Goal: Information Seeking & Learning: Check status

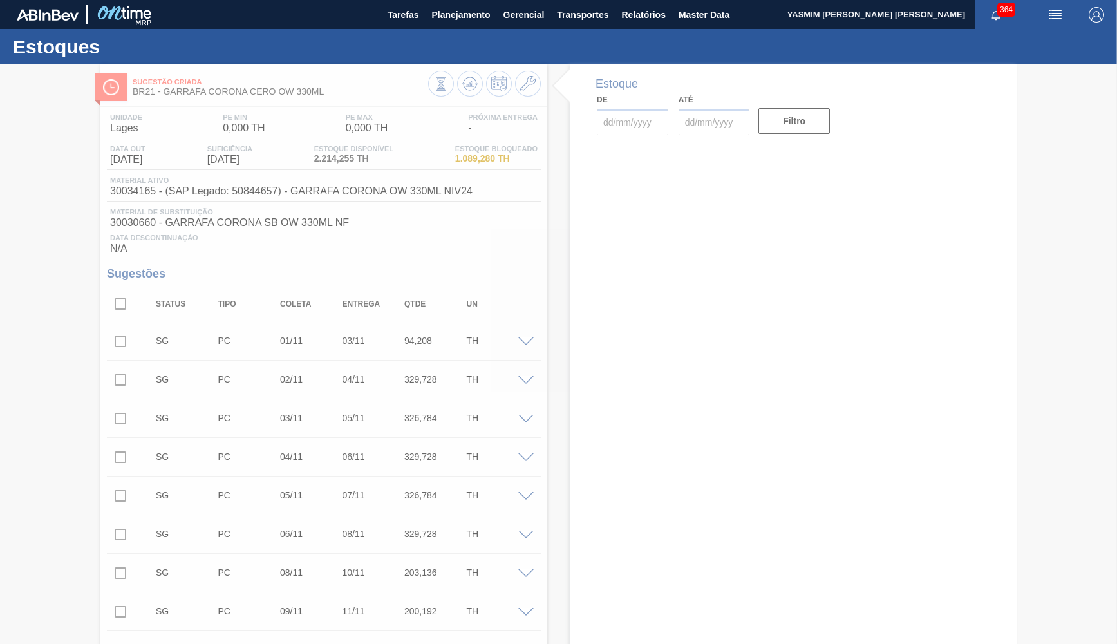
type input "17/09/2025"
type input "31/10/2025"
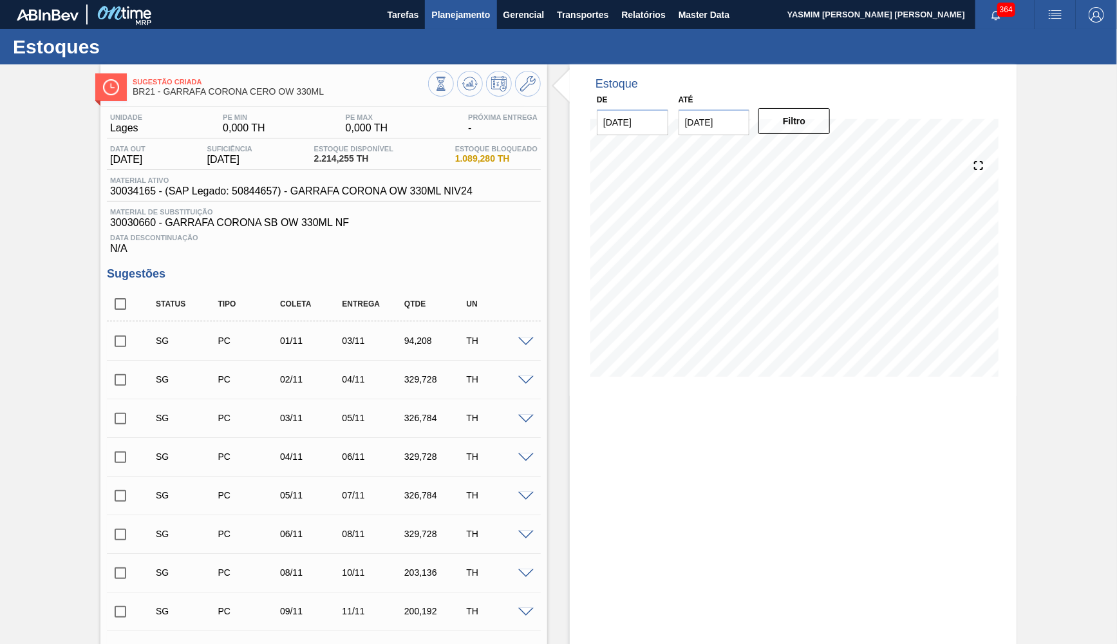
click at [453, 20] on span "Planejamento" at bounding box center [460, 14] width 59 height 15
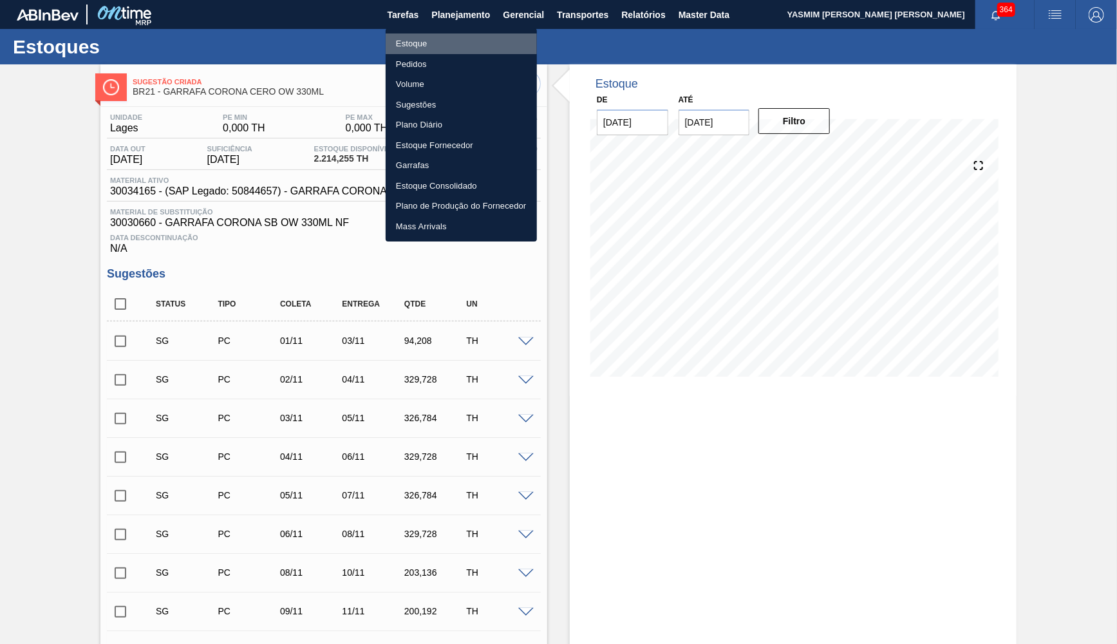
click at [448, 44] on li "Estoque" at bounding box center [461, 43] width 151 height 21
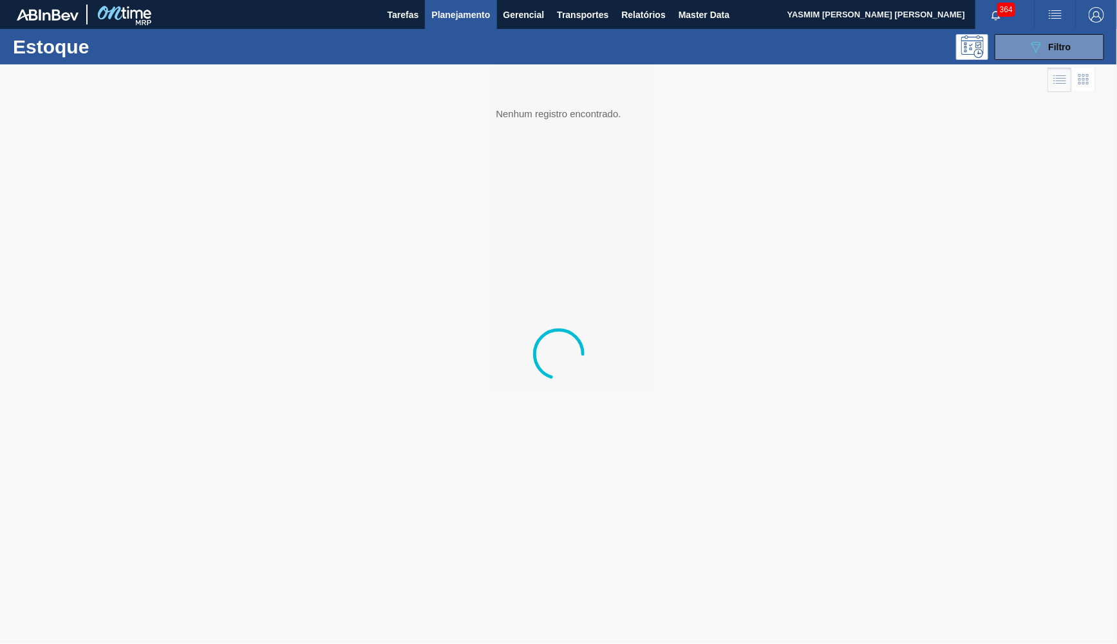
click at [1046, 34] on button "089F7B8B-B2A5-4AFE-B5C0-19BA573D28AC Filtro" at bounding box center [1049, 47] width 109 height 26
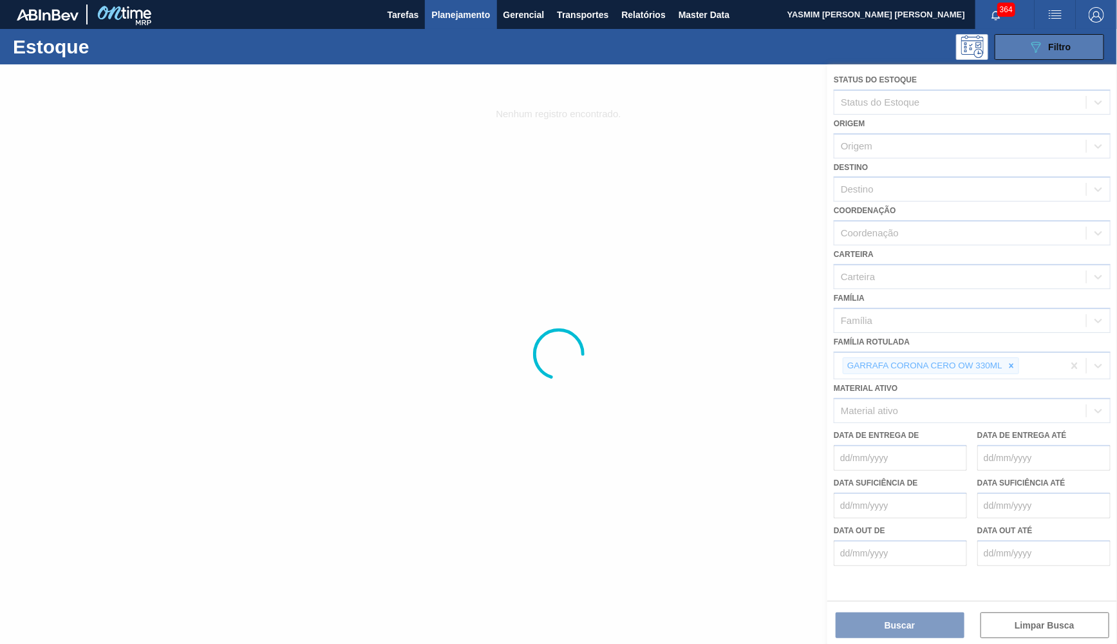
click at [1048, 39] on button "089F7B8B-B2A5-4AFE-B5C0-19BA573D28AC Filtro" at bounding box center [1049, 47] width 109 height 26
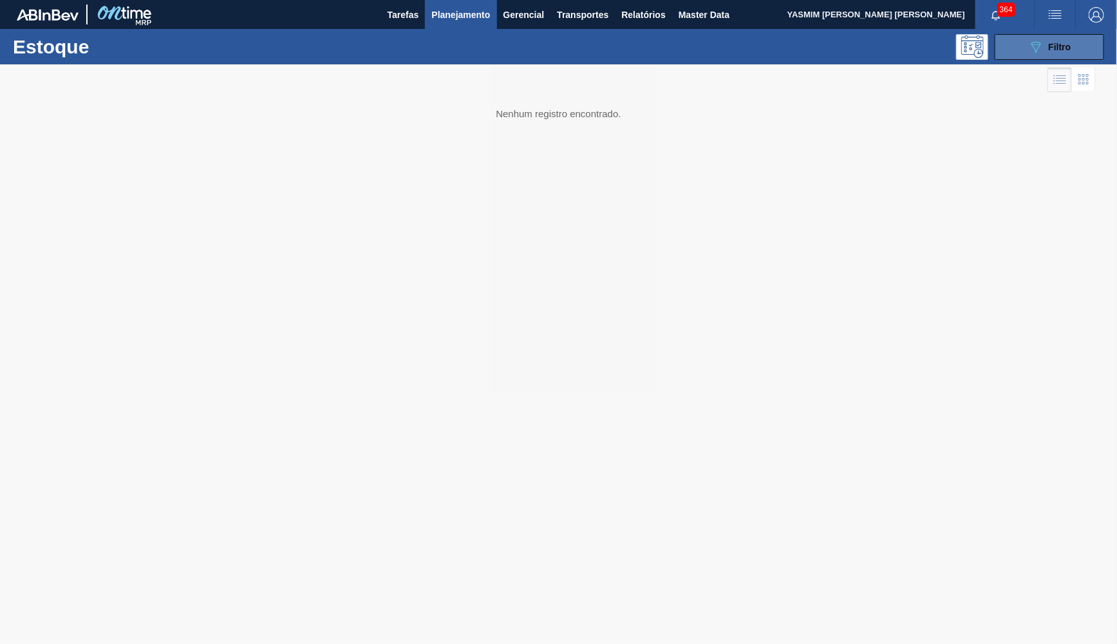
click at [1040, 52] on icon "089F7B8B-B2A5-4AFE-B5C0-19BA573D28AC" at bounding box center [1035, 46] width 15 height 15
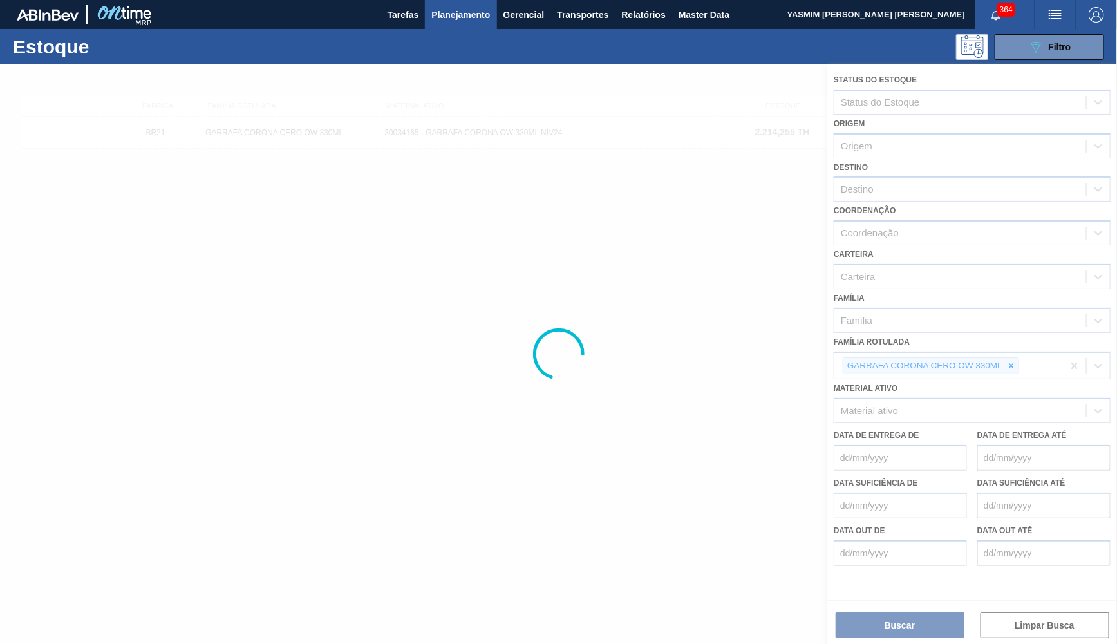
click at [1017, 354] on div at bounding box center [558, 354] width 1117 height 580
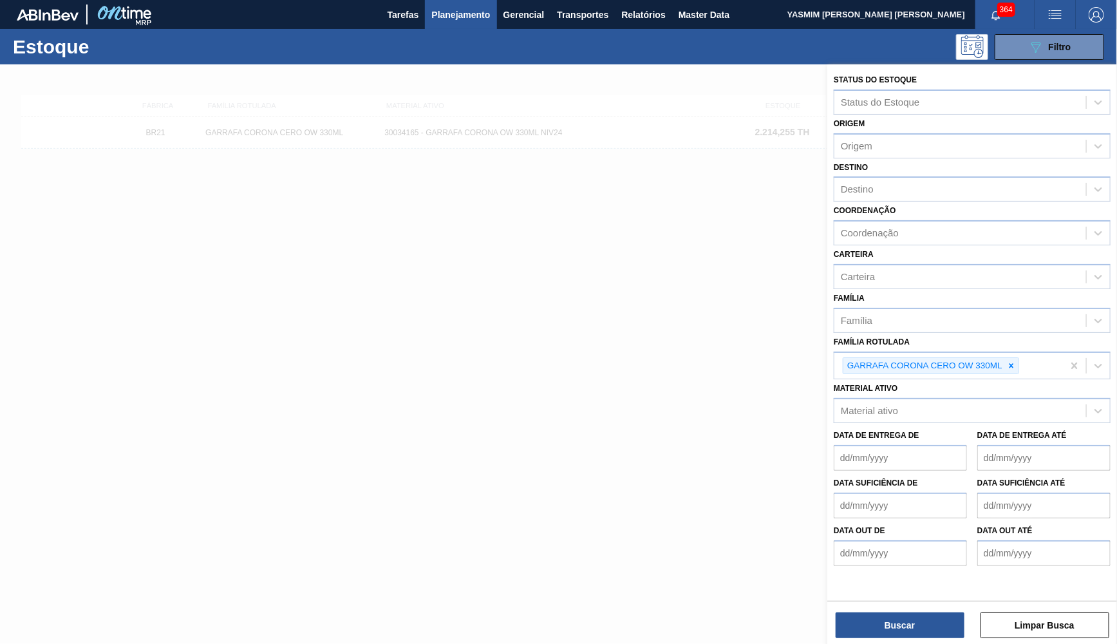
click at [1016, 361] on icon at bounding box center [1011, 365] width 9 height 9
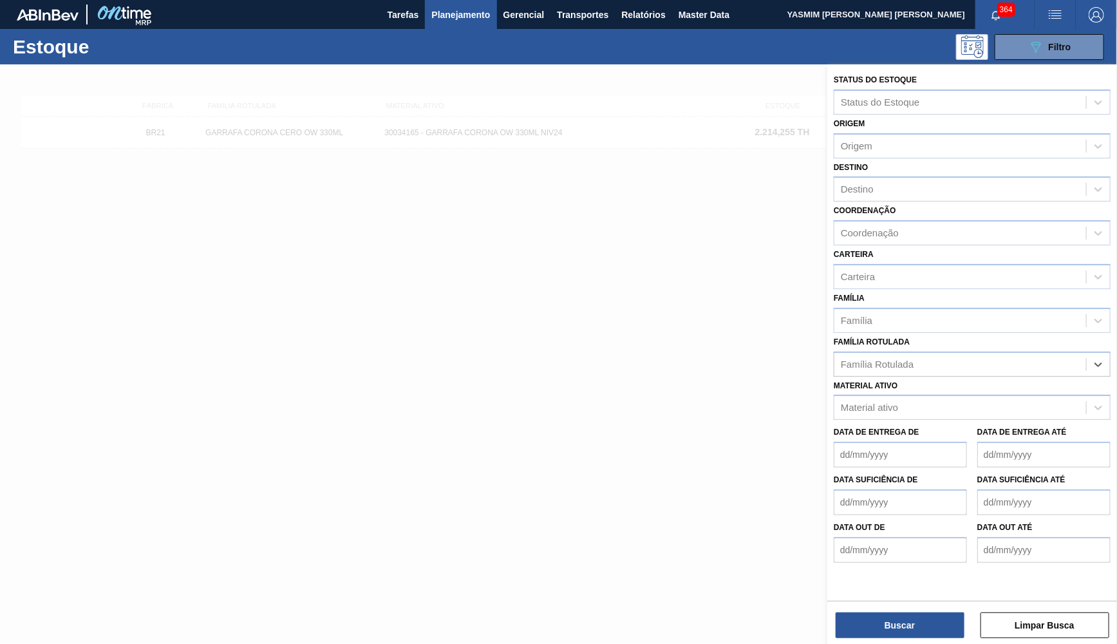
type Rotulada "x"
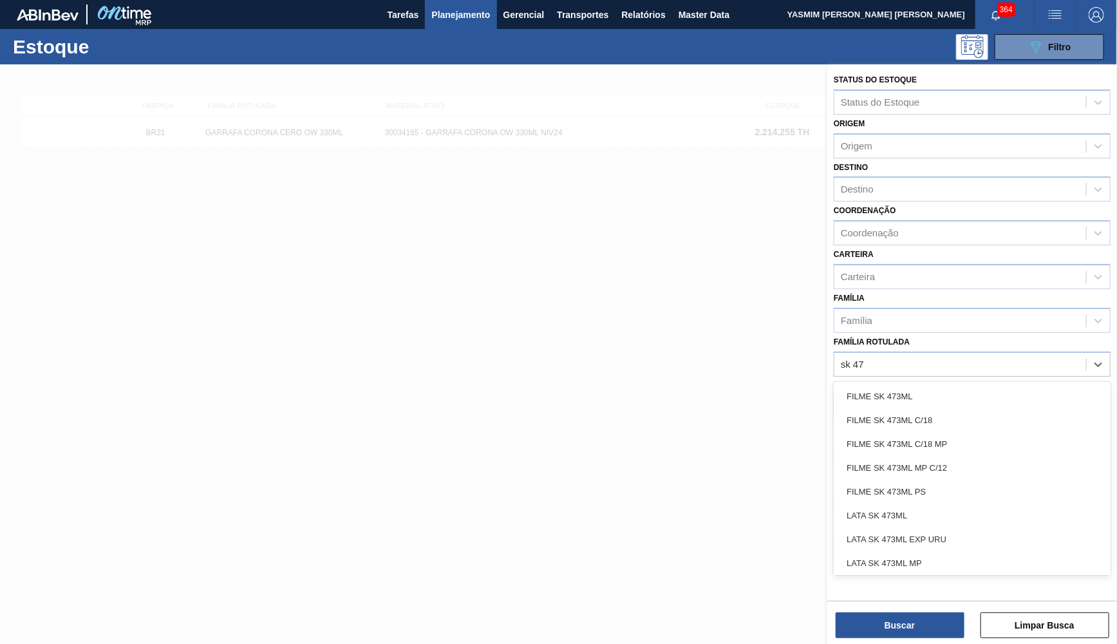
type Rotulada "sk 473"
click at [947, 456] on div "FILME SK 473ML MP C/12" at bounding box center [972, 468] width 277 height 24
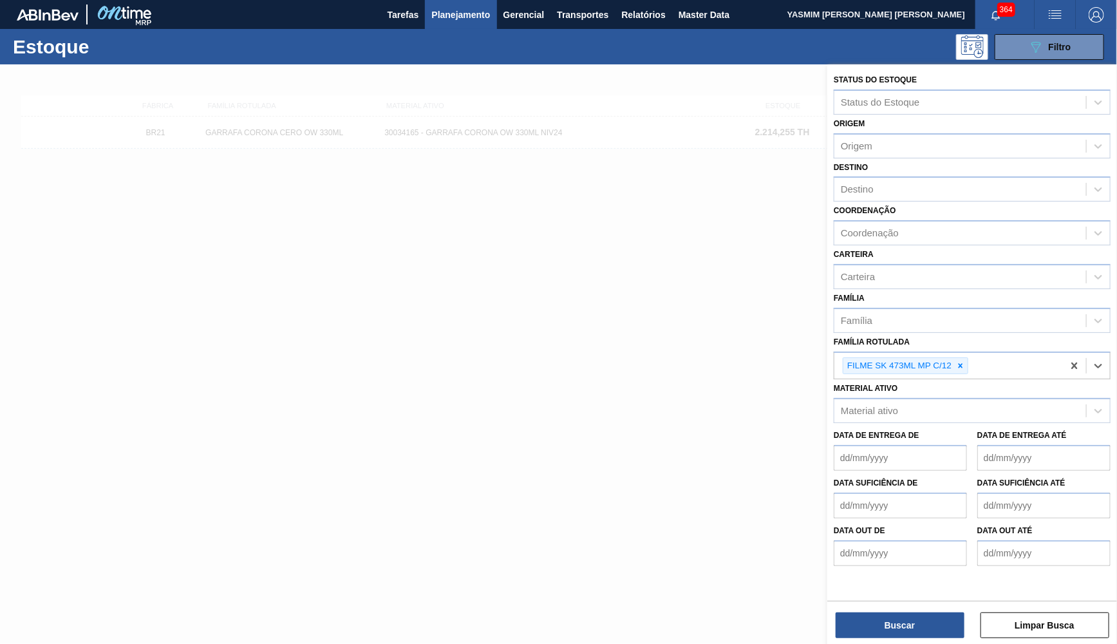
click at [882, 641] on div "Status do Estoque Status do Estoque Origem Origem Destino Destino Coordenação C…" at bounding box center [972, 355] width 290 height 582
click at [882, 639] on div "Status do Estoque Status do Estoque Origem Origem Destino Destino Coordenação C…" at bounding box center [972, 355] width 290 height 582
click at [898, 626] on button "Buscar" at bounding box center [900, 625] width 129 height 26
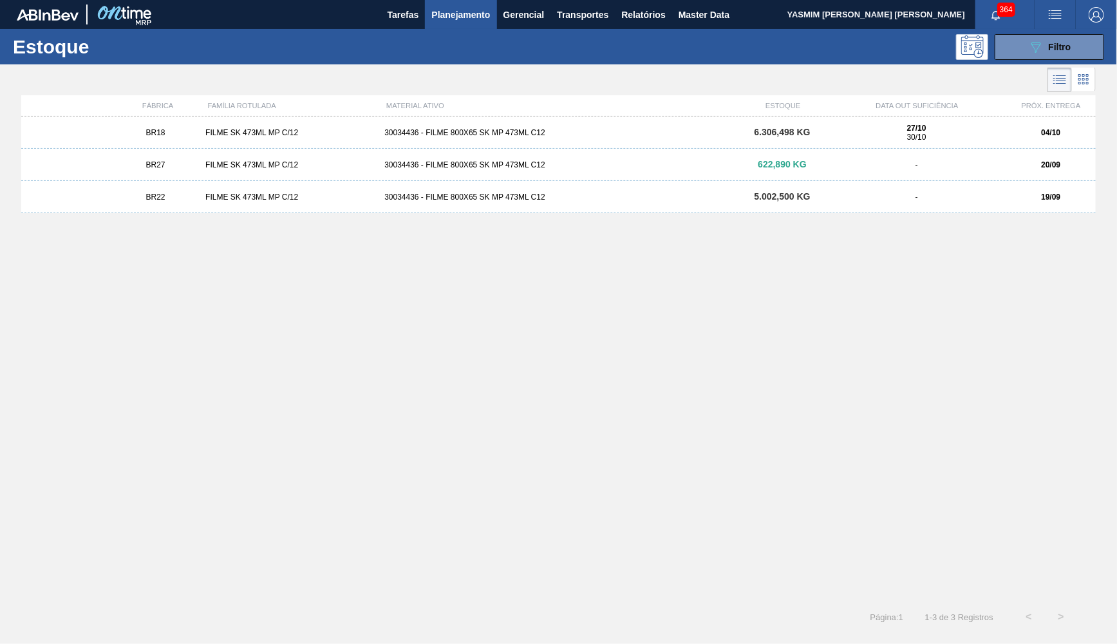
click at [180, 166] on div "BR27" at bounding box center [156, 164] width 90 height 9
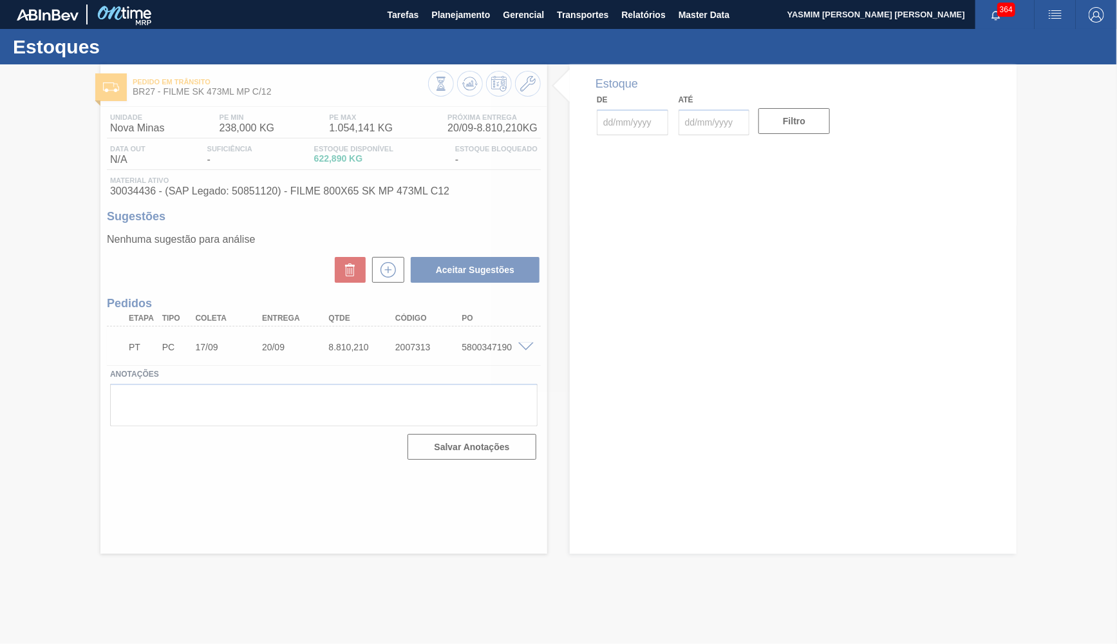
type input "17/09/2025"
type input "31/10/2025"
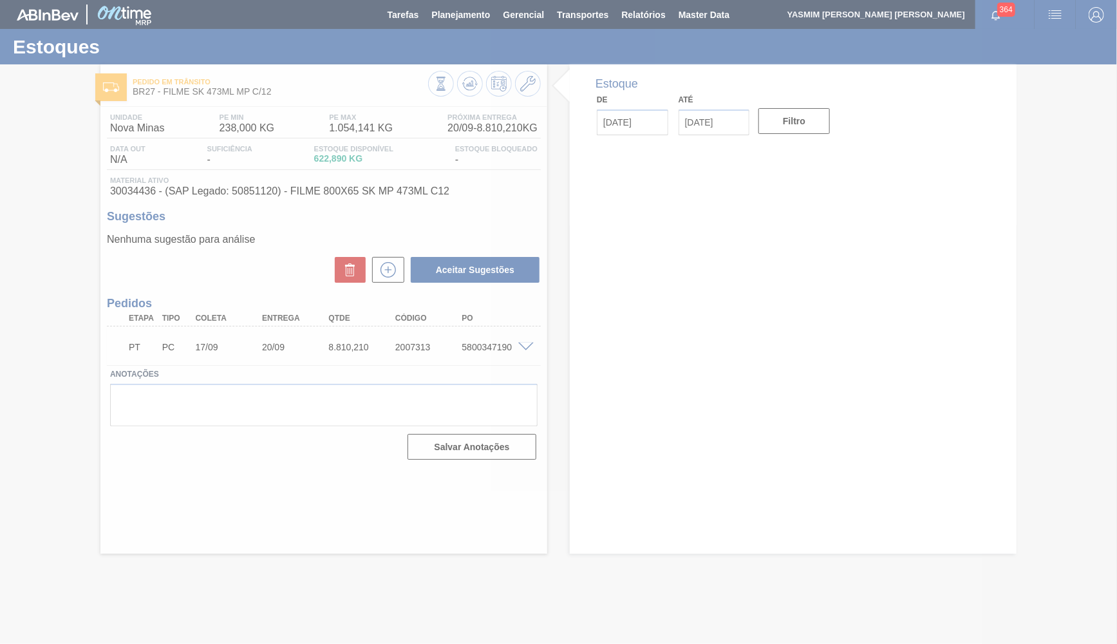
click at [482, 352] on div at bounding box center [558, 322] width 1117 height 644
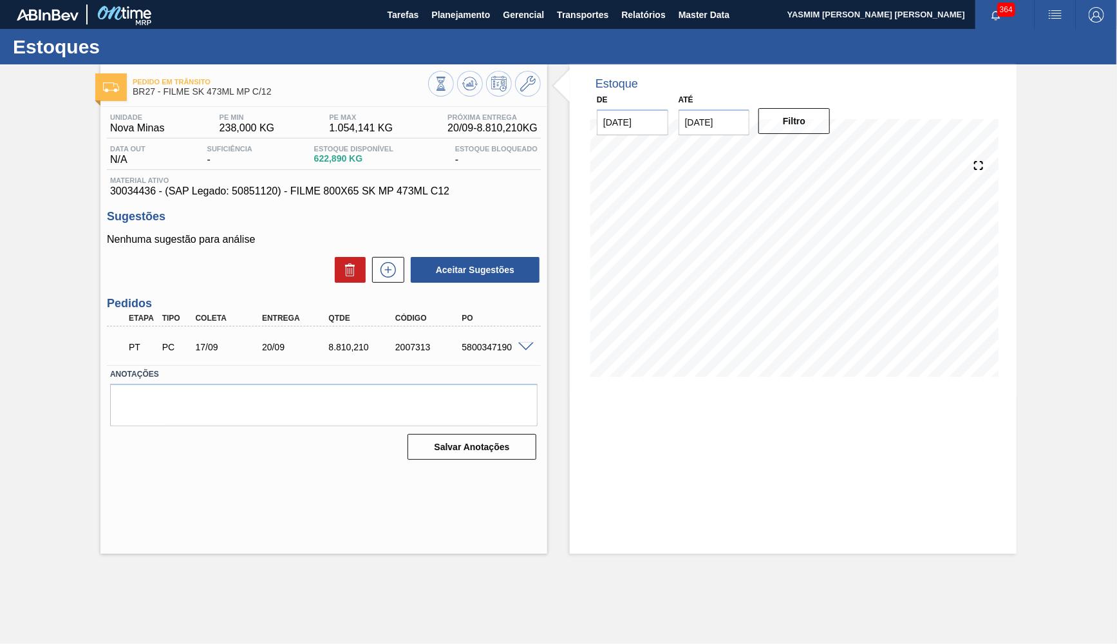
click at [478, 321] on div "PO" at bounding box center [496, 318] width 74 height 9
click at [488, 339] on div "PT PC 17/09 20/09 8.810,210 2007313 5800347190" at bounding box center [320, 346] width 400 height 26
click at [464, 4] on button "Planejamento" at bounding box center [460, 14] width 71 height 29
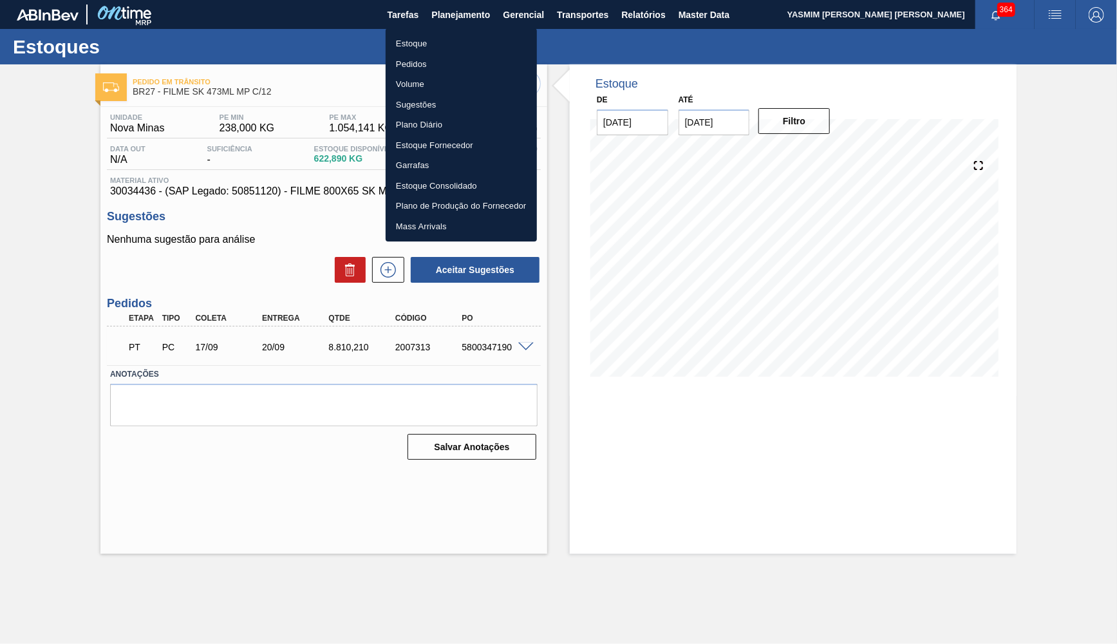
click at [469, 39] on li "Estoque" at bounding box center [461, 43] width 151 height 21
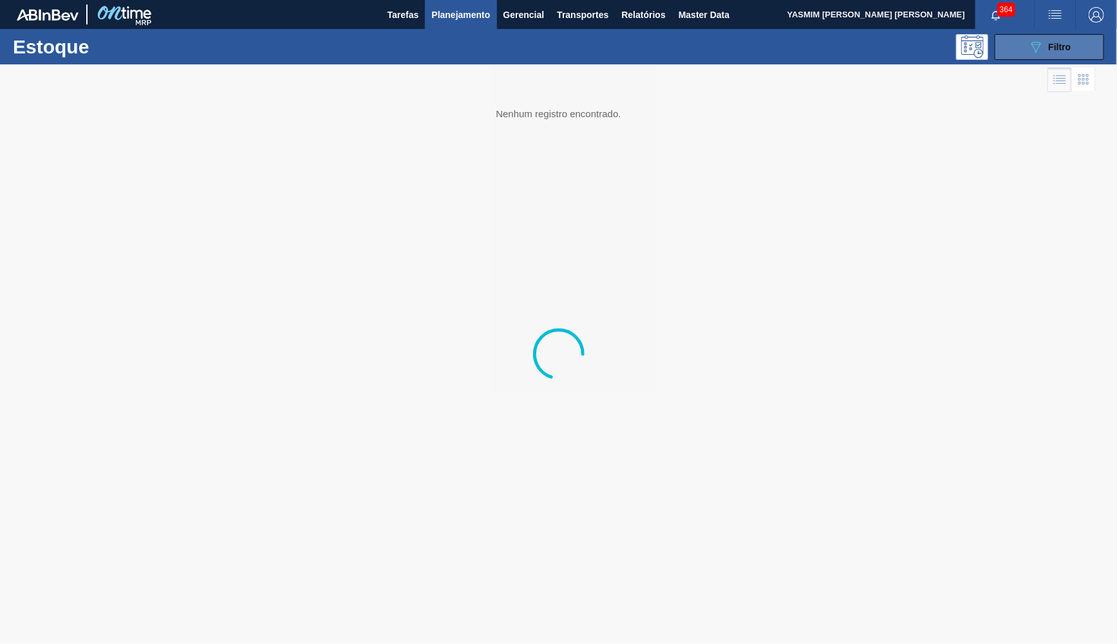
click at [1048, 51] on div "089F7B8B-B2A5-4AFE-B5C0-19BA573D28AC Filtro" at bounding box center [1049, 46] width 43 height 15
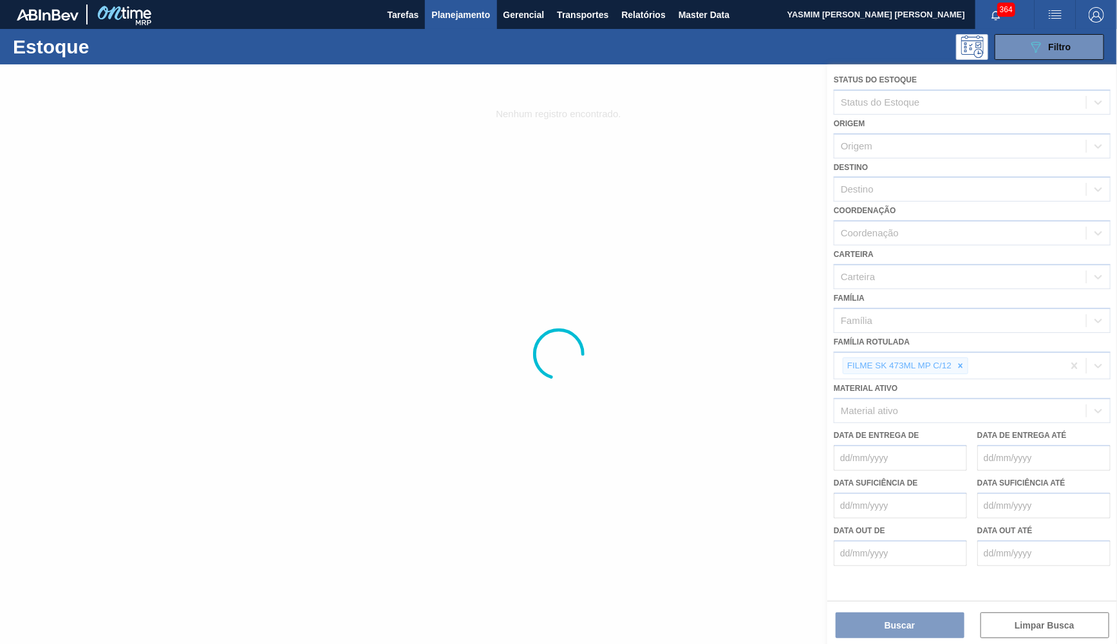
click at [966, 351] on div at bounding box center [558, 354] width 1117 height 580
click at [959, 352] on div at bounding box center [558, 354] width 1117 height 580
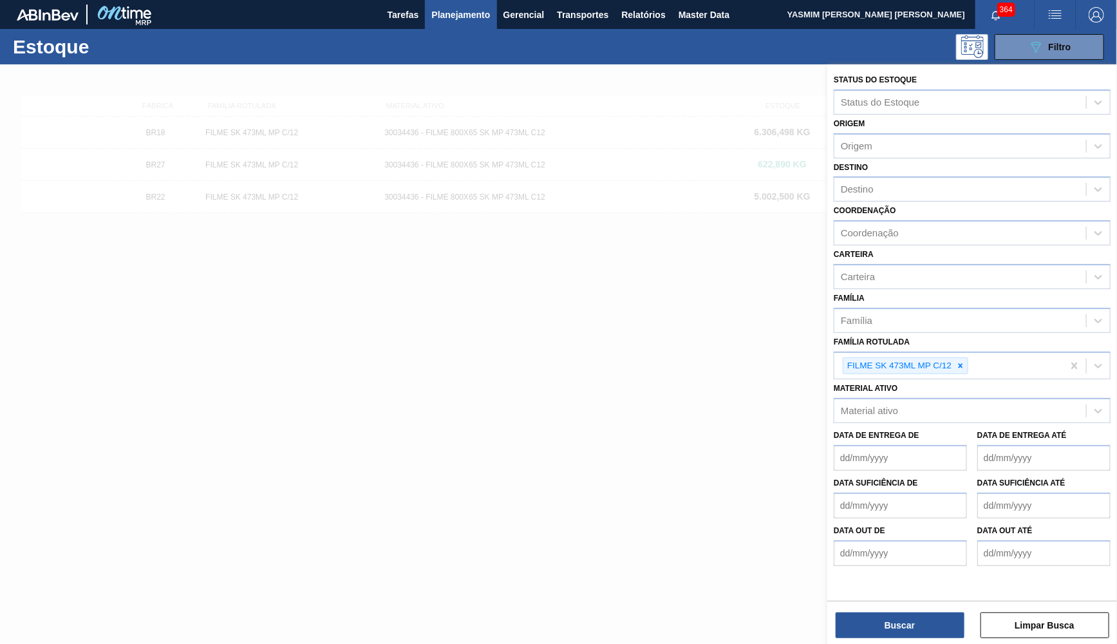
click at [959, 361] on icon at bounding box center [960, 365] width 9 height 9
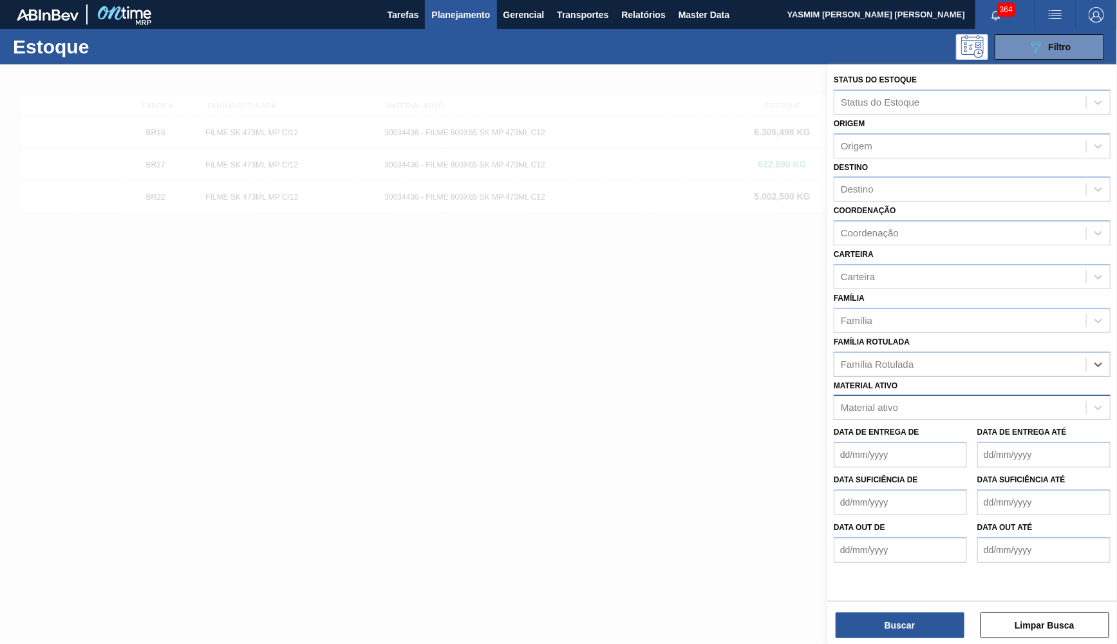
click at [949, 399] on div "Material ativo" at bounding box center [961, 408] width 252 height 19
paste ativo "30007063"
type ativo "30007063"
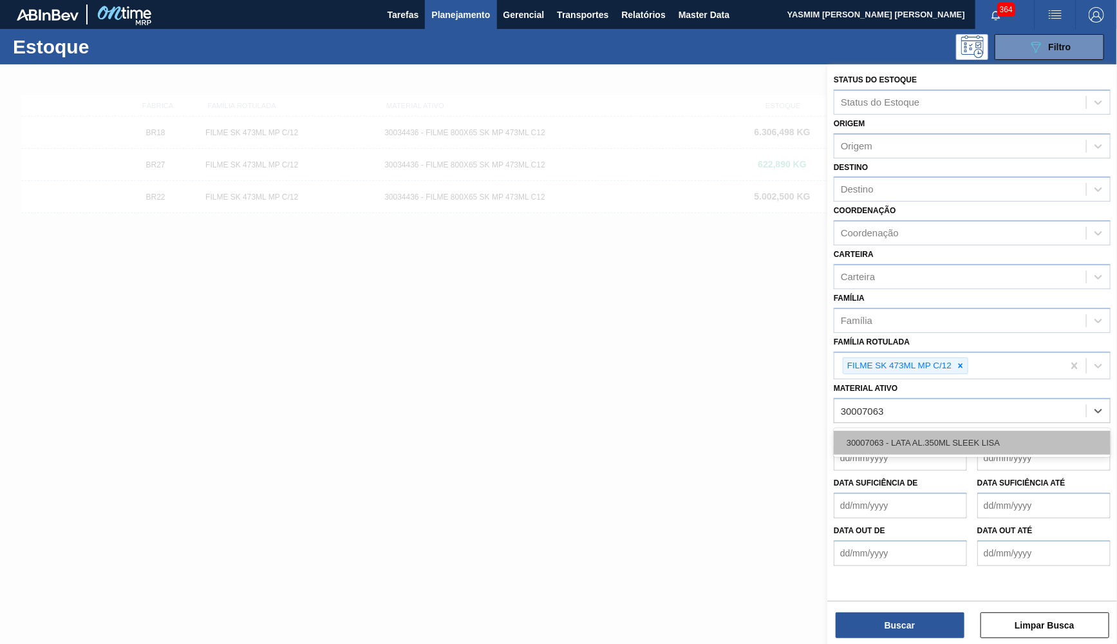
click at [898, 440] on div "30007063 - LATA AL.350ML SLEEK LISA" at bounding box center [972, 443] width 277 height 24
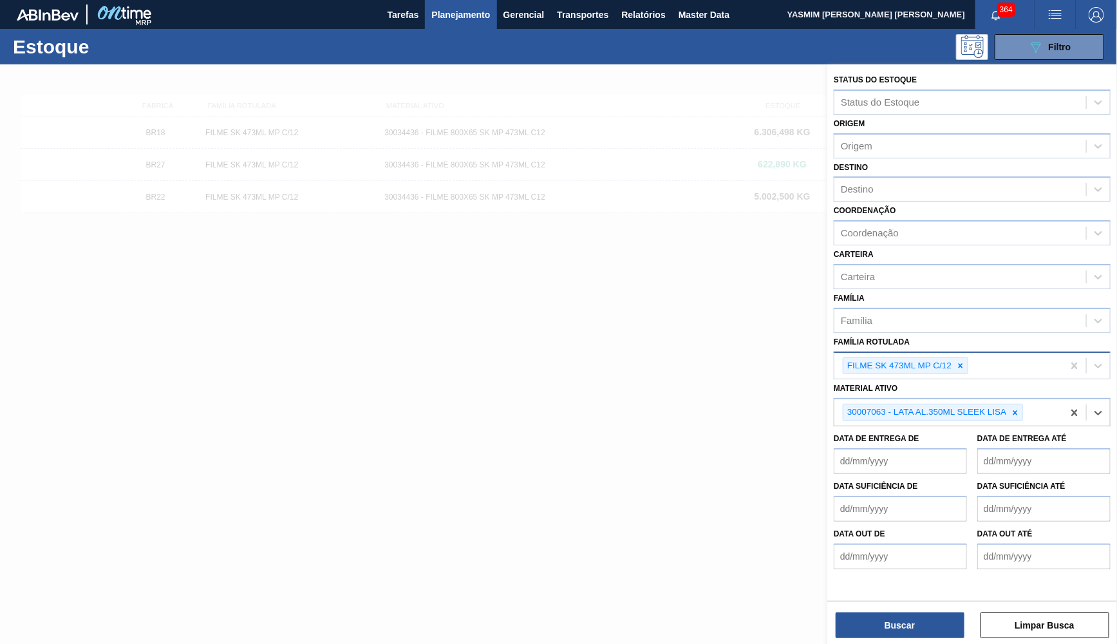
click at [956, 353] on div "FILME SK 473ML MP C/12" at bounding box center [949, 366] width 229 height 26
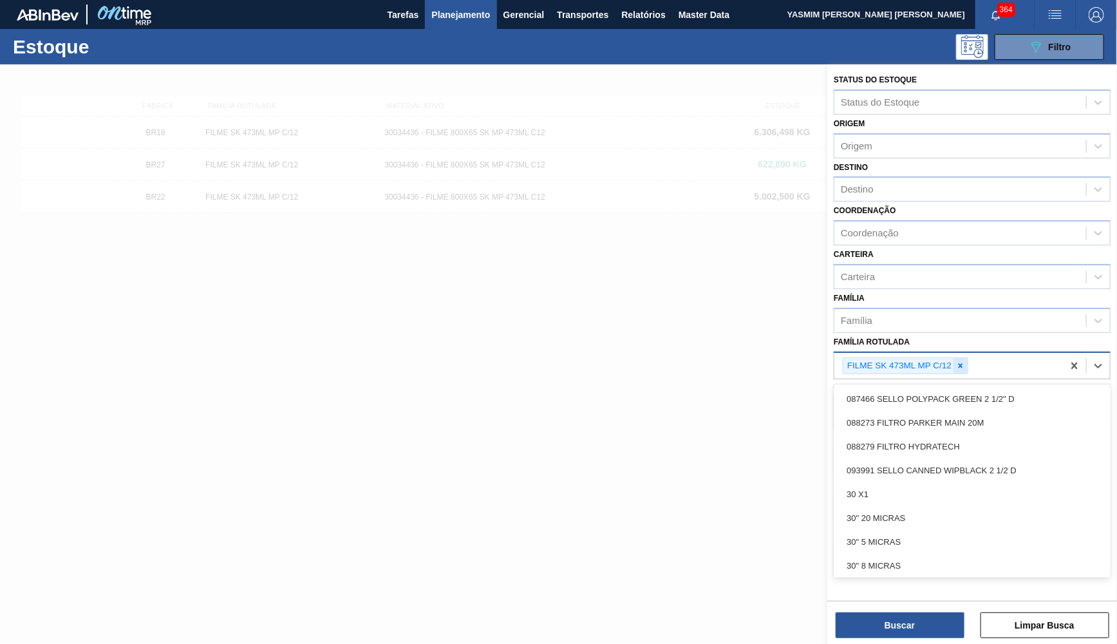
click at [965, 358] on div at bounding box center [961, 366] width 14 height 16
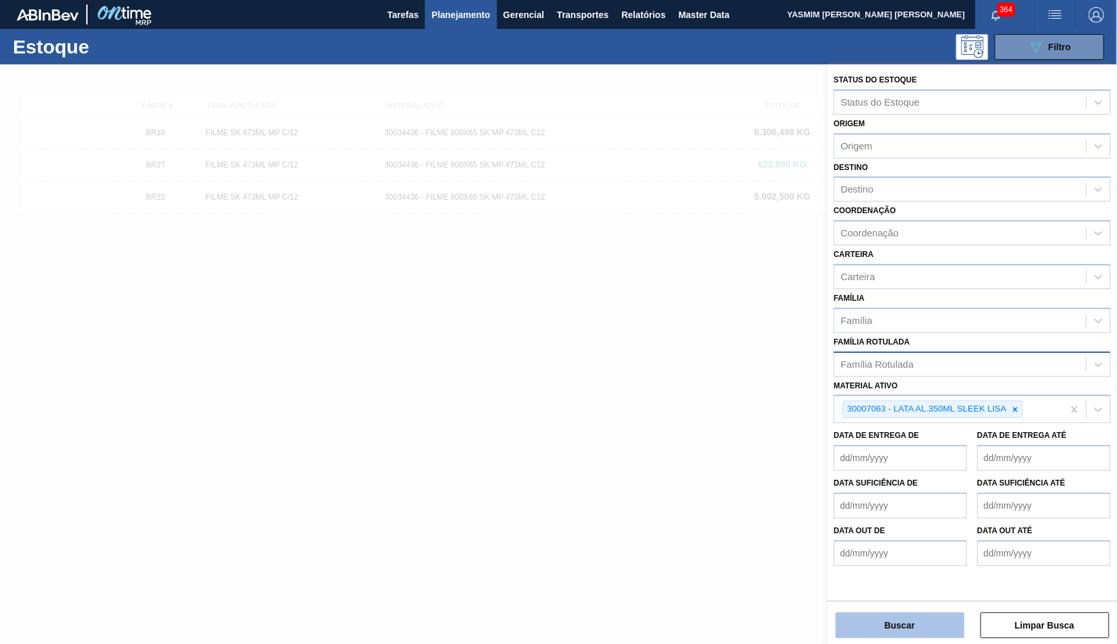
click at [900, 623] on button "Buscar" at bounding box center [900, 625] width 129 height 26
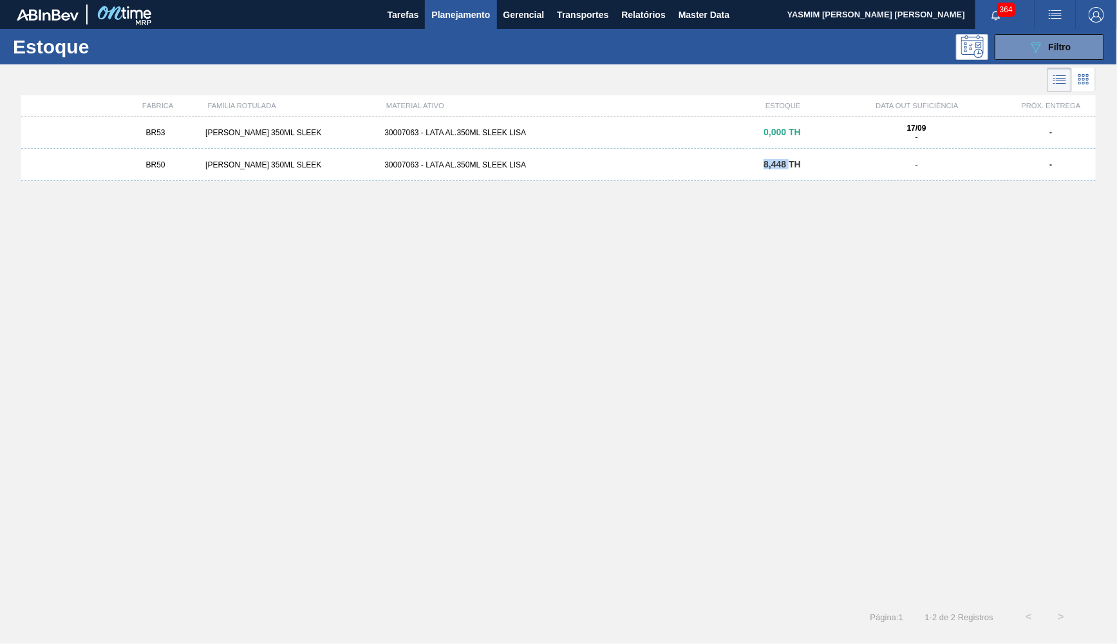
drag, startPoint x: 789, startPoint y: 166, endPoint x: 759, endPoint y: 163, distance: 30.4
click at [759, 163] on div "8,448 TH" at bounding box center [783, 165] width 90 height 10
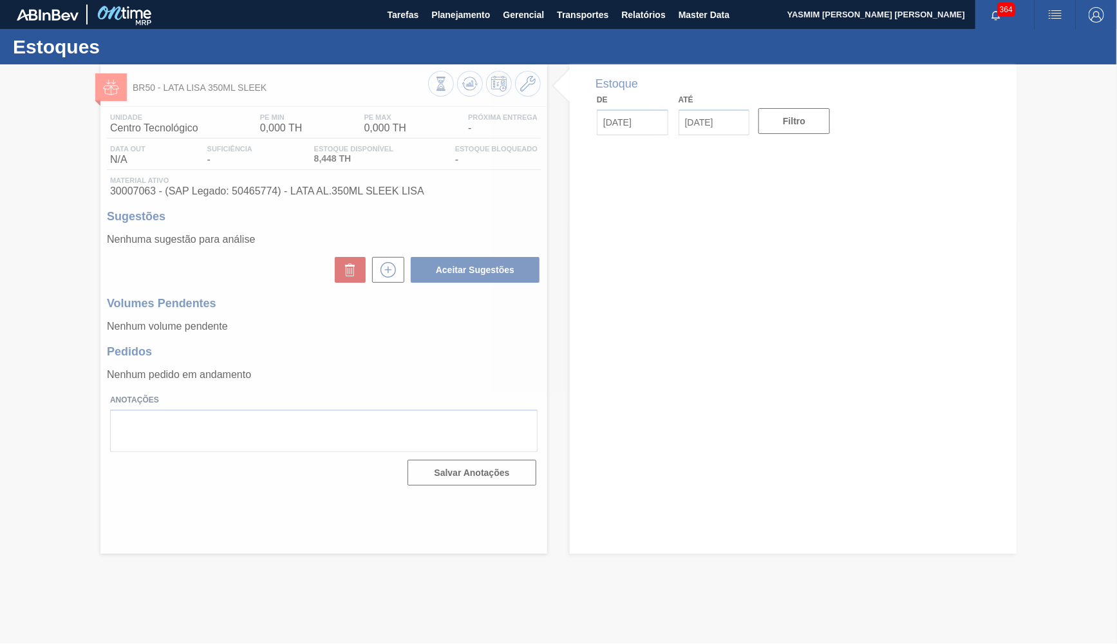
click at [147, 185] on div at bounding box center [558, 354] width 1117 height 580
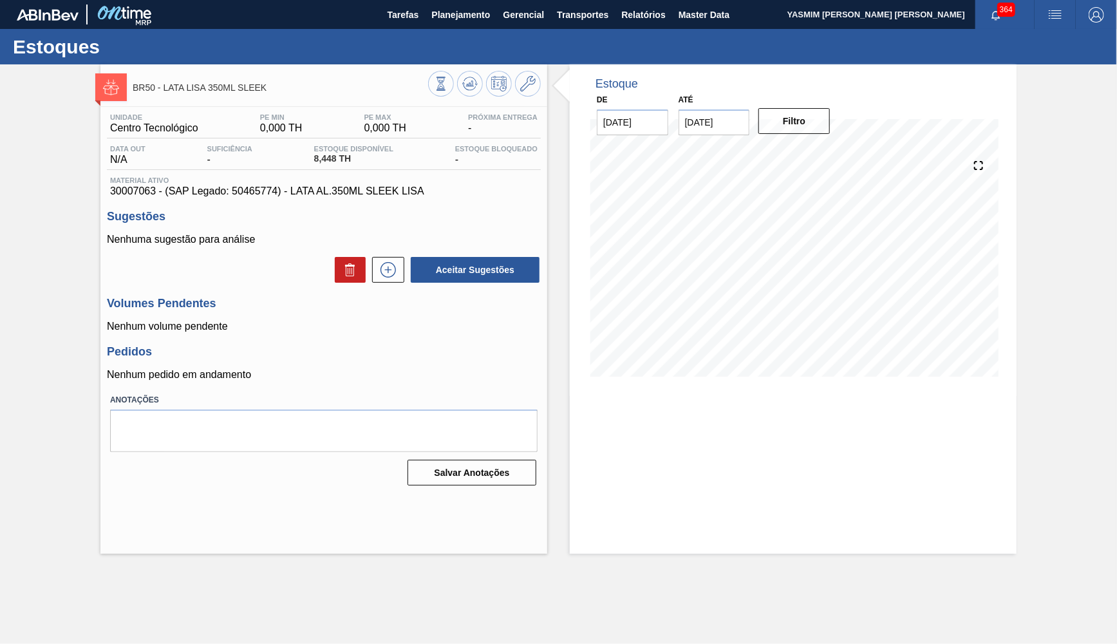
click at [133, 186] on div "Material ativo 30007063 - (SAP Legado: 50465774) - LATA AL.350ML SLEEK LISA" at bounding box center [324, 186] width 434 height 21
click at [136, 189] on span "30007063 - (SAP Legado: 50465774) - LATA AL.350ML SLEEK LISA" at bounding box center [324, 191] width 428 height 12
copy span "30007063"
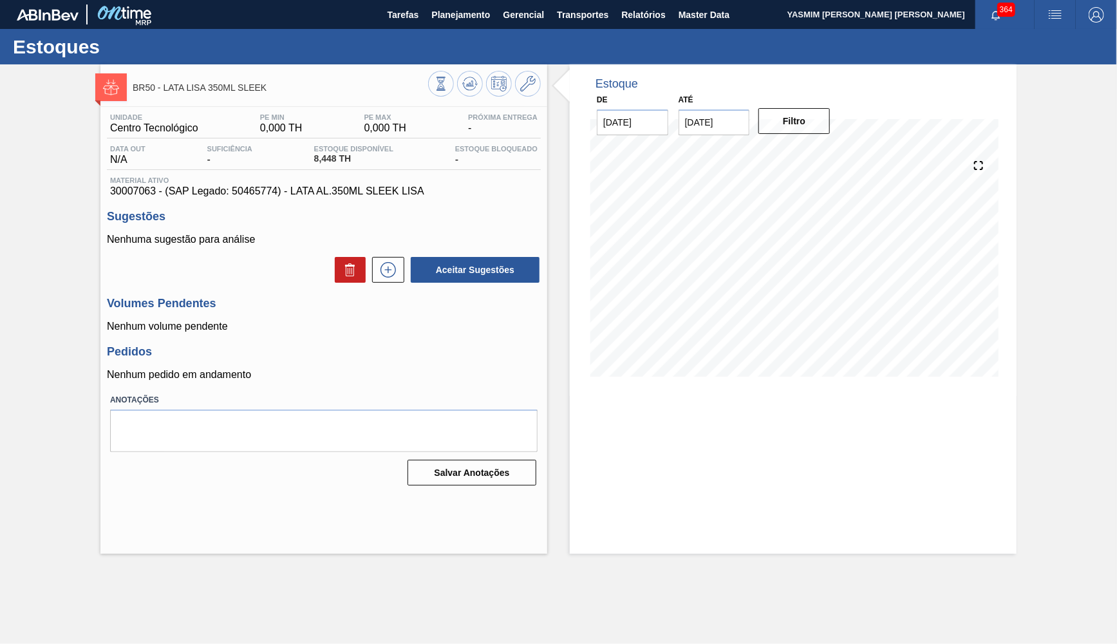
click at [265, 188] on span "30007063 - (SAP Legado: 50465774) - LATA AL.350ML SLEEK LISA" at bounding box center [324, 191] width 428 height 12
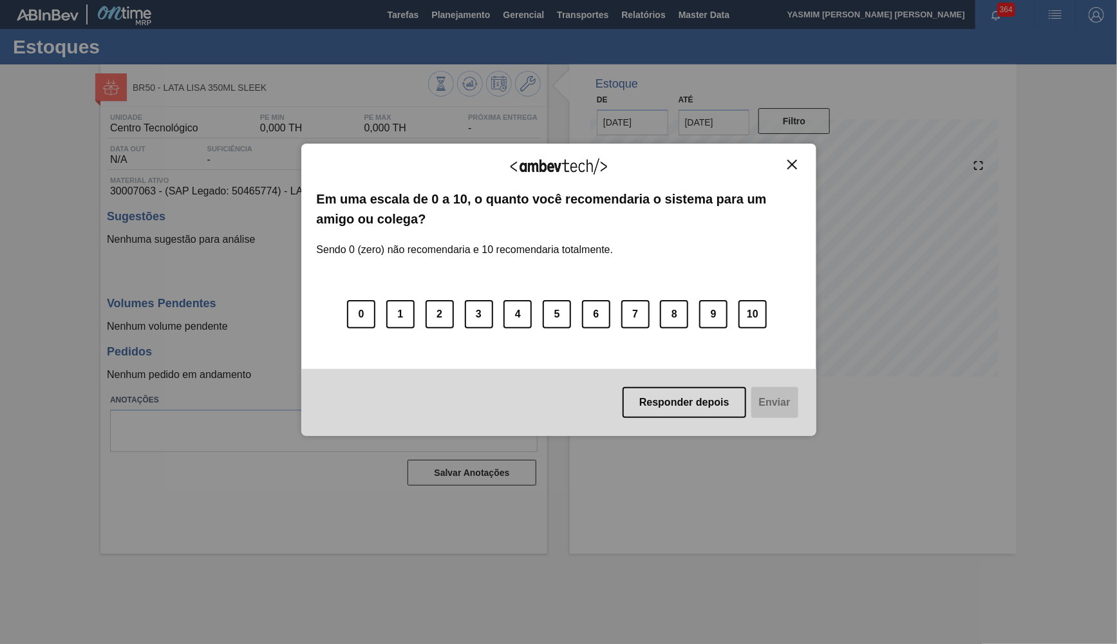
click at [668, 417] on div "Responder depois Enviar" at bounding box center [558, 402] width 515 height 67
click at [661, 413] on button "Responder depois" at bounding box center [685, 402] width 124 height 31
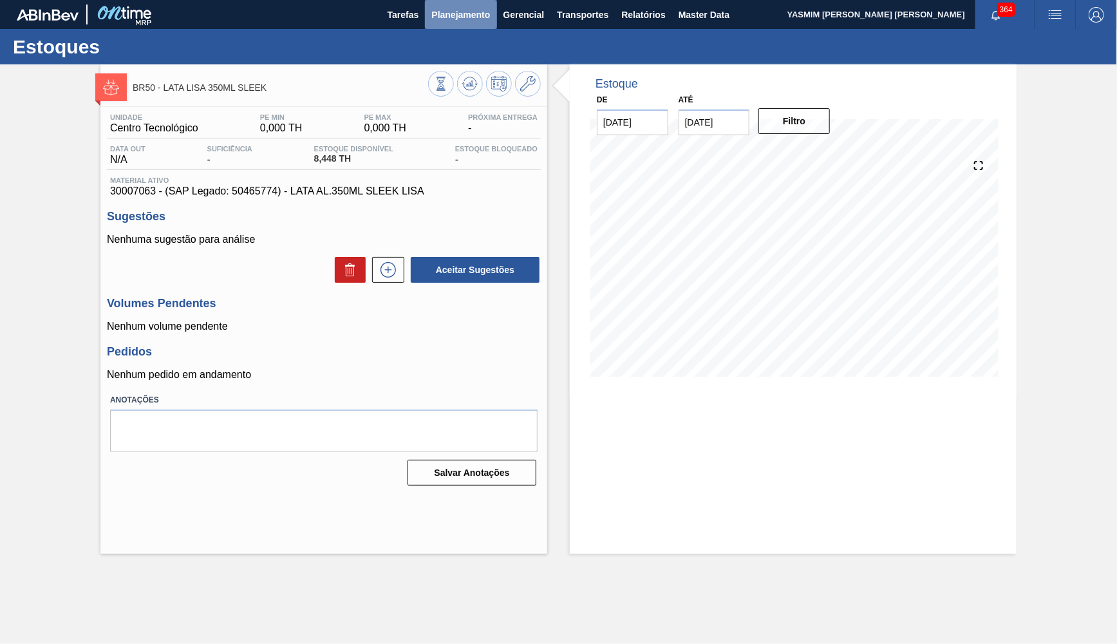
click at [457, 3] on button "Planejamento" at bounding box center [460, 14] width 71 height 29
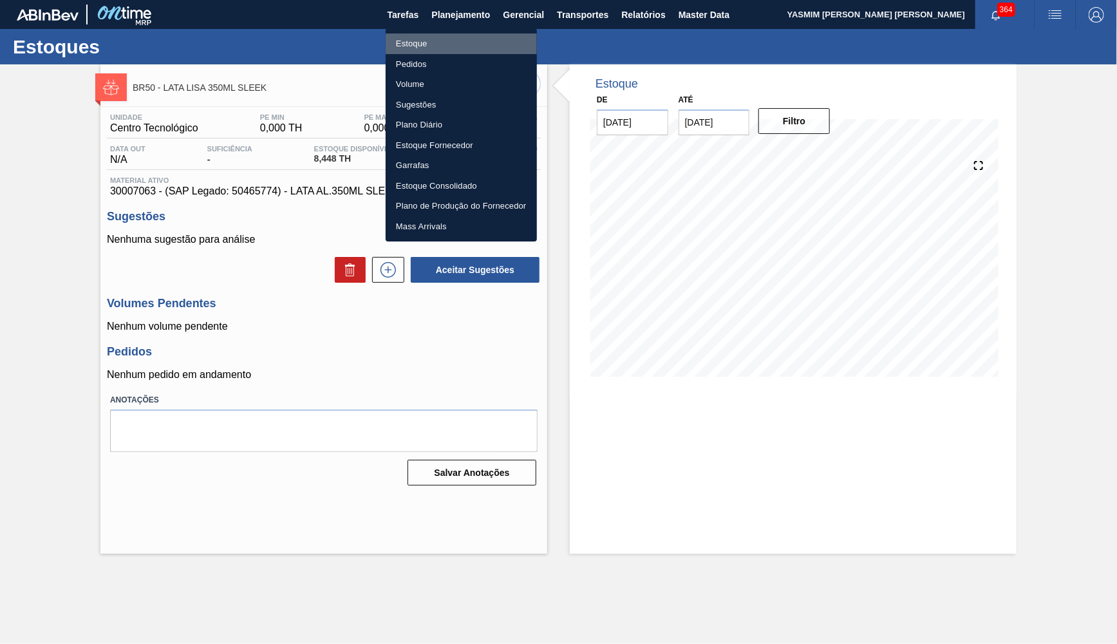
click at [435, 41] on li "Estoque" at bounding box center [461, 43] width 151 height 21
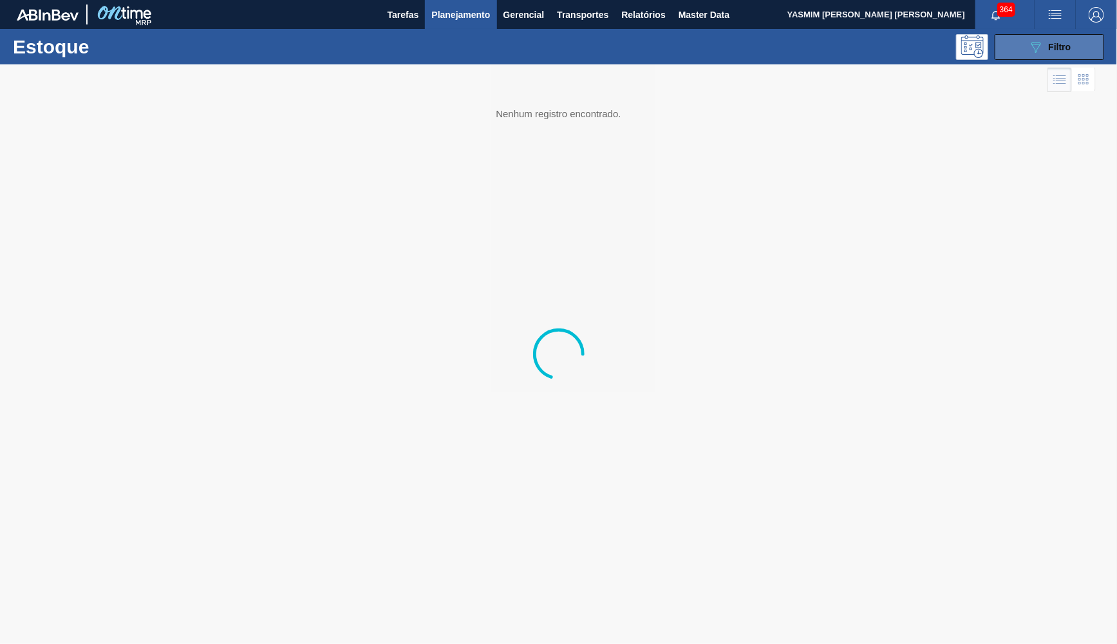
click at [1059, 49] on span "Filtro" at bounding box center [1060, 47] width 23 height 10
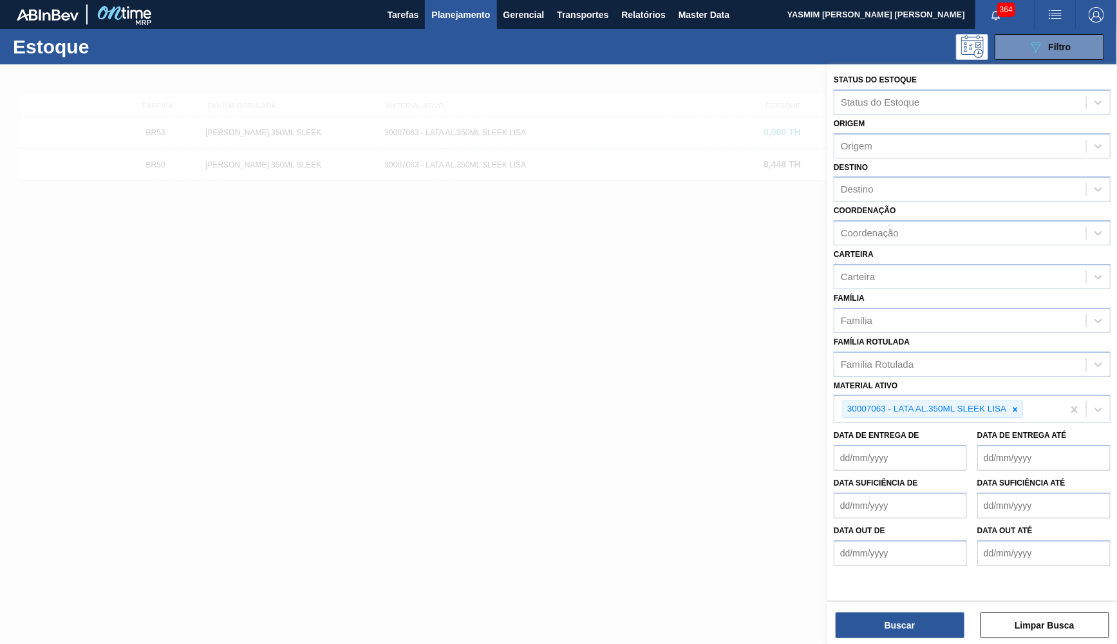
click at [453, 10] on span "Planejamento" at bounding box center [460, 14] width 59 height 15
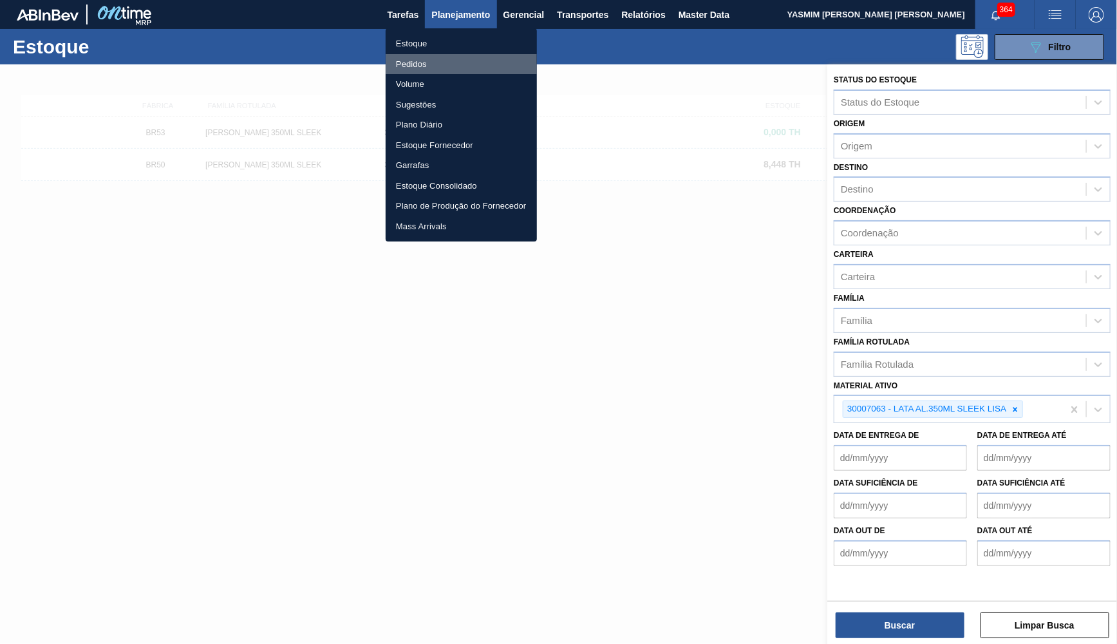
click at [432, 68] on li "Pedidos" at bounding box center [461, 64] width 151 height 21
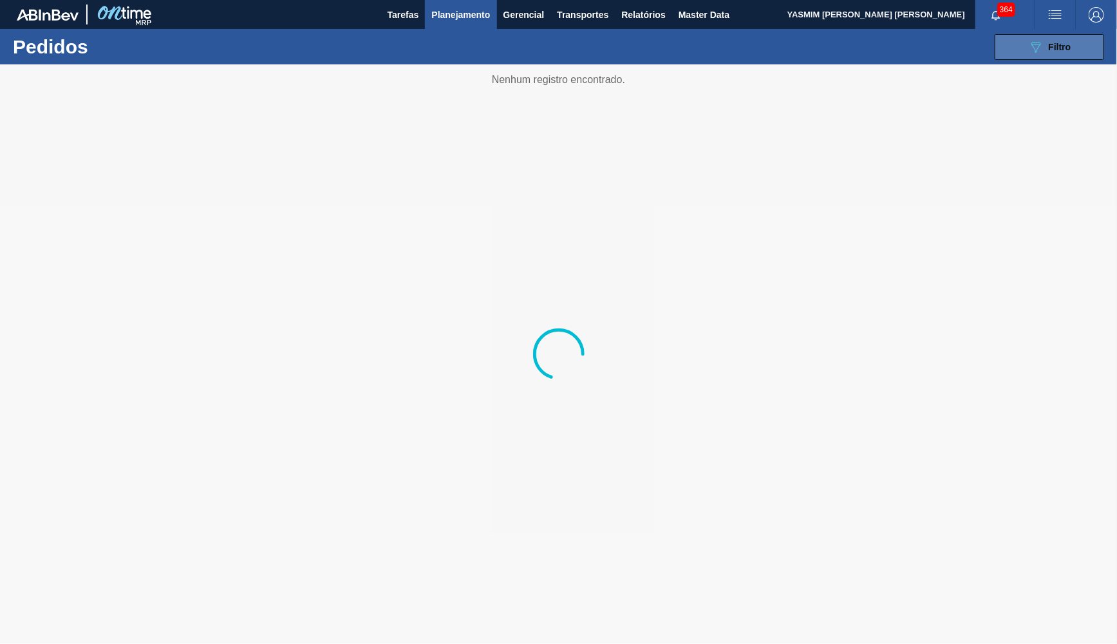
drag, startPoint x: 1070, startPoint y: 39, endPoint x: 1065, endPoint y: 46, distance: 8.2
click at [1068, 39] on div "089F7B8B-B2A5-4AFE-B5C0-19BA573D28AC Filtro" at bounding box center [1049, 46] width 43 height 15
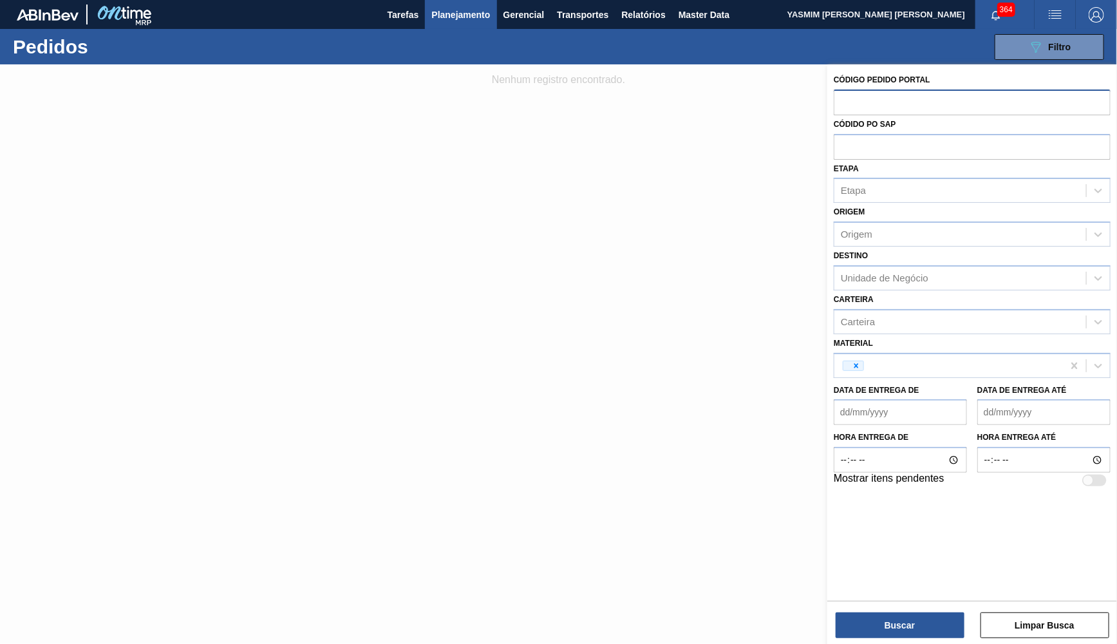
click at [858, 95] on input "text" at bounding box center [972, 102] width 277 height 24
paste input "2014082"
type input "2014082"
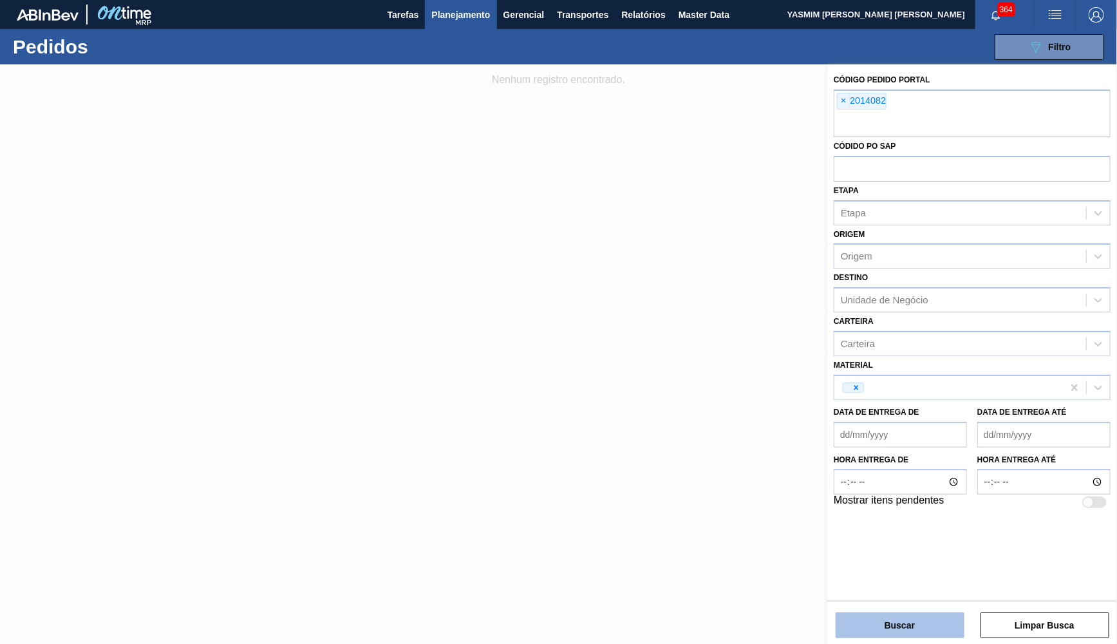
click at [902, 633] on button "Buscar" at bounding box center [900, 625] width 129 height 26
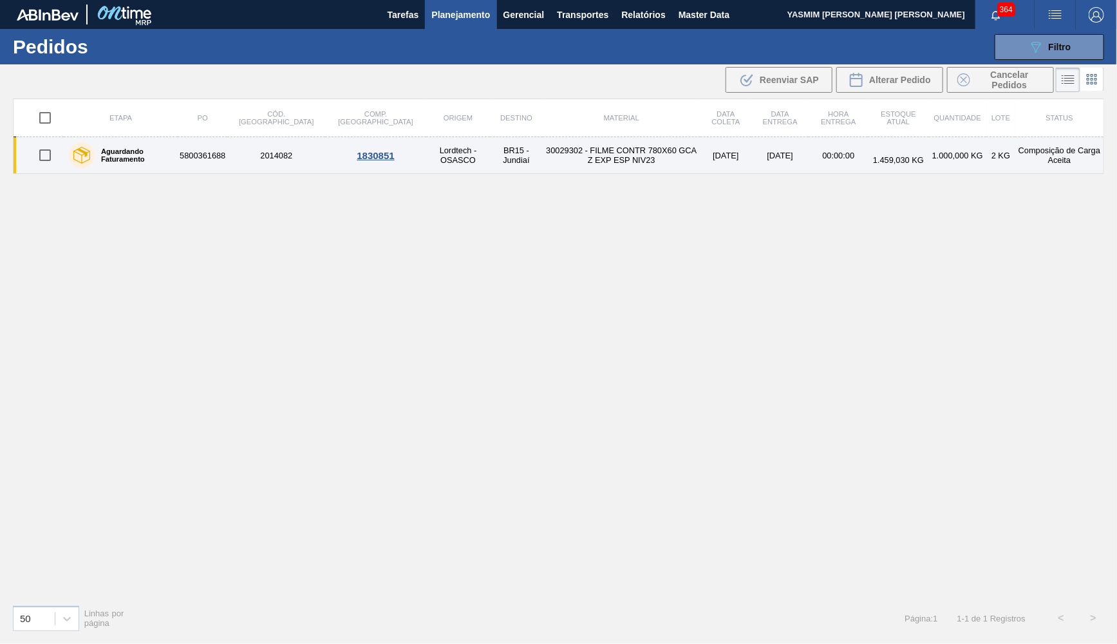
click at [203, 156] on td "5800361688" at bounding box center [203, 155] width 50 height 37
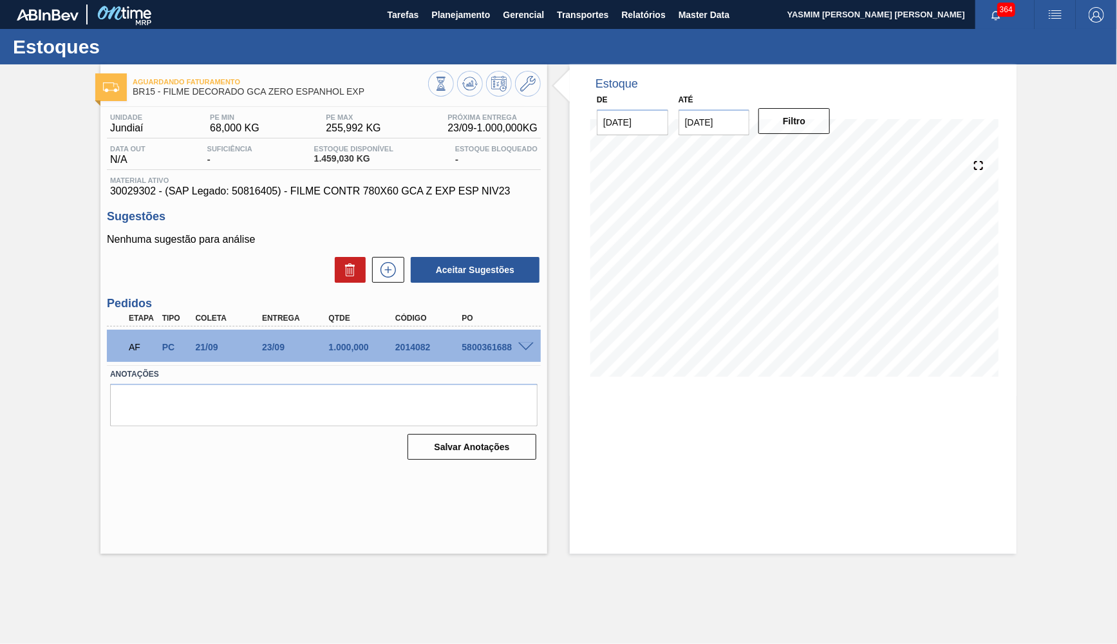
click at [527, 354] on div "AF PC 21/09 23/09 1.000,000 2014082 5800361688" at bounding box center [324, 346] width 434 height 32
click at [522, 350] on span at bounding box center [525, 348] width 15 height 10
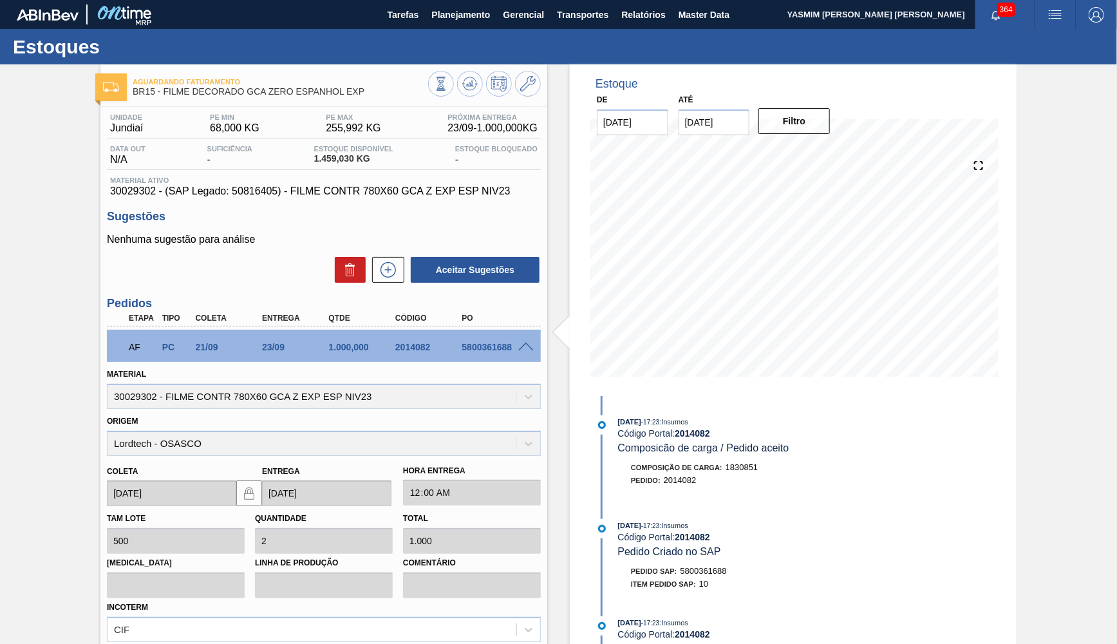
click at [254, 187] on span "30029302 - (SAP Legado: 50816405) - FILME CONTR 780X60 GCA Z EXP ESP NIV23" at bounding box center [324, 191] width 428 height 12
click at [483, 6] on button "Planejamento" at bounding box center [460, 14] width 71 height 29
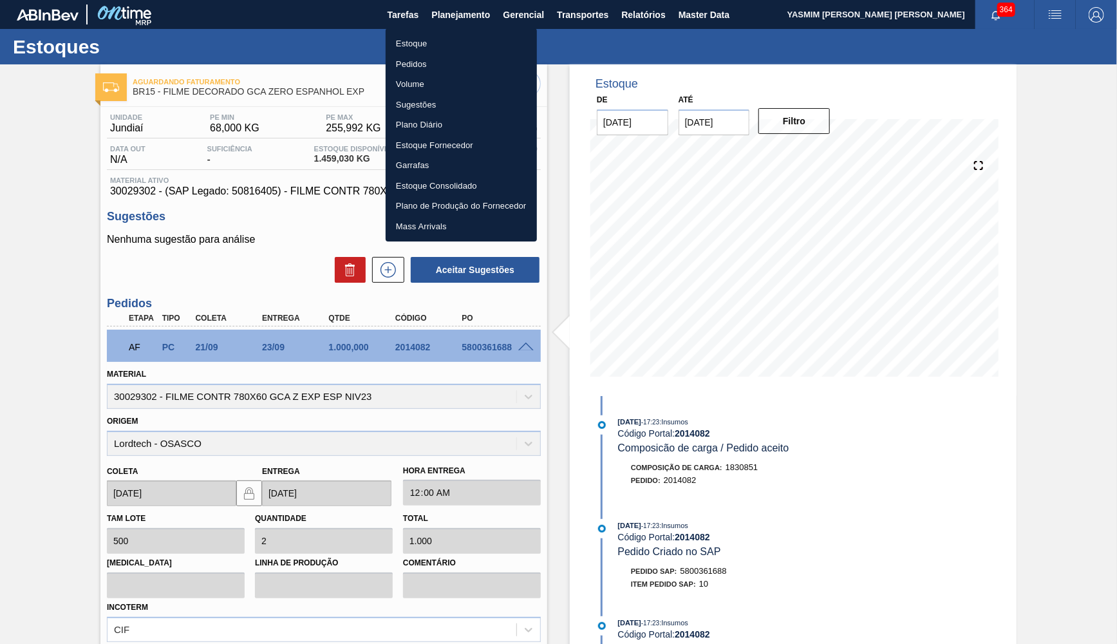
click at [401, 47] on li "Estoque" at bounding box center [461, 43] width 151 height 21
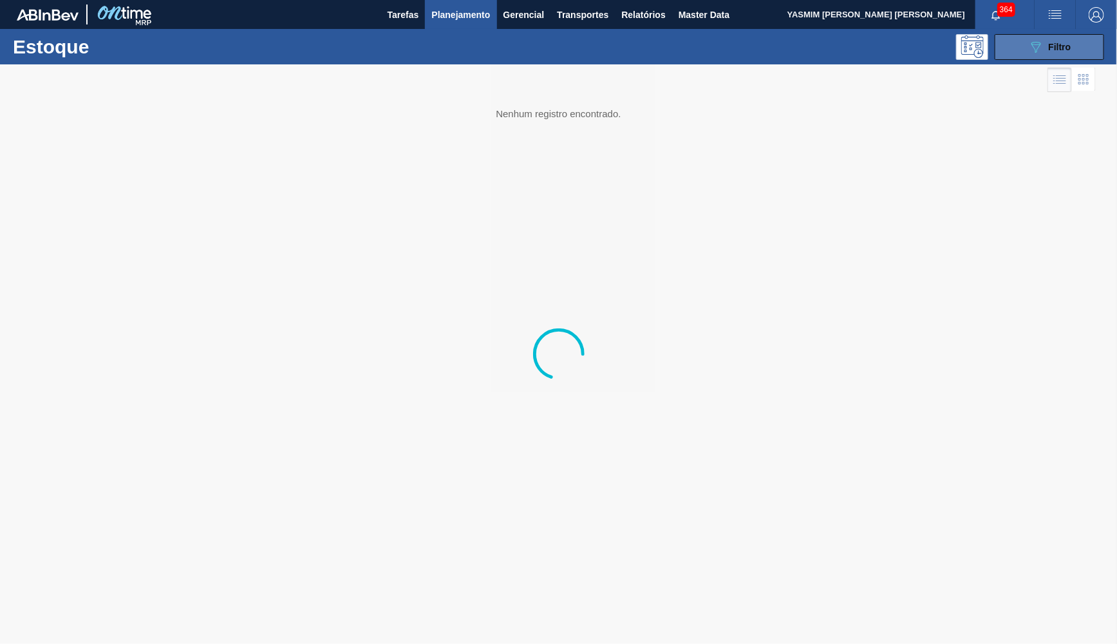
click at [1096, 37] on button "089F7B8B-B2A5-4AFE-B5C0-19BA573D28AC Filtro" at bounding box center [1049, 47] width 109 height 26
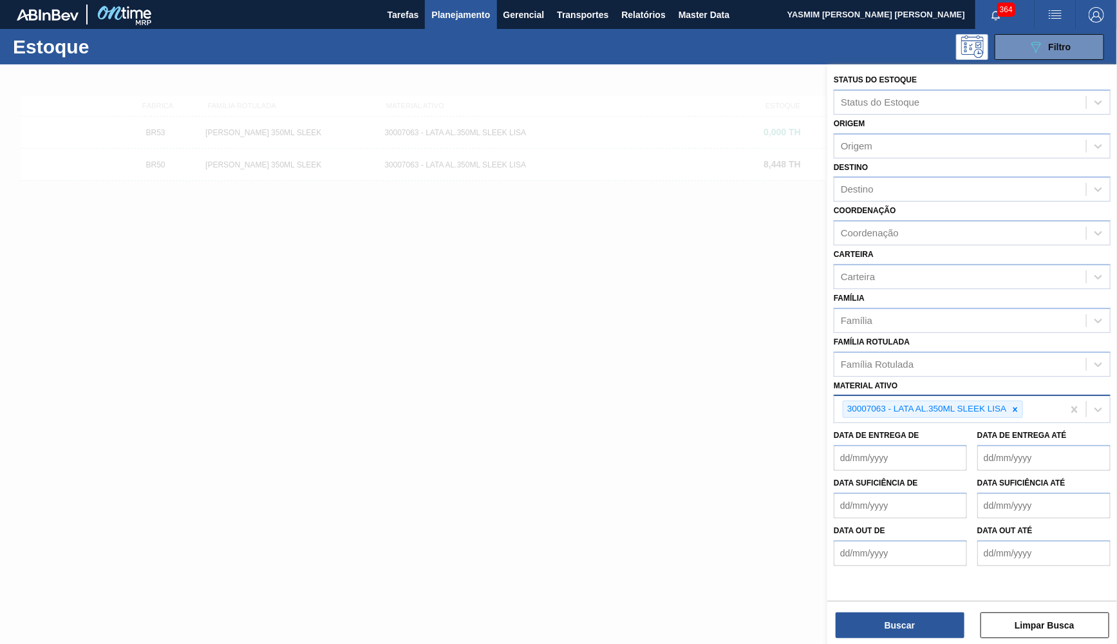
click at [1008, 401] on div "30007063 - LATA AL.350ML SLEEK LISA" at bounding box center [926, 409] width 165 height 16
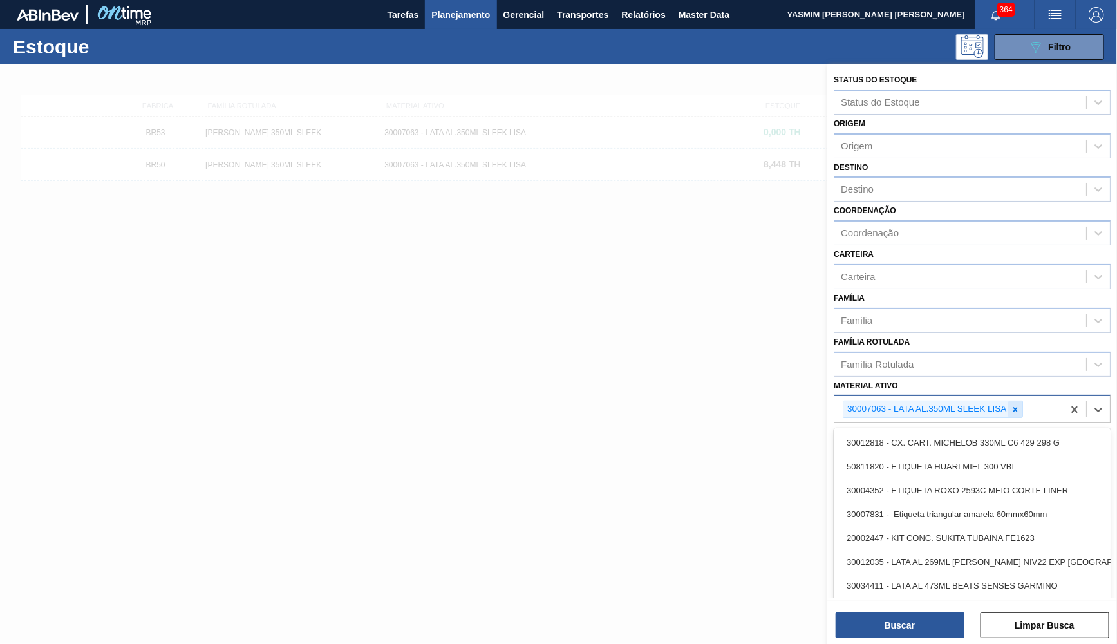
click at [1013, 401] on div at bounding box center [1015, 409] width 14 height 16
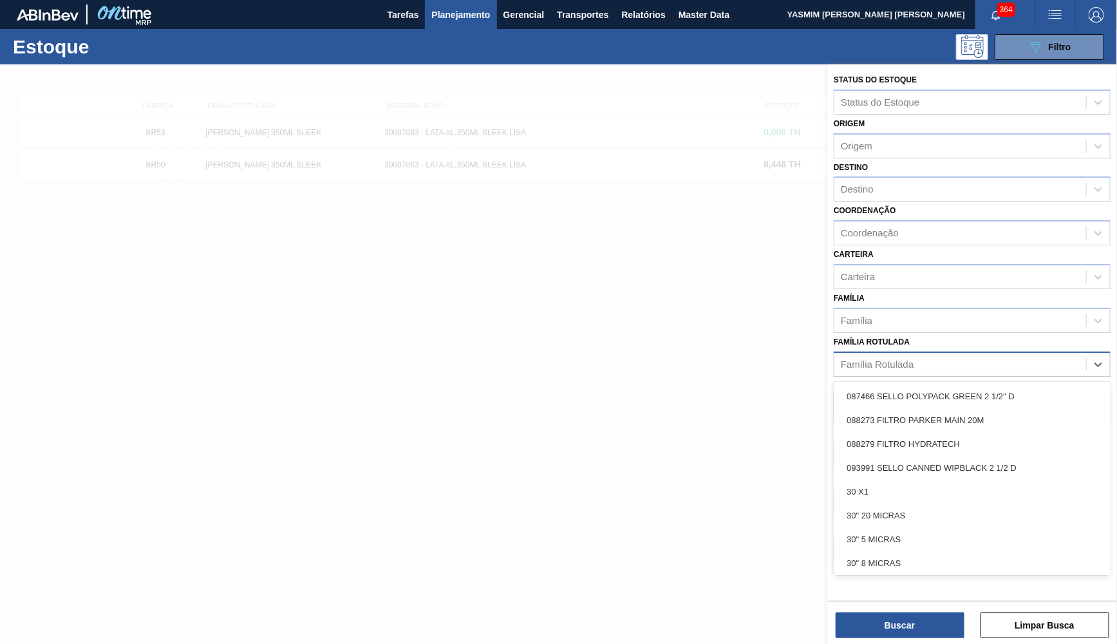
click at [937, 355] on div "Família Rotulada" at bounding box center [961, 364] width 252 height 19
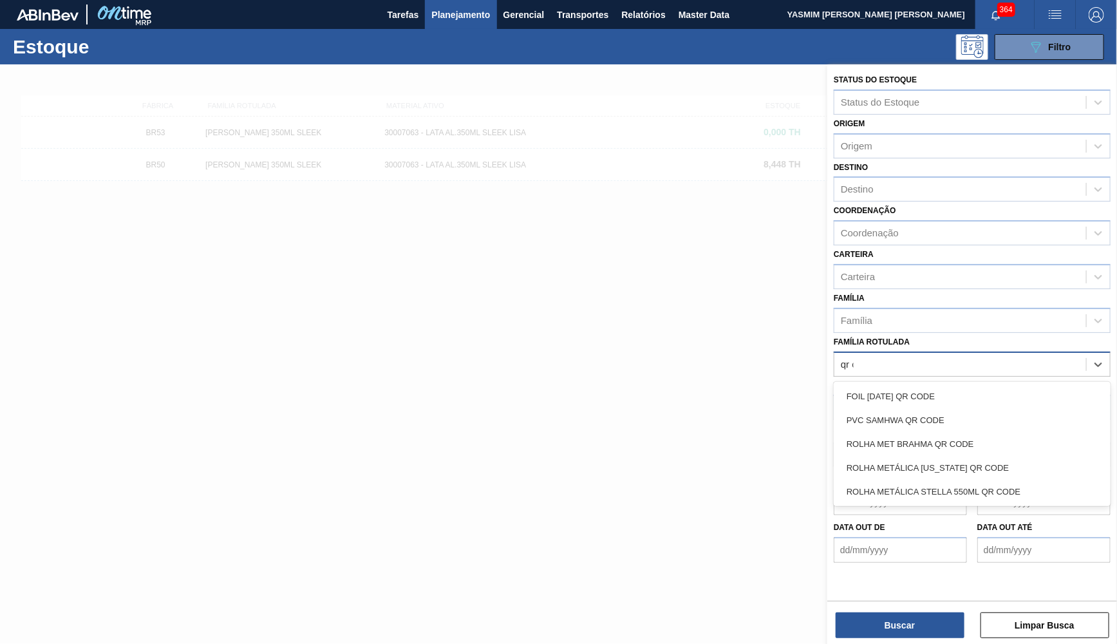
type Rotulada "qr co"
click at [996, 439] on div "ROLHA MET BRAHMA QR CODE" at bounding box center [972, 444] width 277 height 24
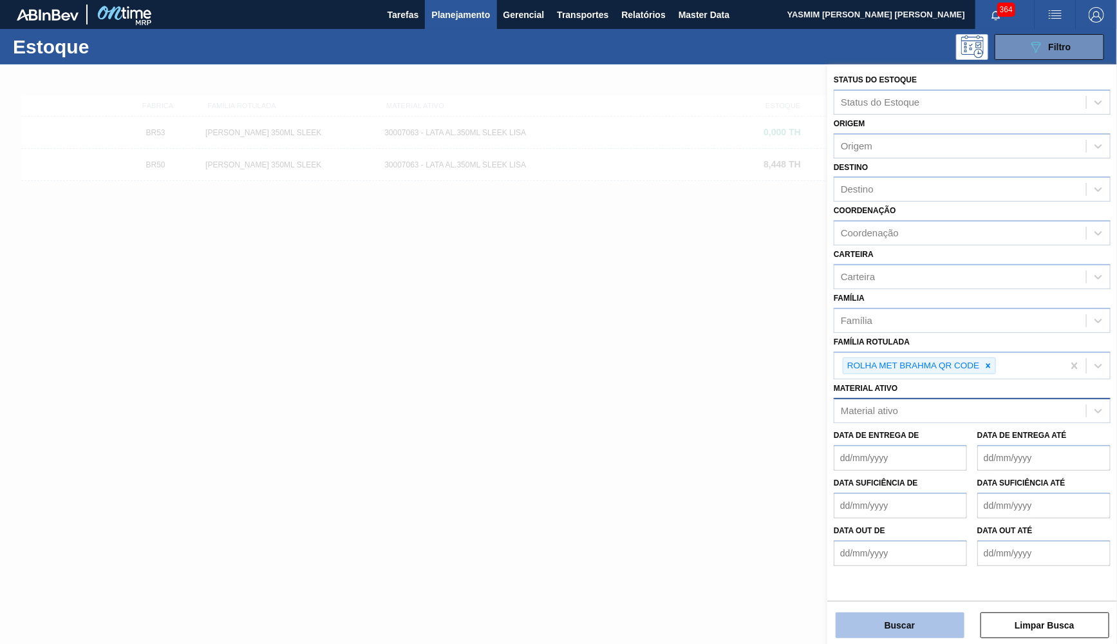
click at [877, 619] on button "Buscar" at bounding box center [900, 625] width 129 height 26
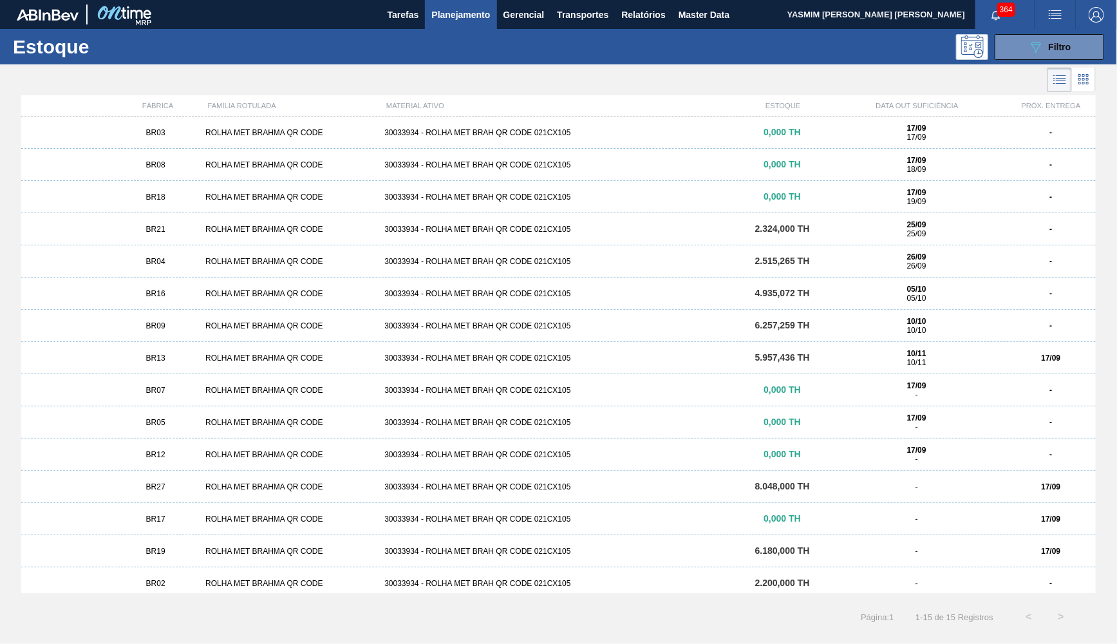
click at [987, 304] on div "BR16 ROLHA MET BRAHMA QR CODE 30033934 - ROLHA MET BRAH QR CODE 021CX105 4.935,…" at bounding box center [558, 294] width 1075 height 32
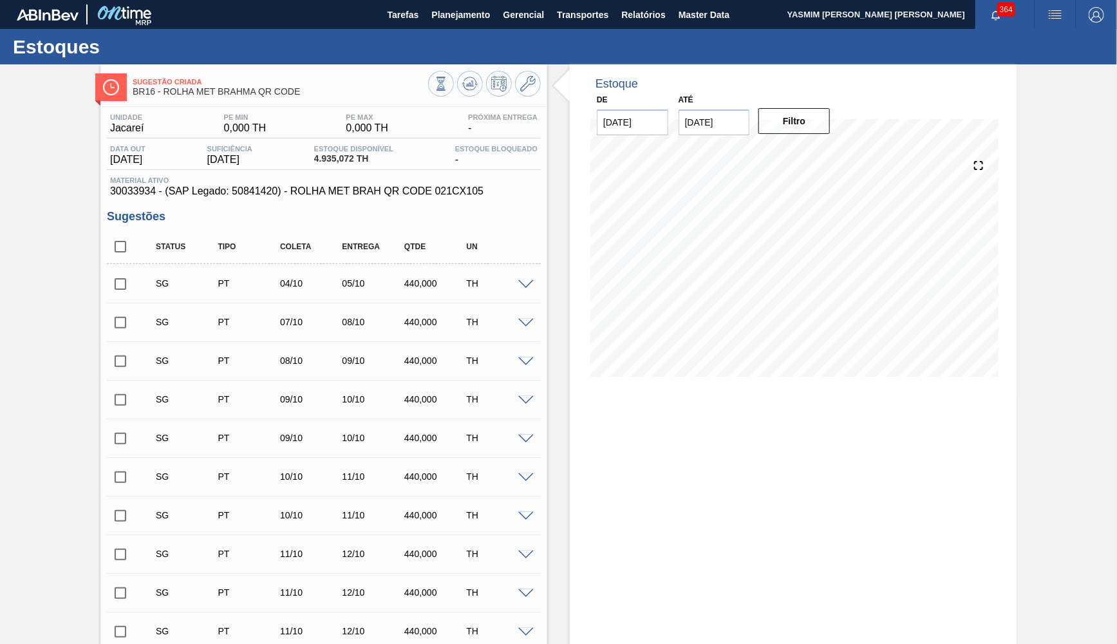
type input "17/09/2025"
type input "31/10/2025"
click at [527, 72] on button at bounding box center [528, 84] width 26 height 26
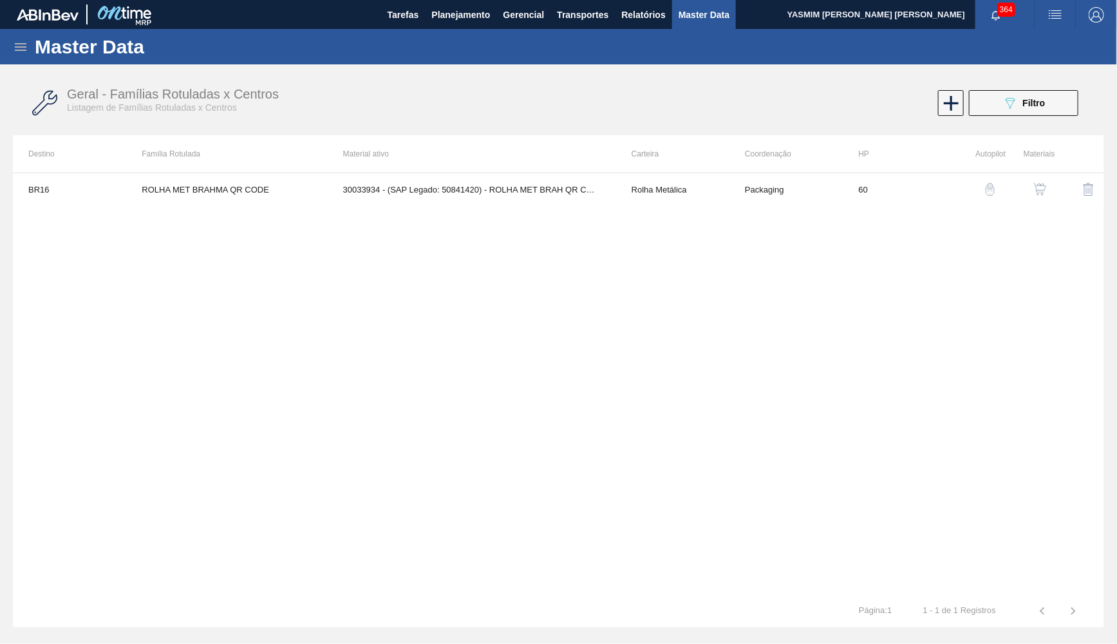
click at [1025, 190] on button "button" at bounding box center [1040, 189] width 31 height 31
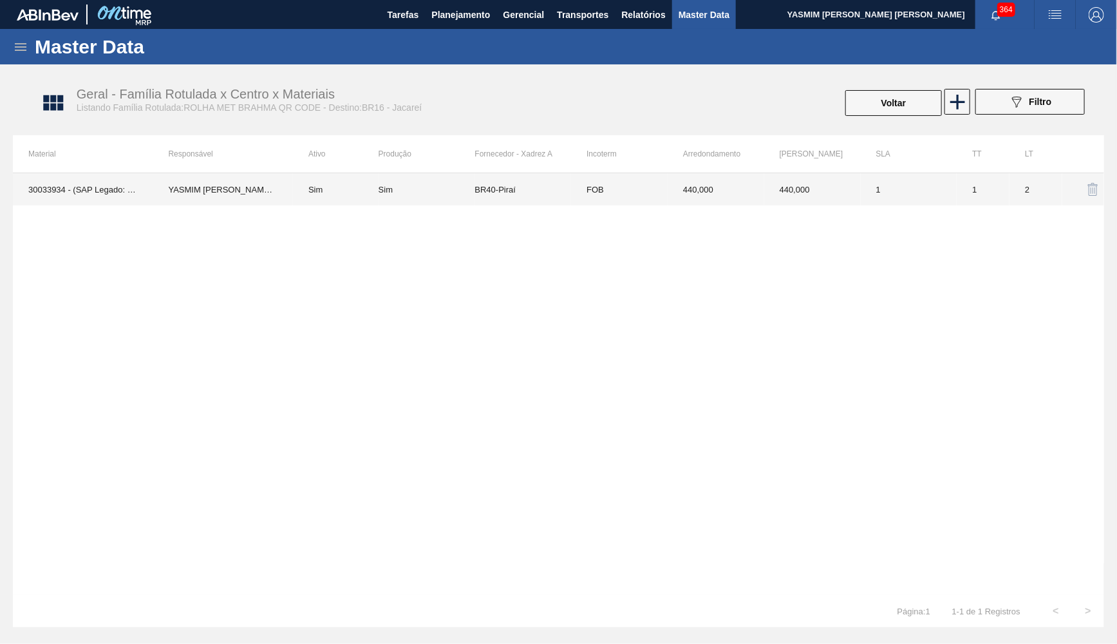
click at [386, 182] on td "Sim" at bounding box center [427, 189] width 97 height 32
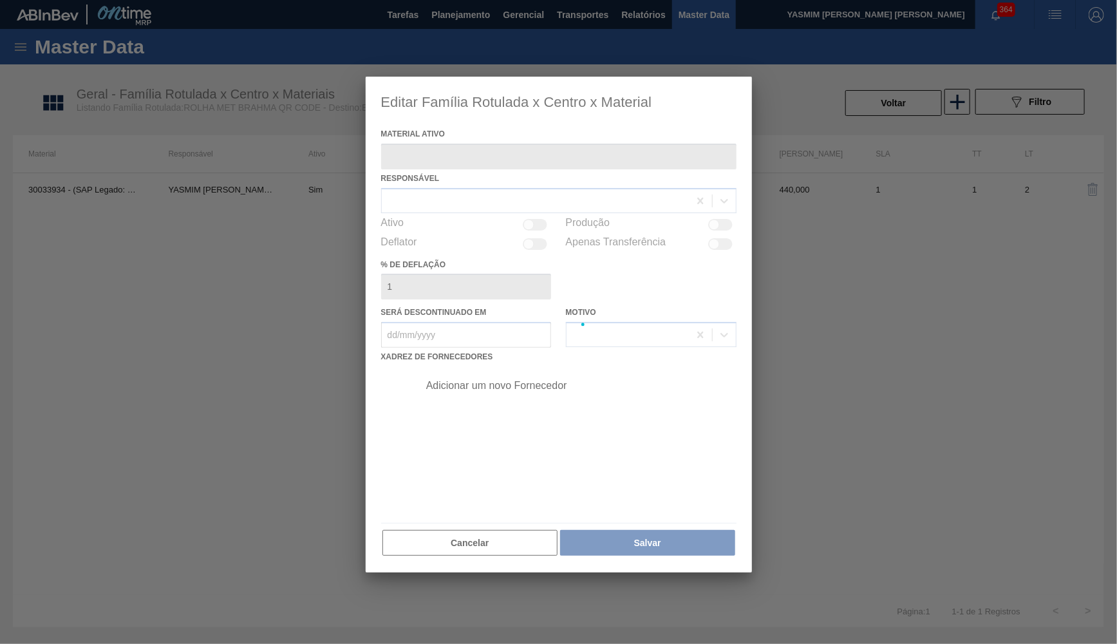
type ativo "30033934 - (SAP Legado: 50841420) - ROLHA MET BRAH QR CODE 021CX105"
checkbox input "true"
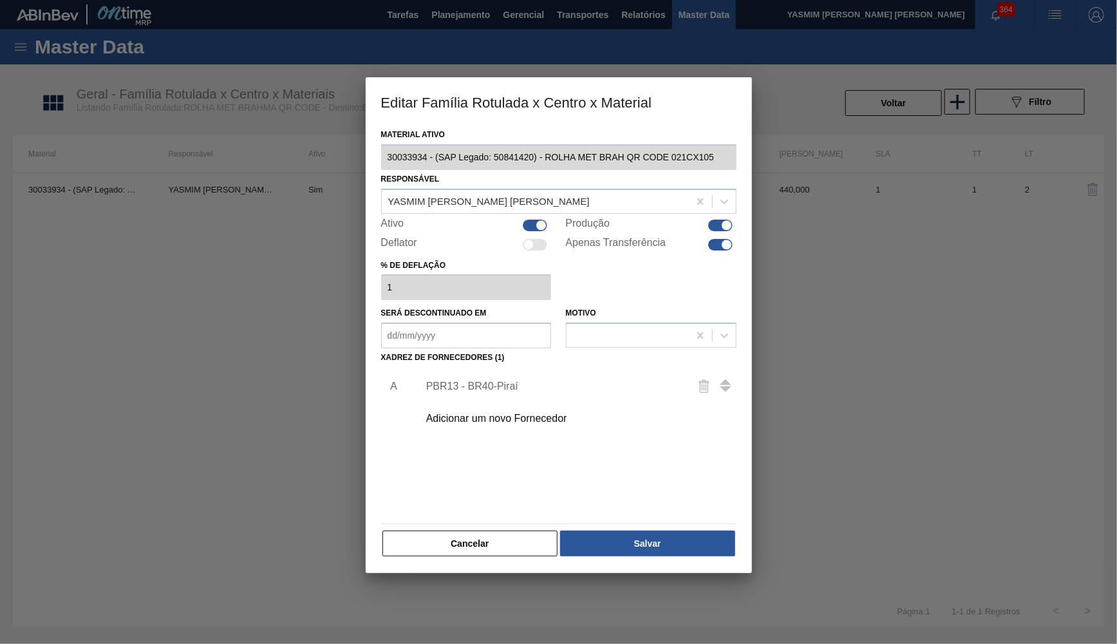
click at [437, 413] on div "Adicionar um novo Fornecedor" at bounding box center [552, 419] width 252 height 12
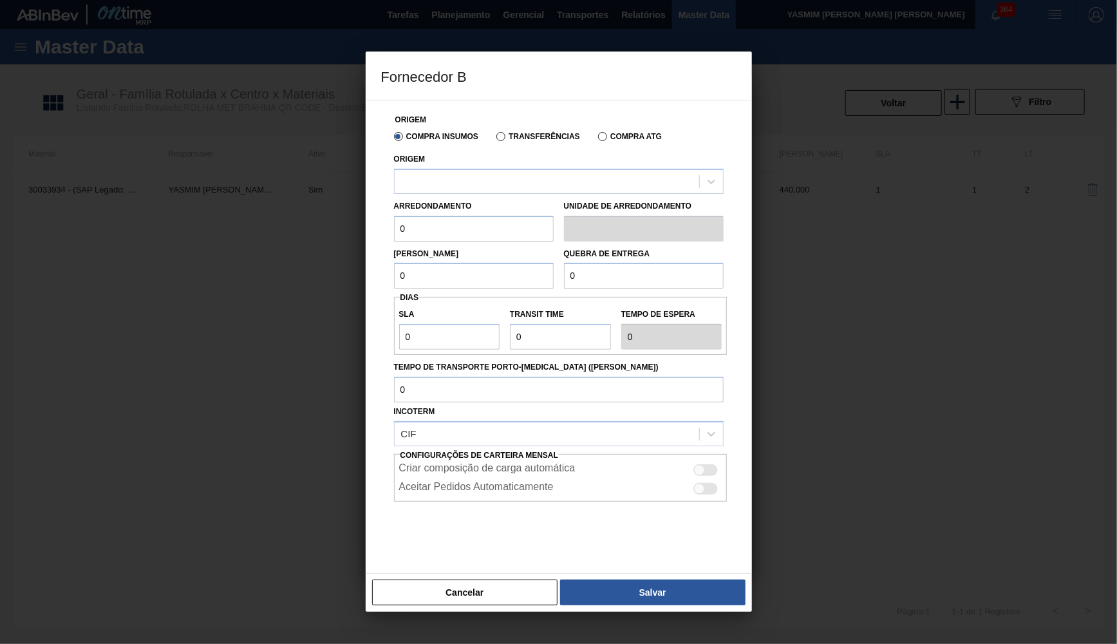
click at [427, 194] on div "Arredondamento 0 Unidade de arredondamento" at bounding box center [559, 218] width 340 height 48
click at [427, 187] on div at bounding box center [547, 181] width 305 height 19
click at [458, 618] on div at bounding box center [558, 322] width 1117 height 644
click at [470, 607] on div "Cancelar Salvar" at bounding box center [559, 592] width 386 height 39
click at [477, 594] on button "Cancelar" at bounding box center [465, 593] width 186 height 26
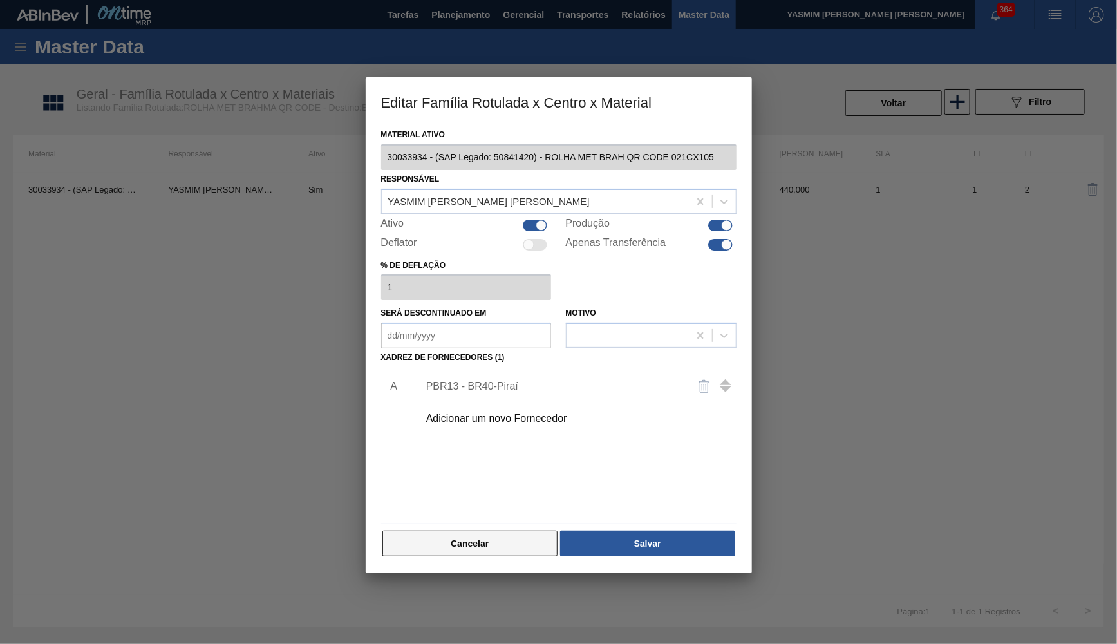
click at [508, 549] on button "Cancelar" at bounding box center [470, 544] width 176 height 26
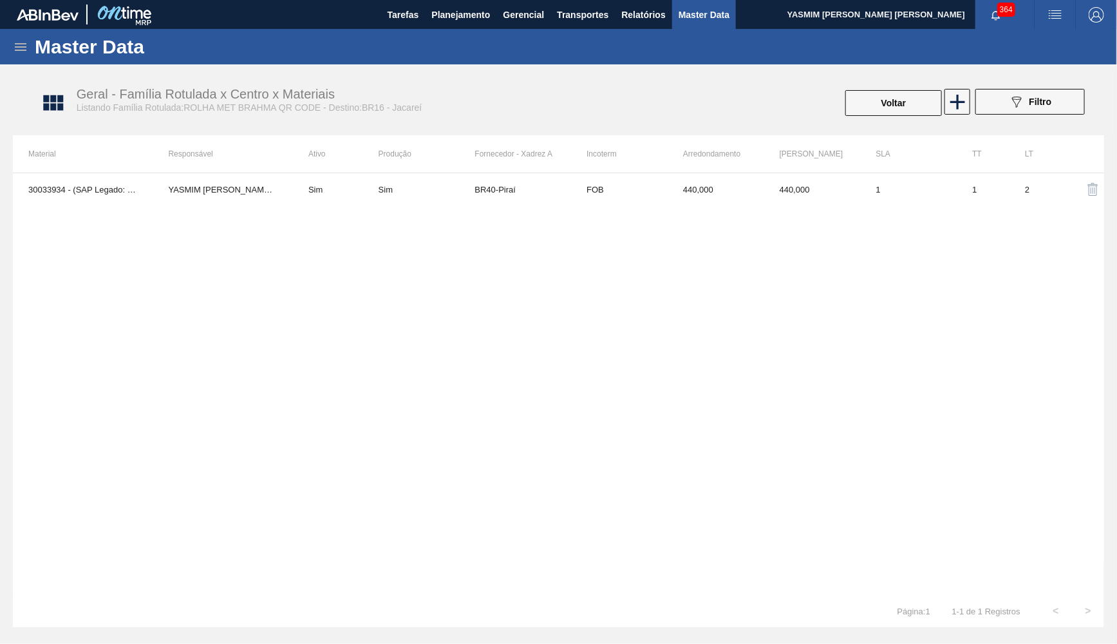
click at [943, 180] on td "1" at bounding box center [909, 189] width 97 height 32
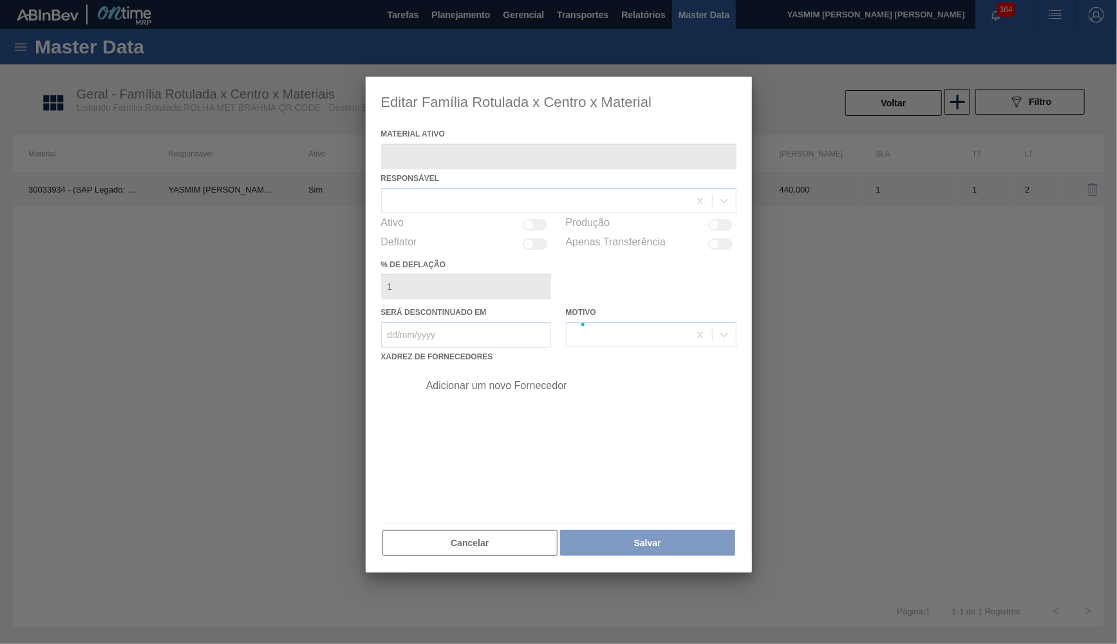
type ativo "30033934 - (SAP Legado: 50841420) - ROLHA MET BRAH QR CODE 021CX105"
checkbox input "true"
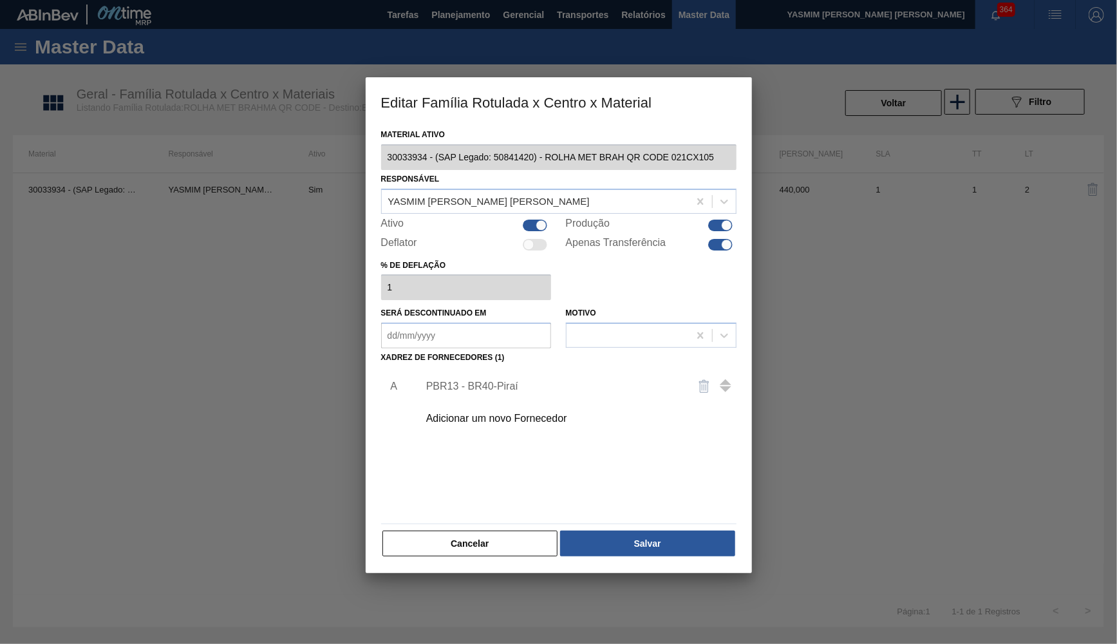
click at [473, 413] on div "Adicionar um novo Fornecedor" at bounding box center [552, 419] width 252 height 12
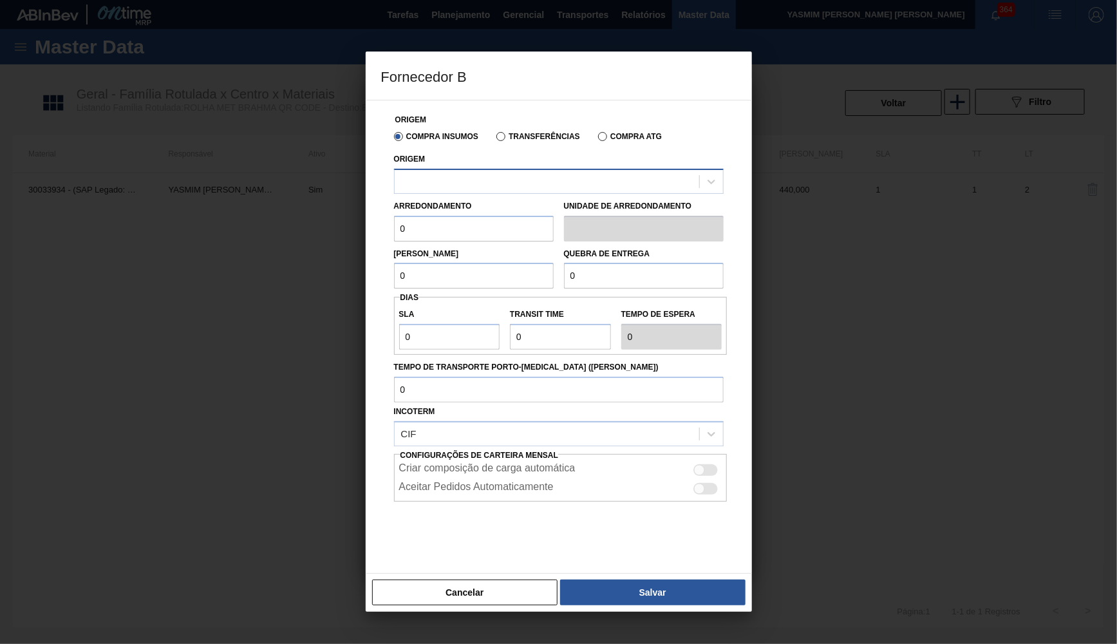
click at [453, 188] on div at bounding box center [547, 181] width 305 height 19
click at [545, 164] on div "Origem Select is focused ,type to refine list, press Down to open the menu," at bounding box center [559, 172] width 330 height 44
click at [556, 177] on div at bounding box center [547, 181] width 305 height 19
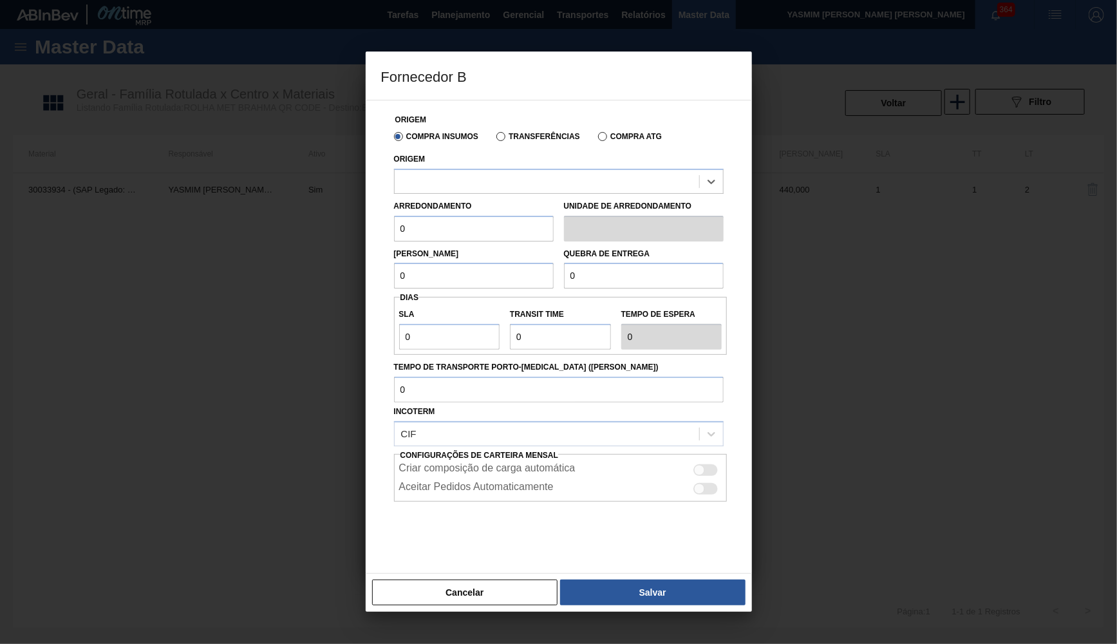
click at [468, 577] on div "Cancelar Salvar" at bounding box center [559, 592] width 386 height 39
click at [477, 601] on button "Cancelar" at bounding box center [465, 593] width 186 height 26
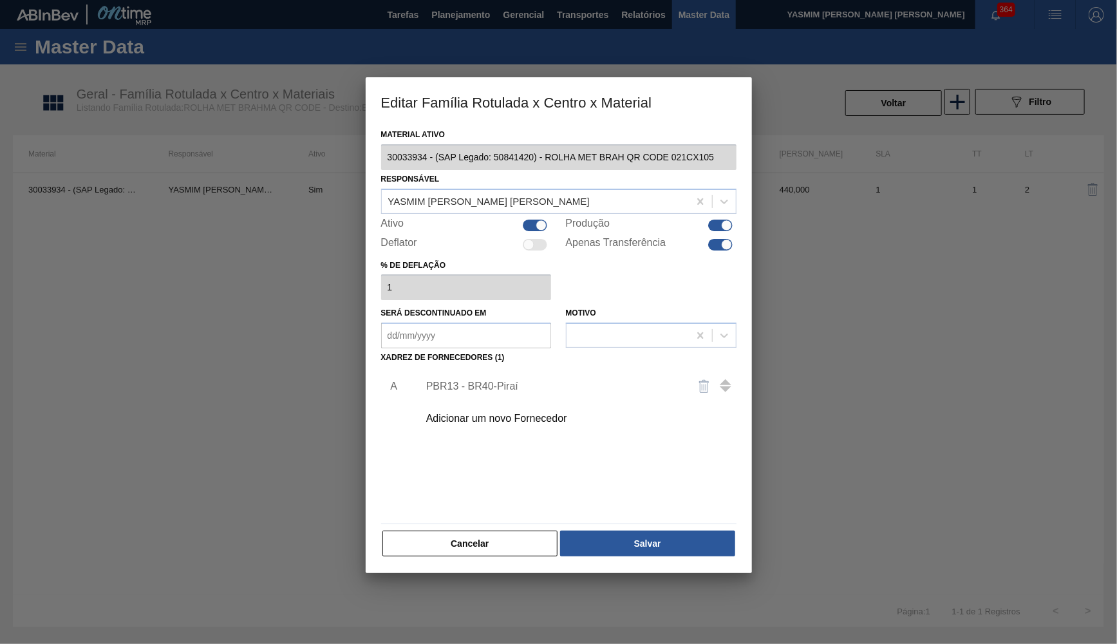
click at [668, 550] on div "Cancelar Salvar" at bounding box center [558, 543] width 355 height 28
click at [471, 534] on button "Cancelar" at bounding box center [470, 544] width 176 height 26
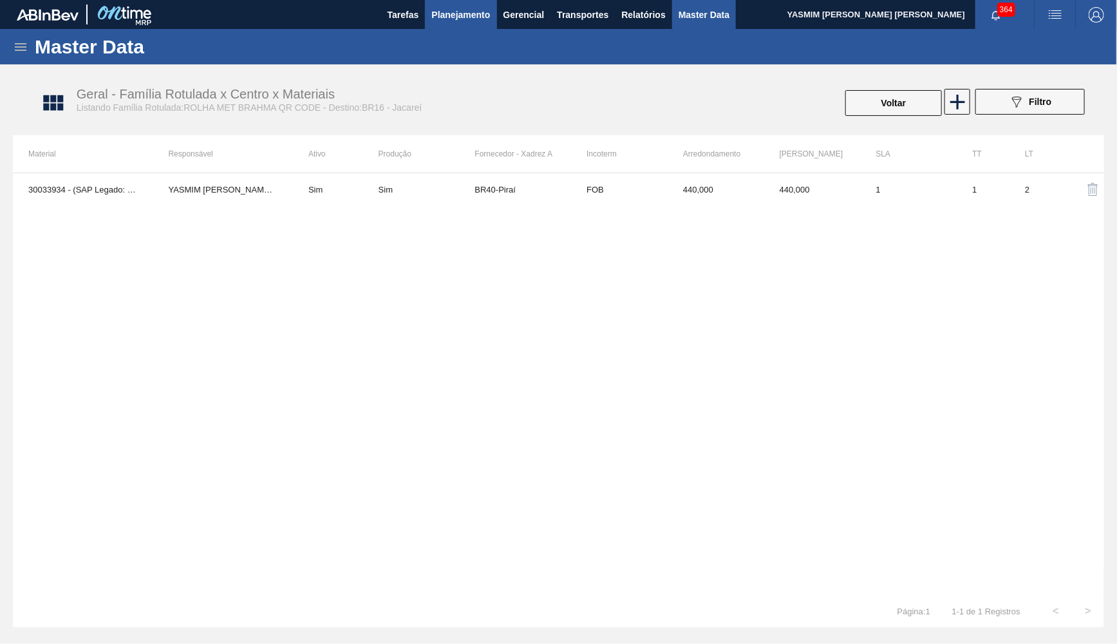
click at [442, 21] on span "Planejamento" at bounding box center [460, 14] width 59 height 15
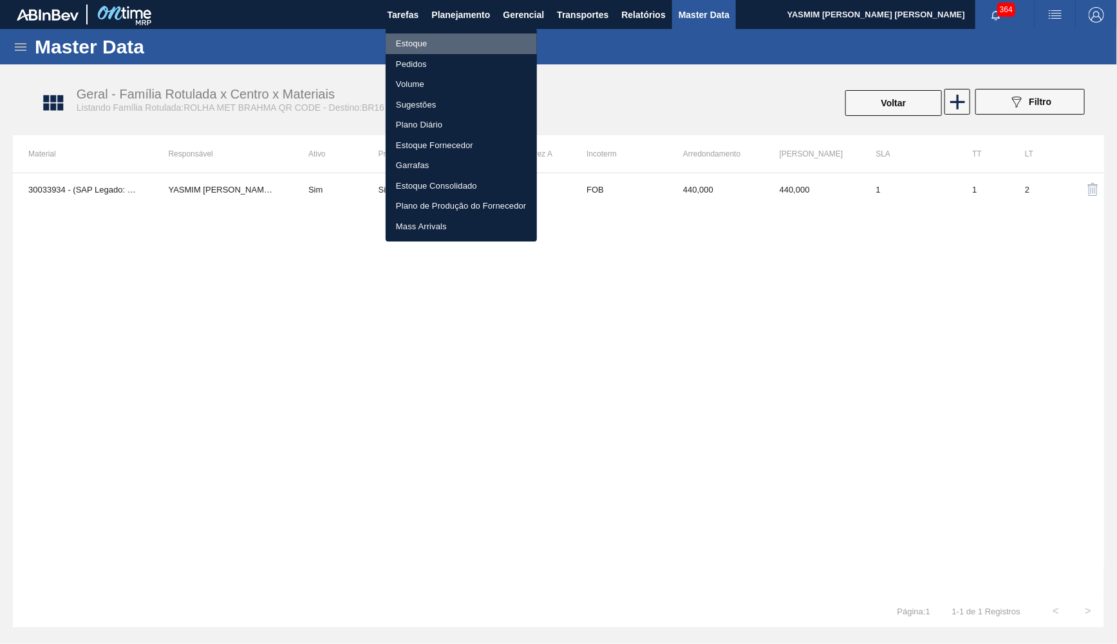
click at [403, 37] on li "Estoque" at bounding box center [461, 43] width 151 height 21
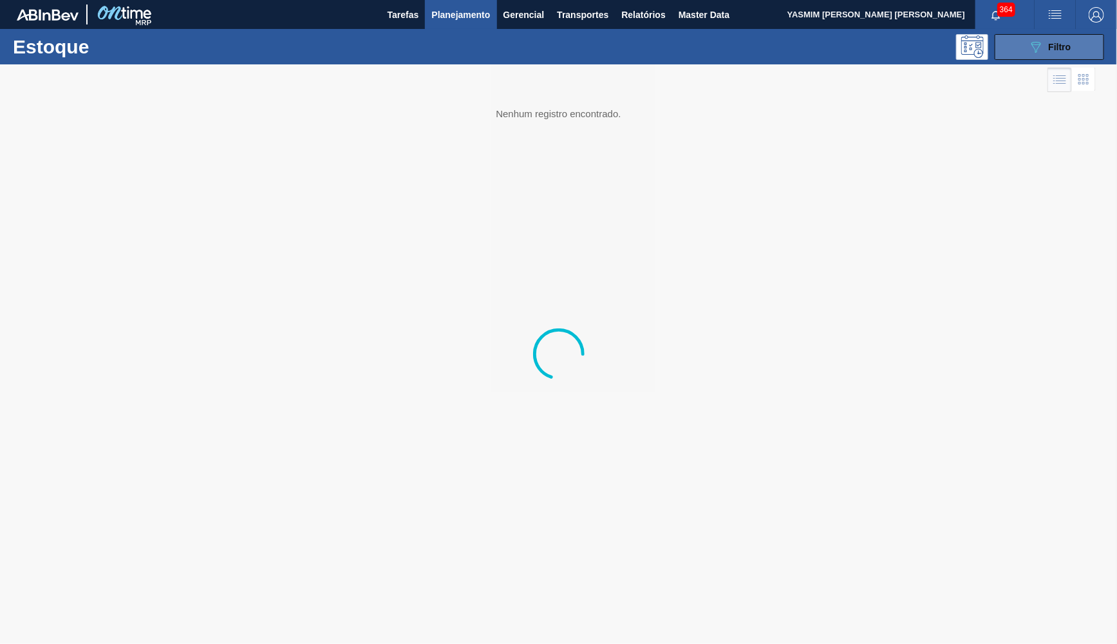
click at [1101, 39] on button "089F7B8B-B2A5-4AFE-B5C0-19BA573D28AC Filtro" at bounding box center [1049, 47] width 109 height 26
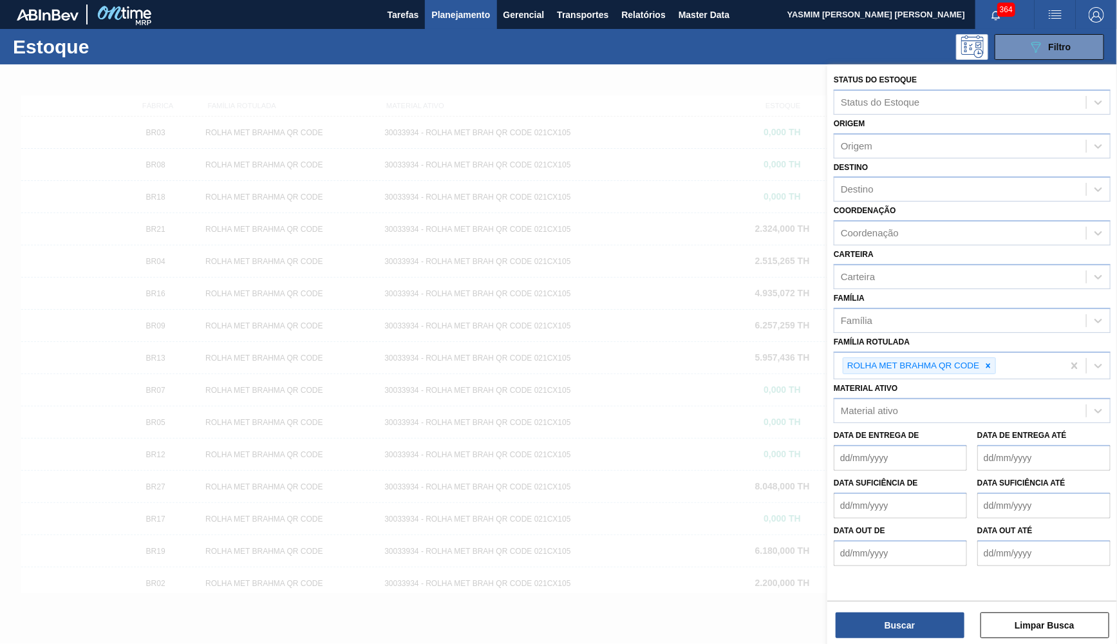
click at [531, 352] on div at bounding box center [558, 386] width 1117 height 644
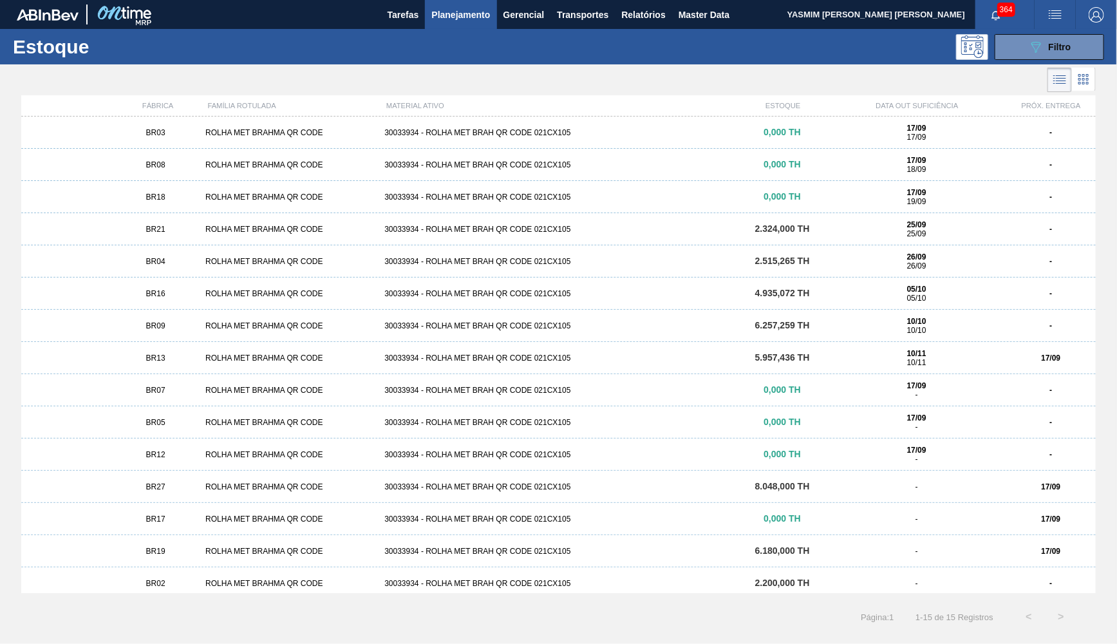
scroll to position [6, 0]
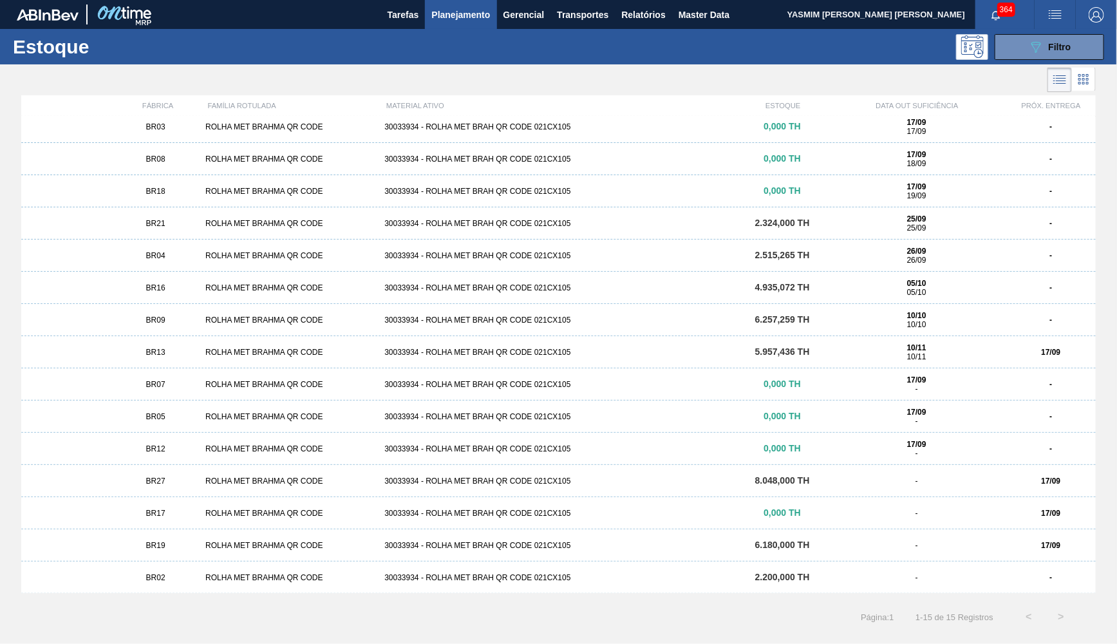
click at [165, 579] on span "BR02" at bounding box center [155, 577] width 19 height 9
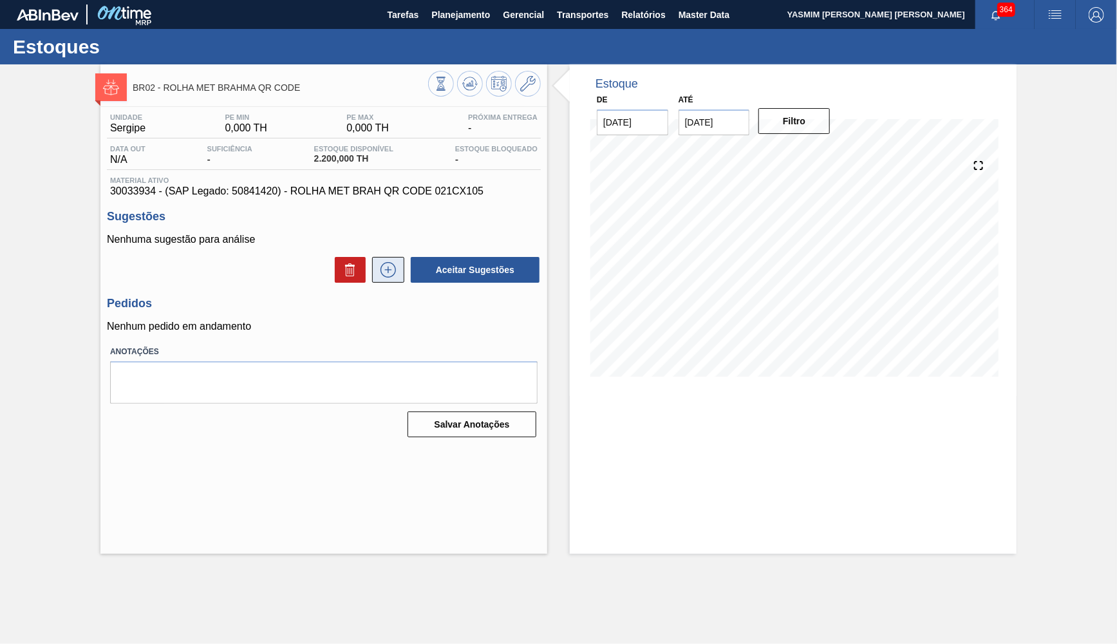
click at [379, 263] on icon at bounding box center [388, 269] width 21 height 15
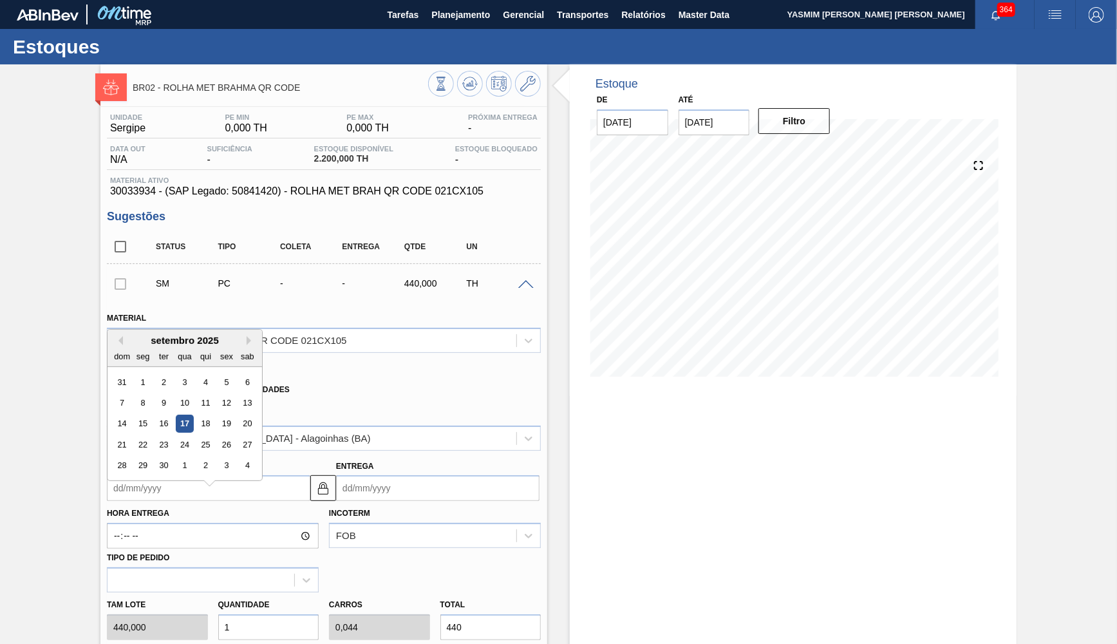
click at [204, 475] on input "Coleta" at bounding box center [208, 488] width 203 height 26
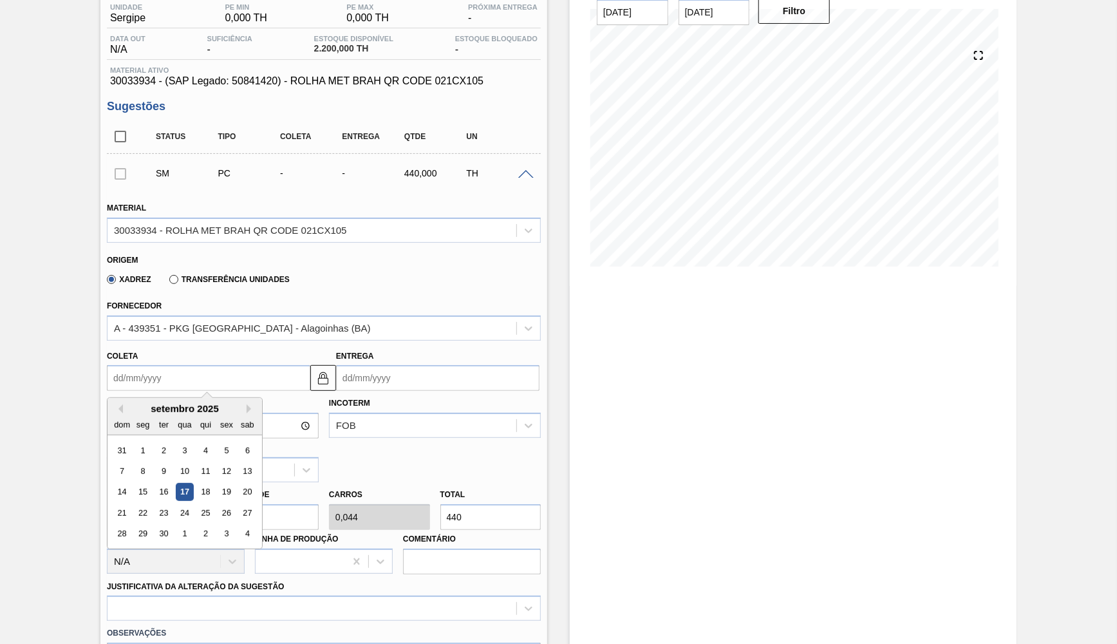
scroll to position [126, 0]
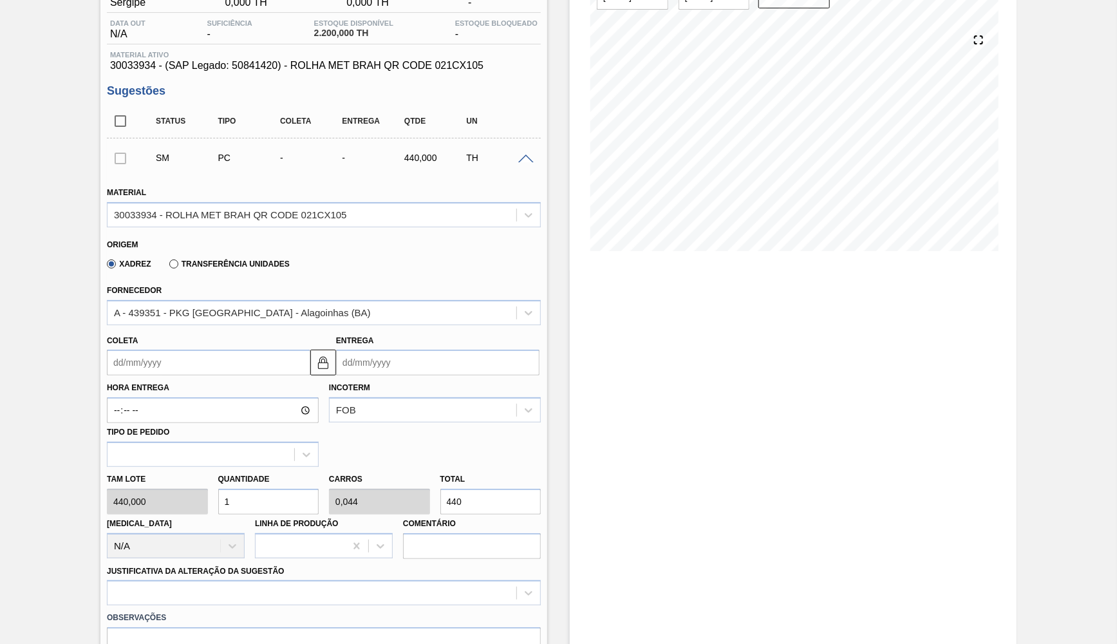
click at [449, 375] on div "Hora Entrega Incoterm FOB Tipo de pedido" at bounding box center [324, 420] width 444 height 91
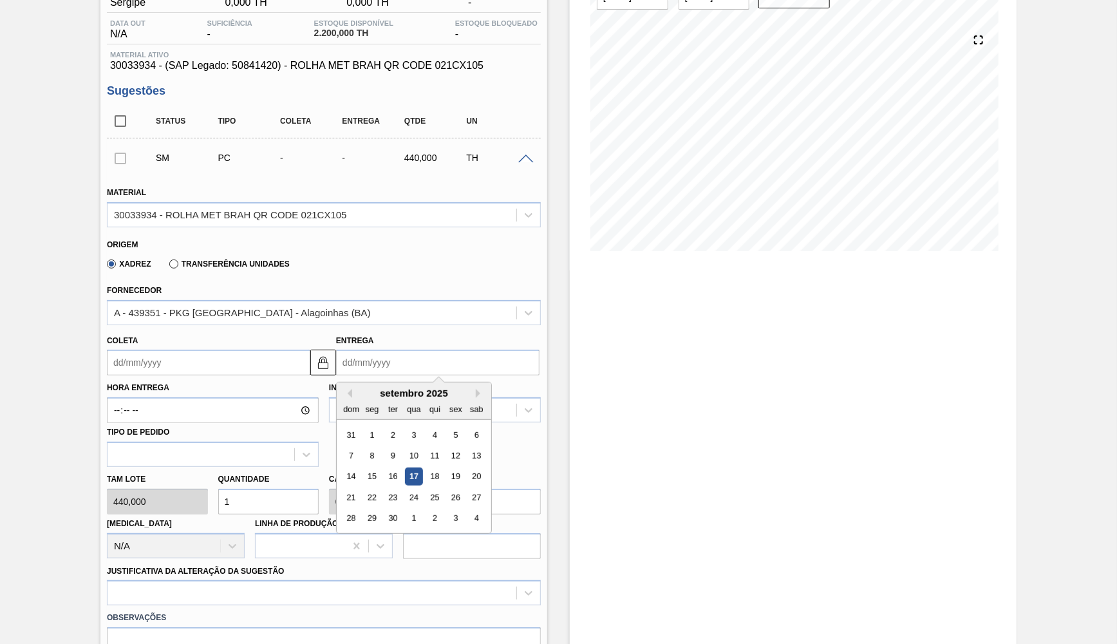
click at [449, 366] on input "Entrega" at bounding box center [437, 363] width 203 height 26
click at [184, 379] on label "Hora Entrega" at bounding box center [213, 388] width 212 height 19
click at [184, 397] on input "Hora Entrega" at bounding box center [213, 410] width 212 height 26
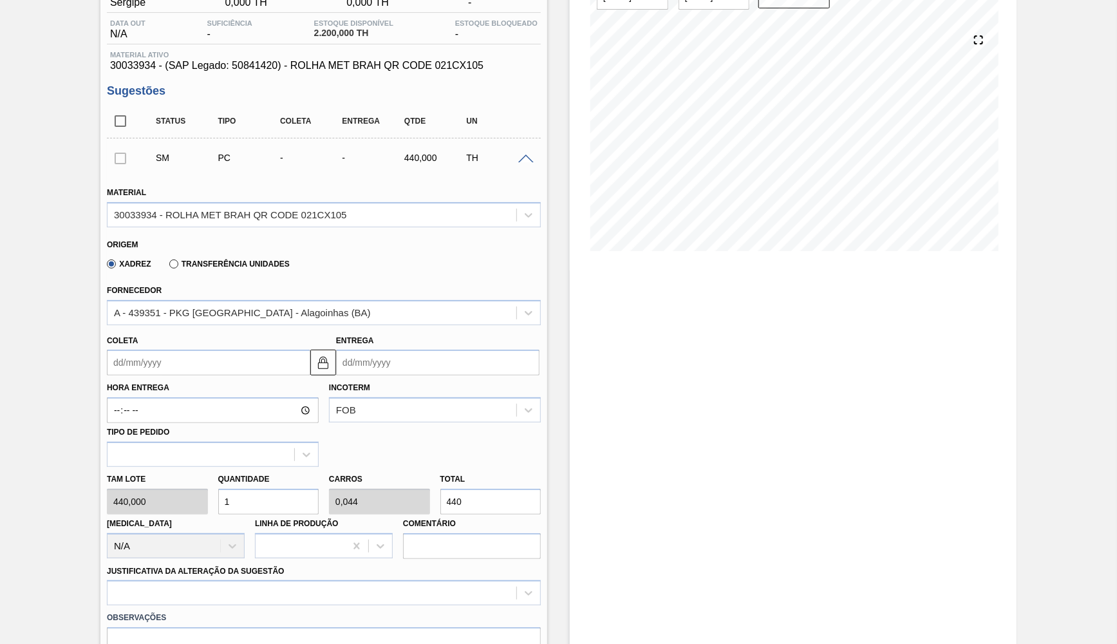
click at [176, 367] on input "Coleta" at bounding box center [208, 363] width 203 height 26
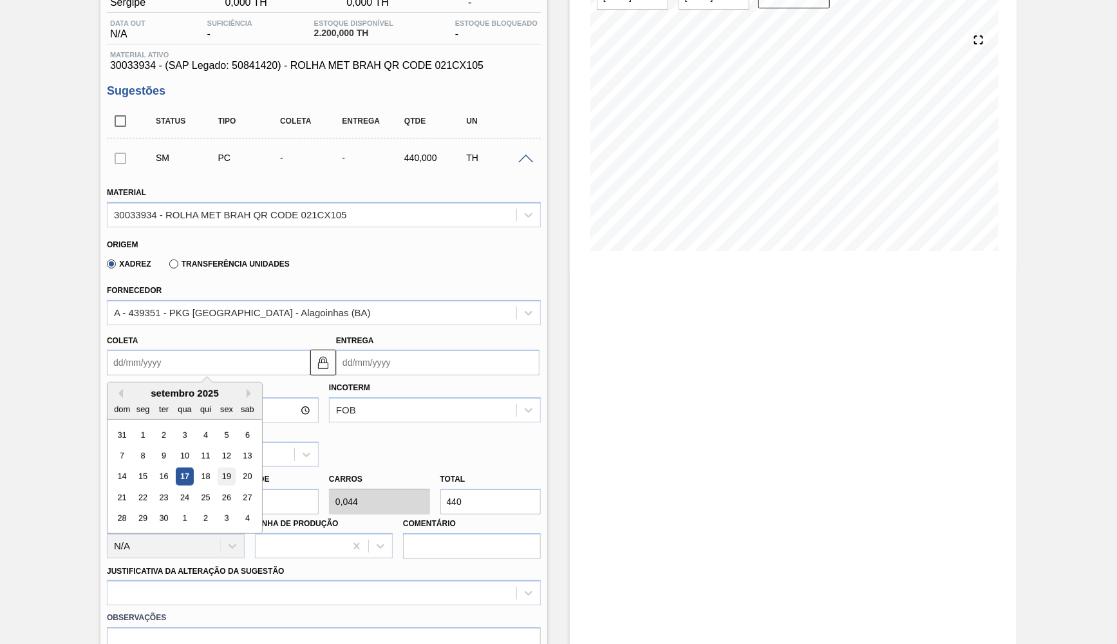
click at [220, 468] on div "19" at bounding box center [226, 476] width 17 height 17
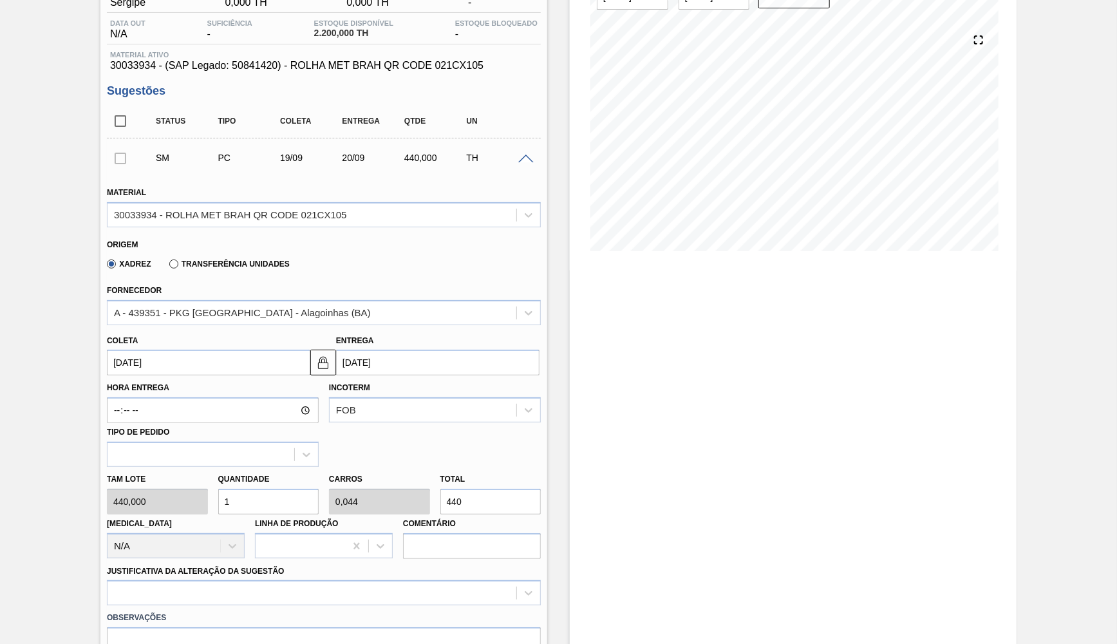
type input "19/09/2025"
type input "20/09/2025"
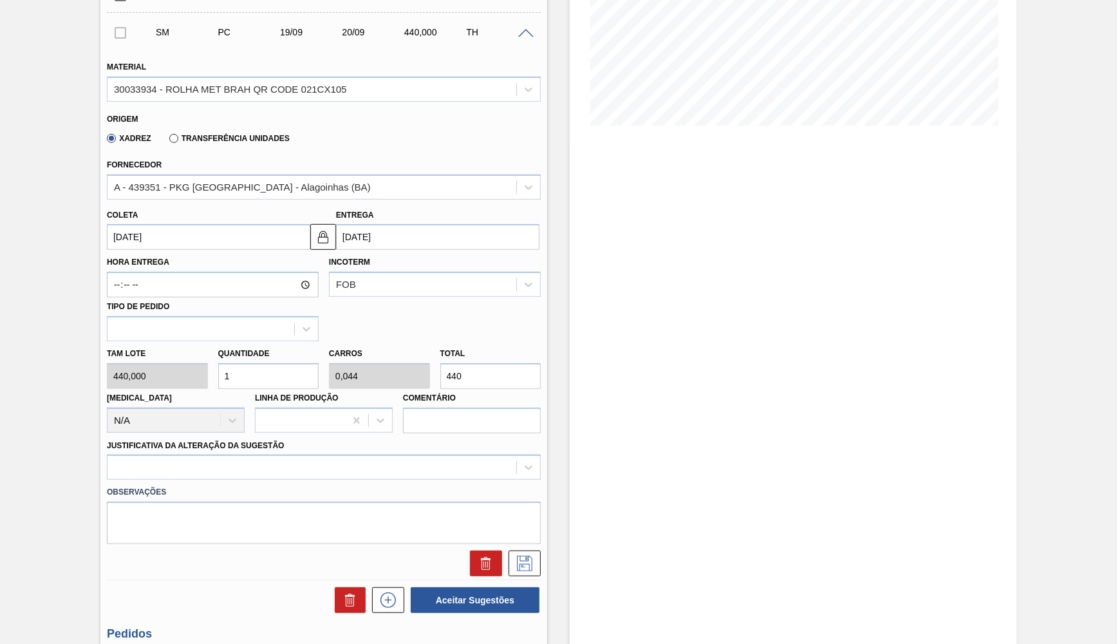
drag, startPoint x: 469, startPoint y: 380, endPoint x: 405, endPoint y: 360, distance: 67.4
click at [440, 363] on input "440" at bounding box center [490, 376] width 101 height 26
type input "0,002"
type input "0"
type input "1"
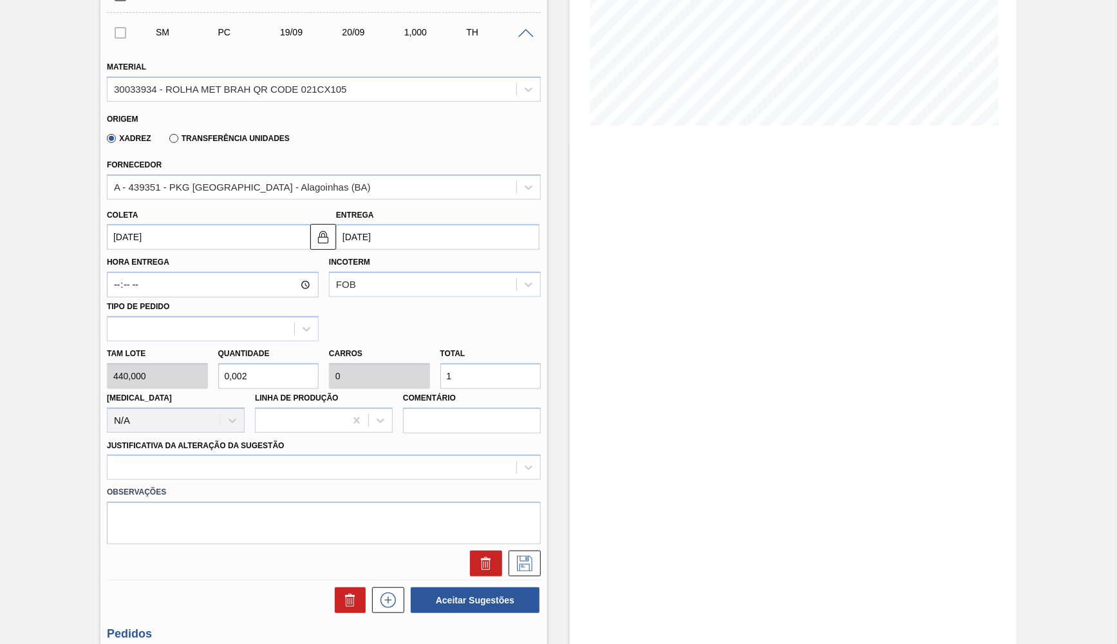
type input "0,027"
type input "0,001"
type input "12"
type input "0,002"
type input "0"
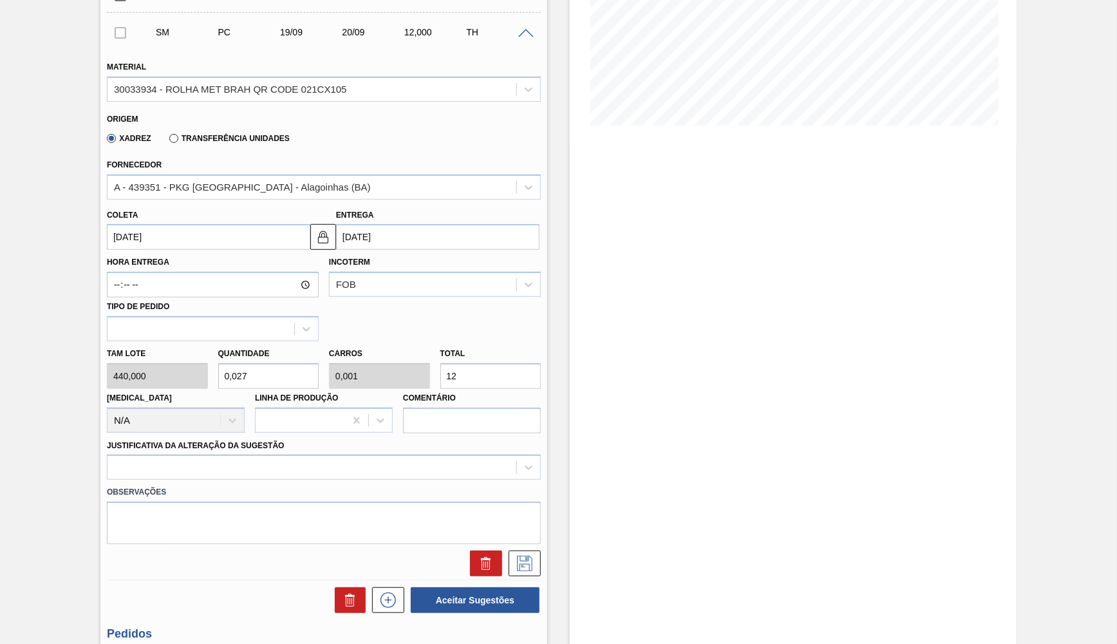
type input "1"
type input "0,03"
type input "0,001"
type input "13"
type input "0,3"
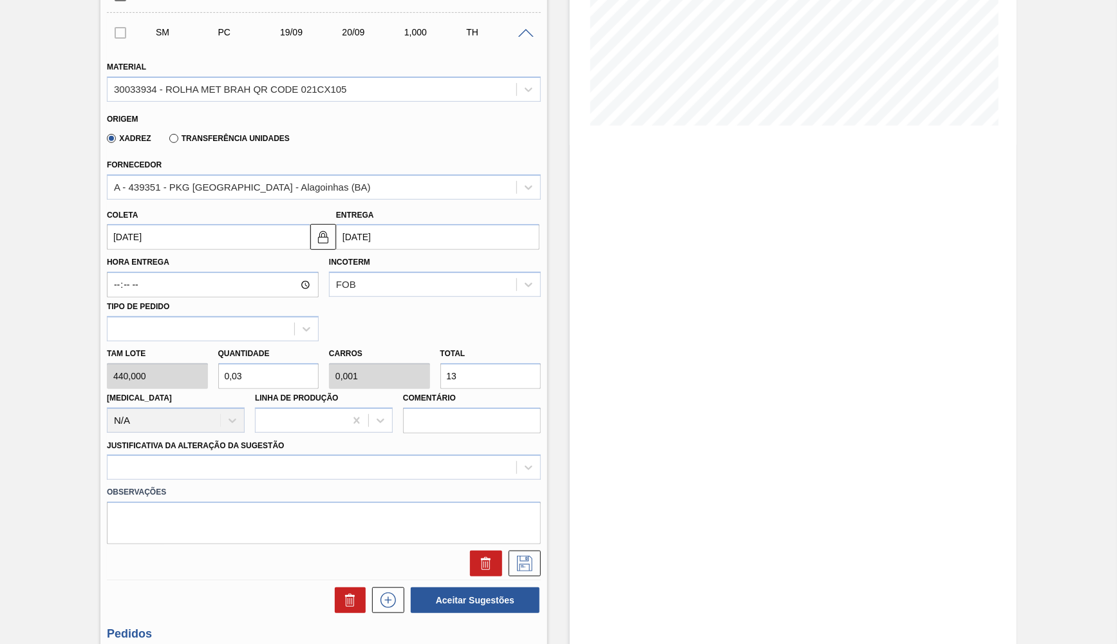
type input "0,013"
type input "132"
type input "3"
type input "0,132"
type input "1.320"
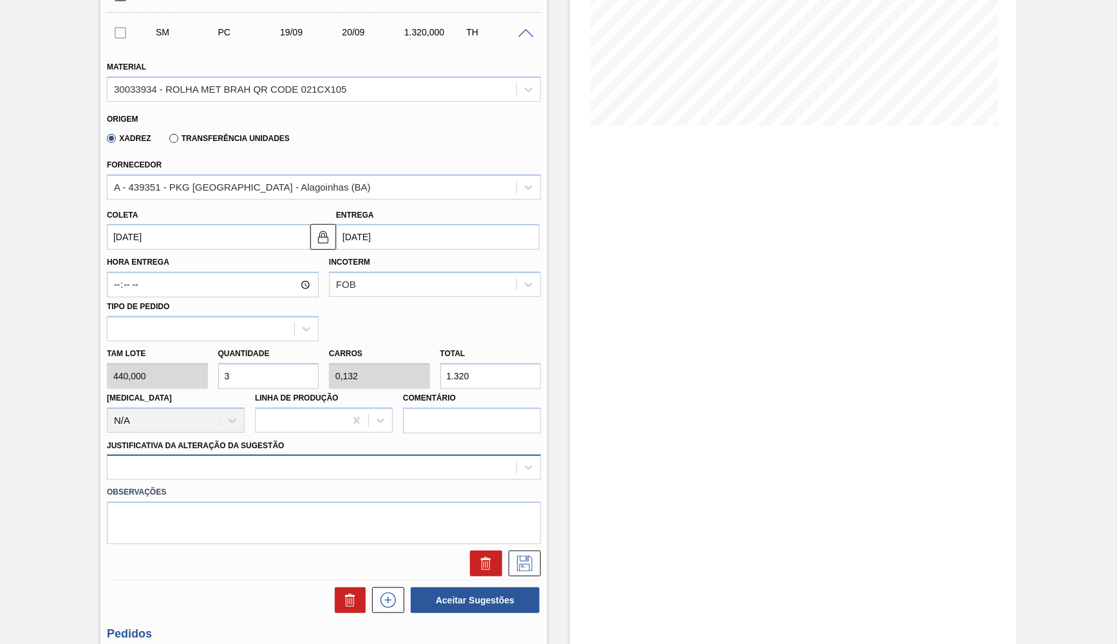
click at [339, 455] on div at bounding box center [324, 467] width 434 height 25
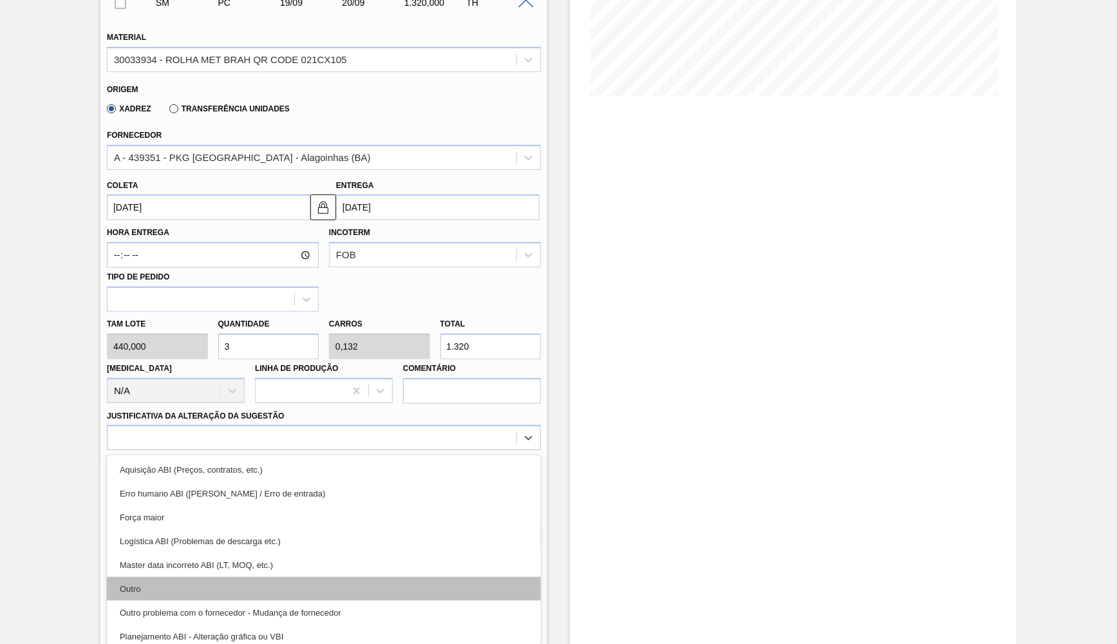
click at [258, 577] on div "Outro" at bounding box center [324, 589] width 434 height 24
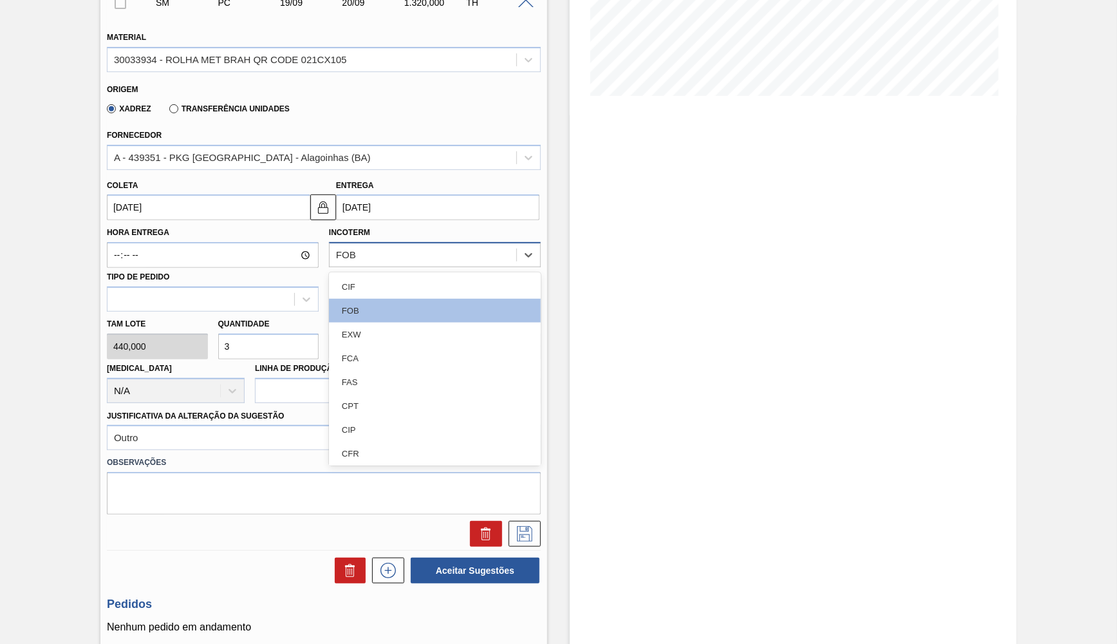
click at [462, 249] on div "FOB" at bounding box center [423, 255] width 187 height 19
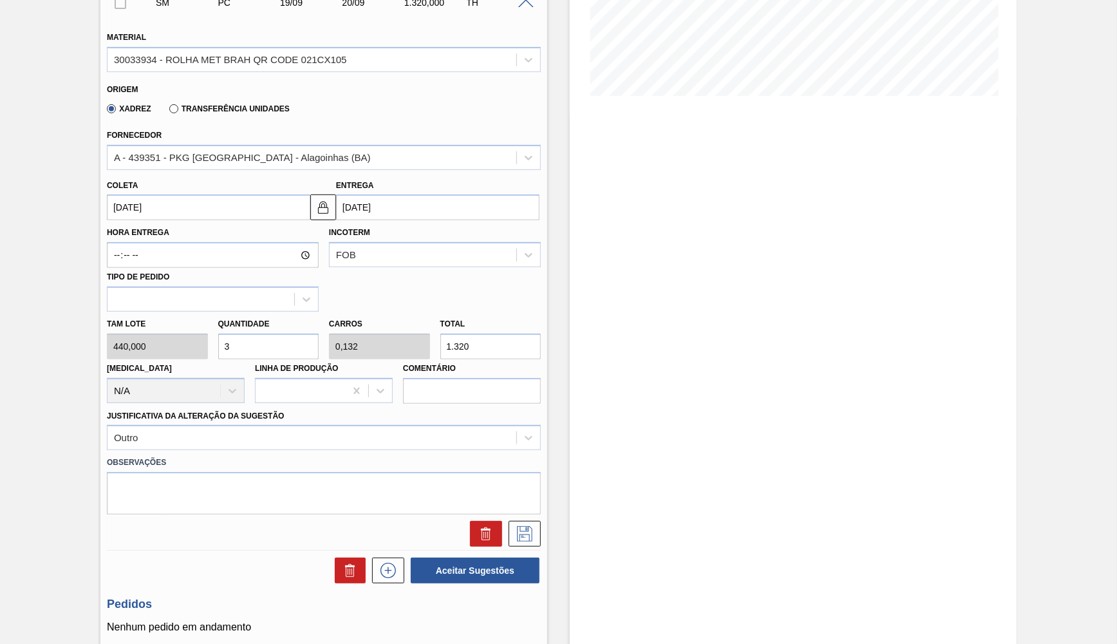
click at [691, 336] on div "Estoque De 17/09/2025 Até 31/10/2025 Filtro" at bounding box center [793, 266] width 447 height 965
click at [534, 534] on button at bounding box center [525, 534] width 32 height 26
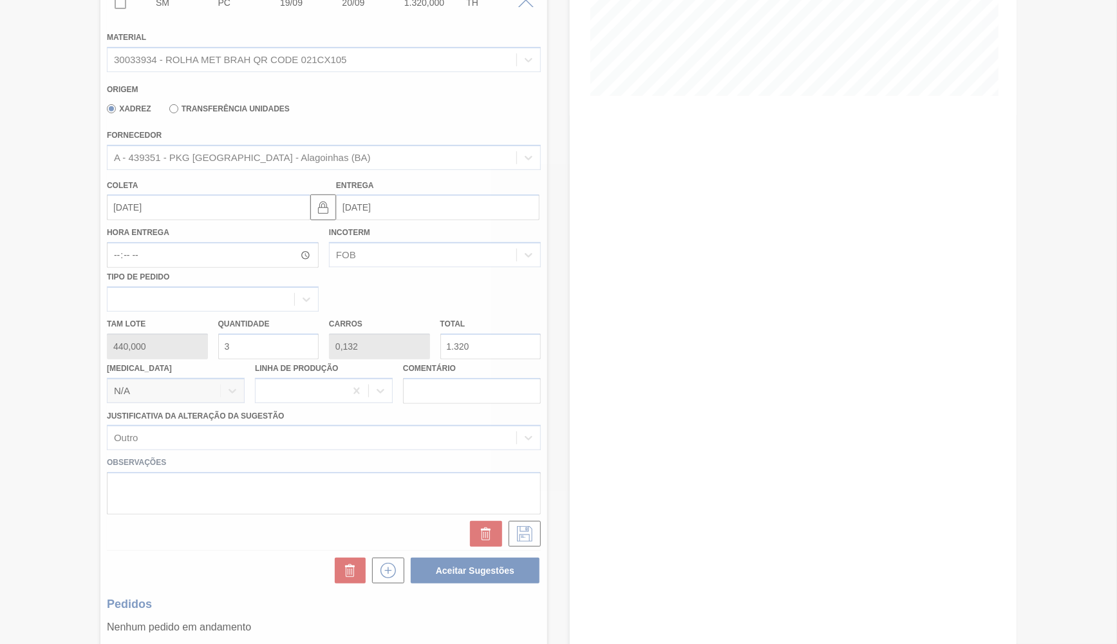
scroll to position [0, 0]
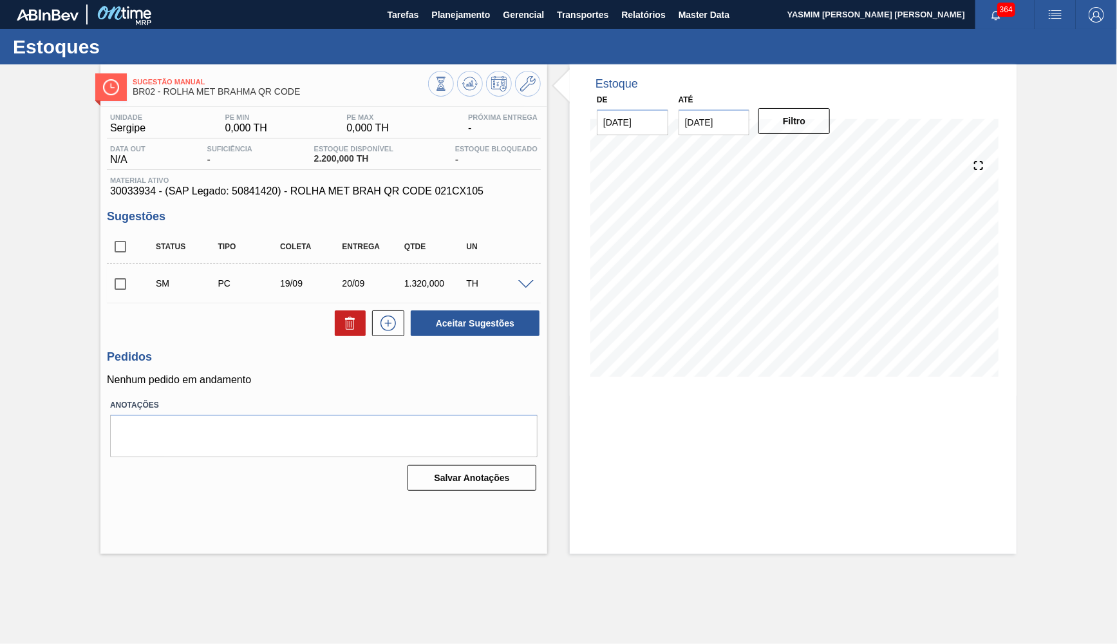
click at [122, 297] on input "checkbox" at bounding box center [120, 283] width 27 height 27
click at [504, 318] on button "Aceitar Sugestões" at bounding box center [475, 323] width 129 height 26
checkbox input "false"
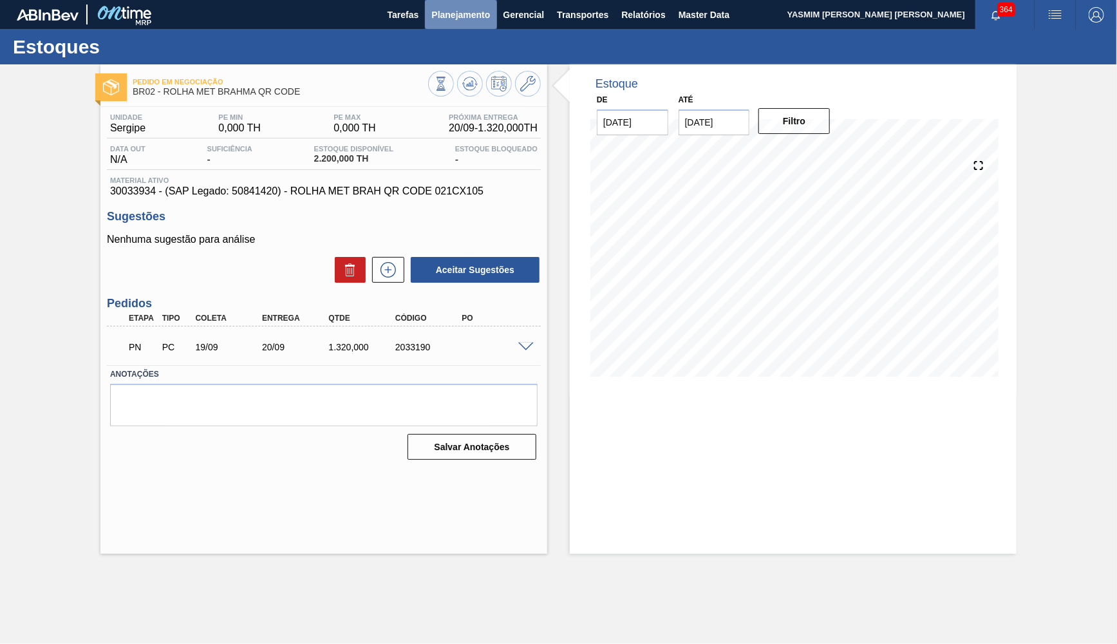
click at [475, 8] on span "Planejamento" at bounding box center [460, 14] width 59 height 15
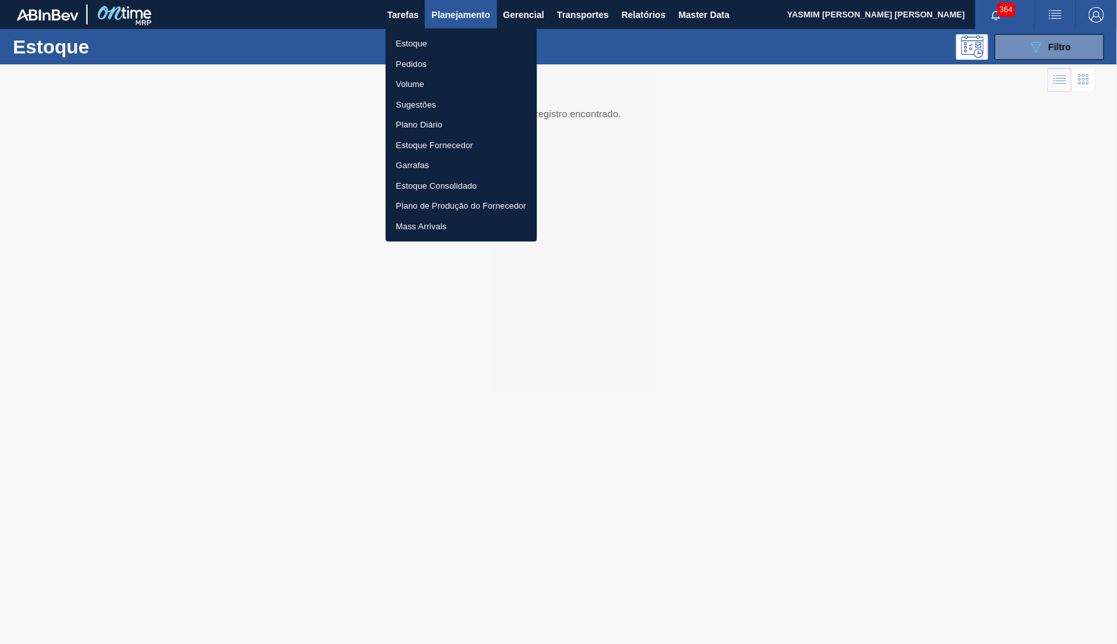
click at [149, 198] on div at bounding box center [558, 322] width 1117 height 644
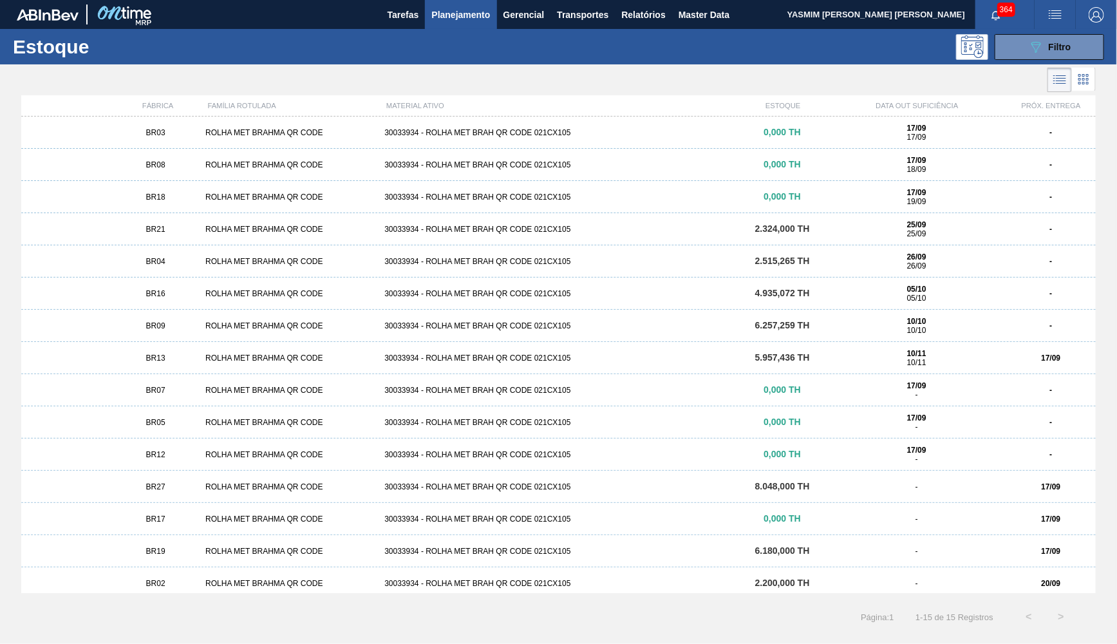
click at [955, 175] on div "BR08 ROLHA MET BRAHMA QR CODE 30033934 - ROLHA MET BRAH QR CODE 021CX105 0,000 …" at bounding box center [558, 165] width 1075 height 32
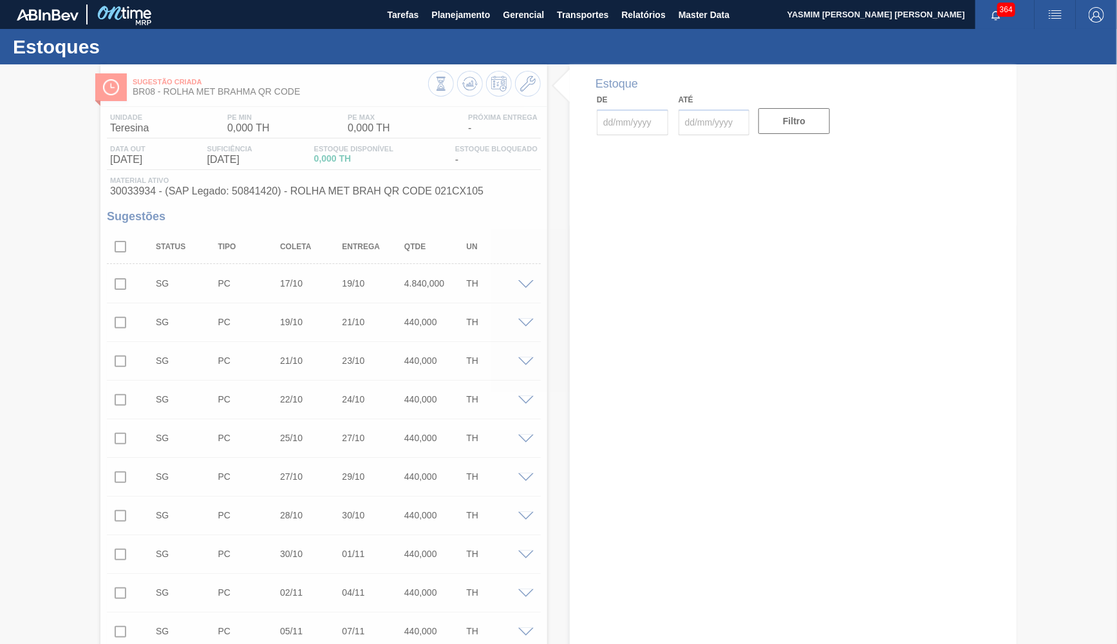
type input "17/09/2025"
type input "31/10/2025"
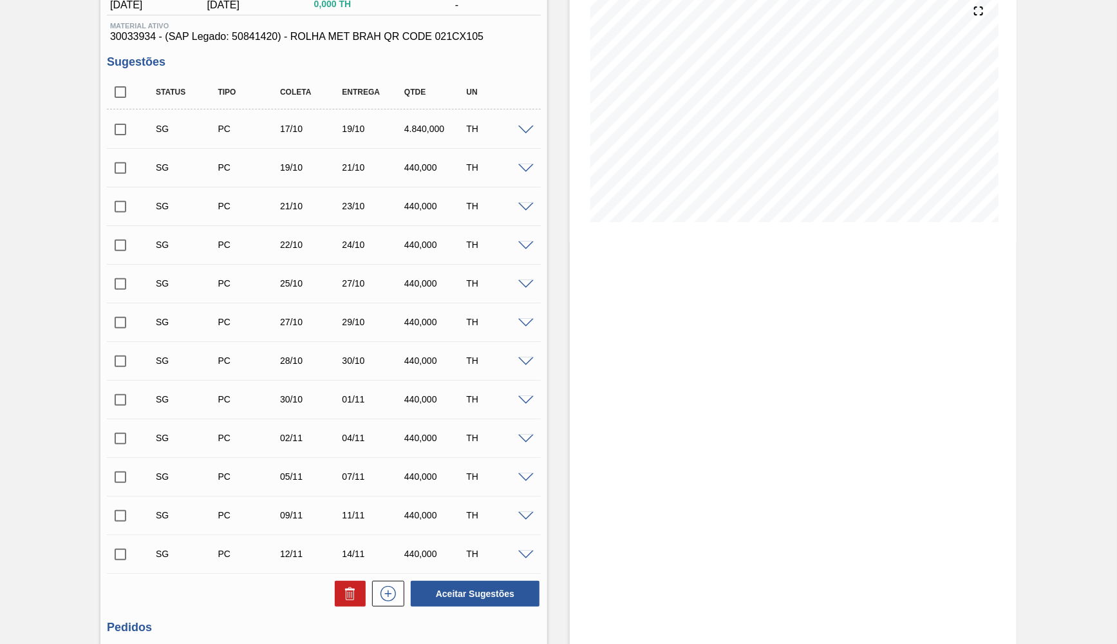
click at [525, 129] on span at bounding box center [525, 131] width 15 height 10
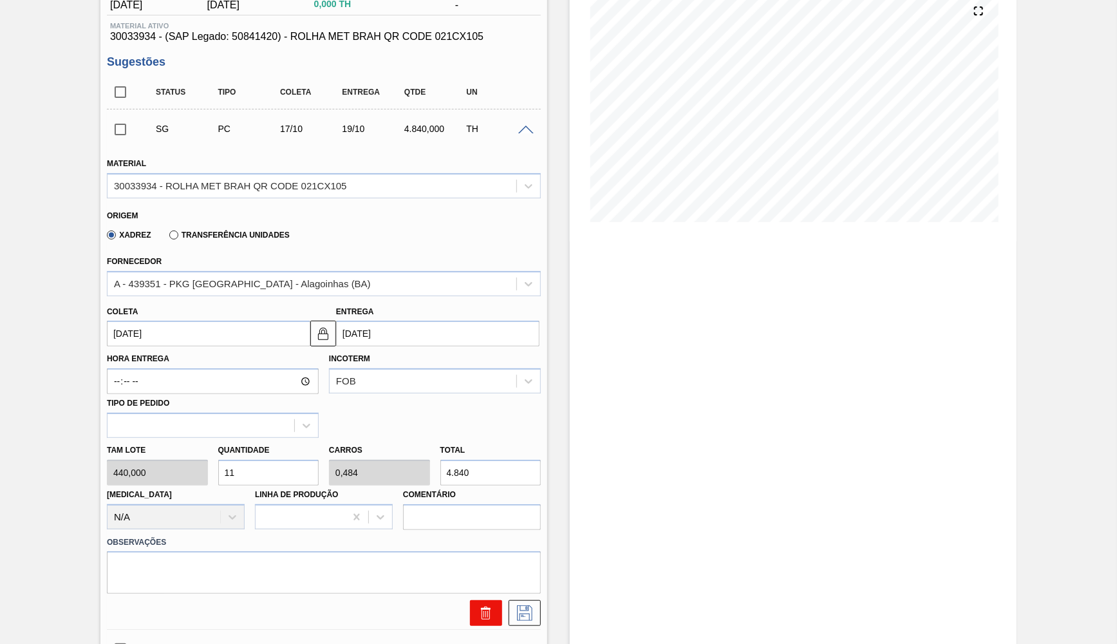
scroll to position [343, 0]
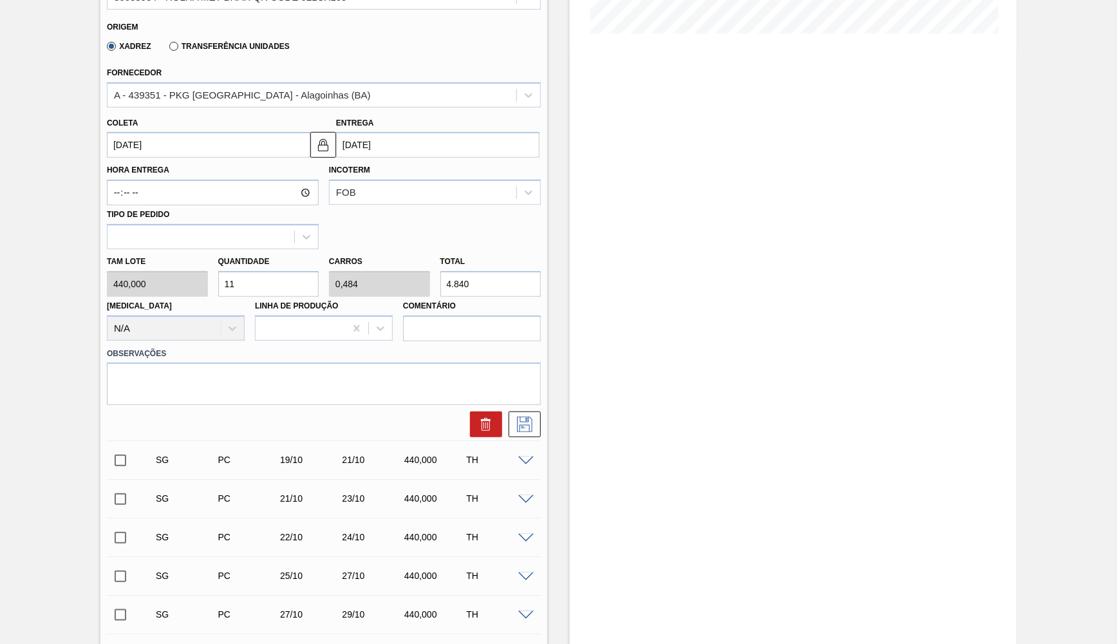
drag, startPoint x: 486, startPoint y: 279, endPoint x: 267, endPoint y: 290, distance: 219.9
click at [440, 297] on input "4.840" at bounding box center [490, 284] width 101 height 26
paste input "1.760,0"
type input "4"
type input "0,176"
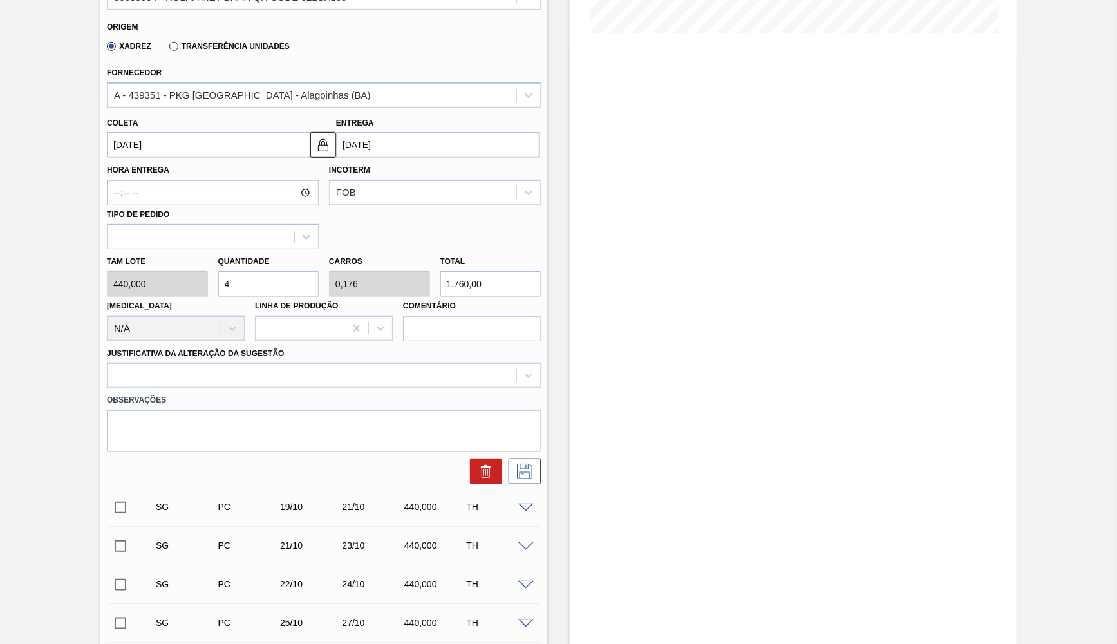
type input "1.760,00"
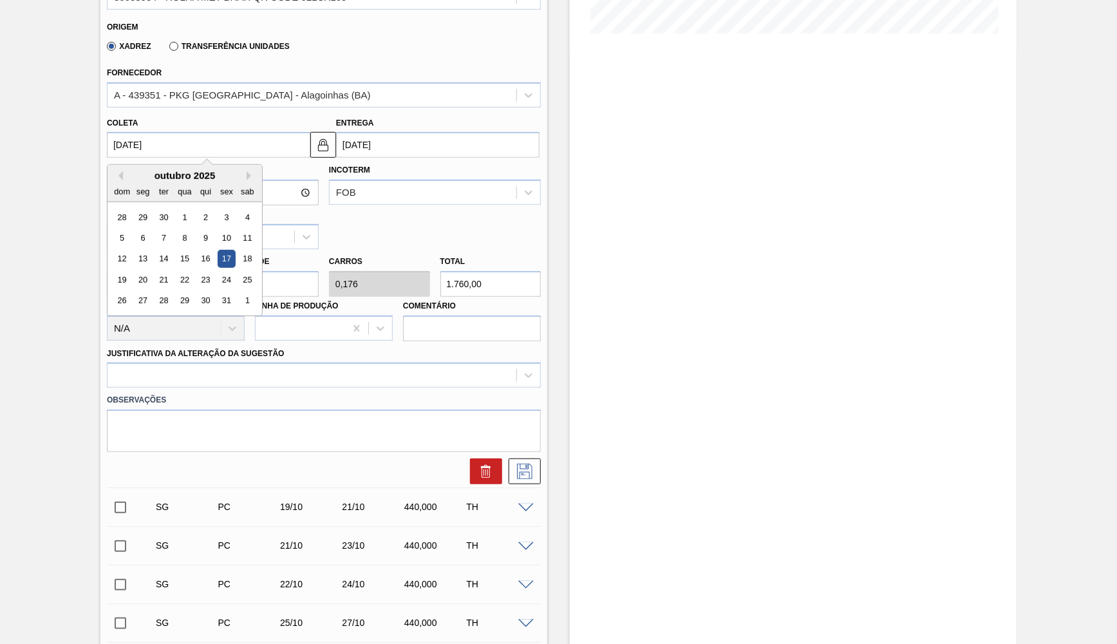
click at [158, 140] on input "17/10/2025" at bounding box center [208, 145] width 203 height 26
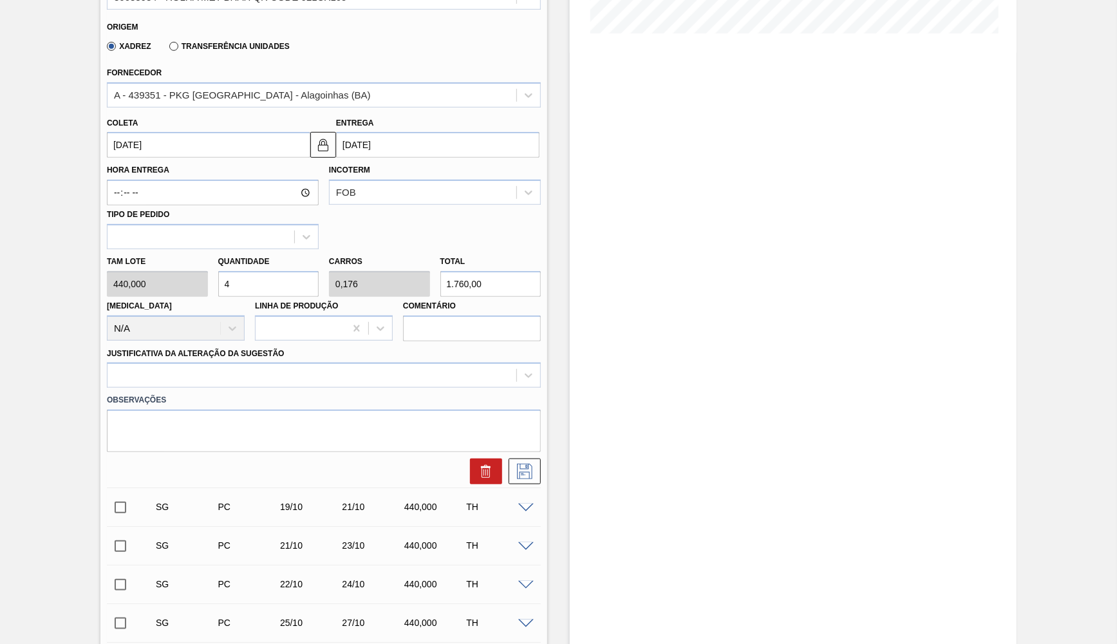
click at [430, 124] on div "Entrega 19/10/2025" at bounding box center [437, 136] width 203 height 44
click at [411, 142] on input "19/10/2025" at bounding box center [437, 145] width 203 height 26
click at [203, 121] on div "Coleta 17/10/2025" at bounding box center [208, 136] width 203 height 44
click at [203, 138] on input "17/10/2025" at bounding box center [208, 145] width 203 height 26
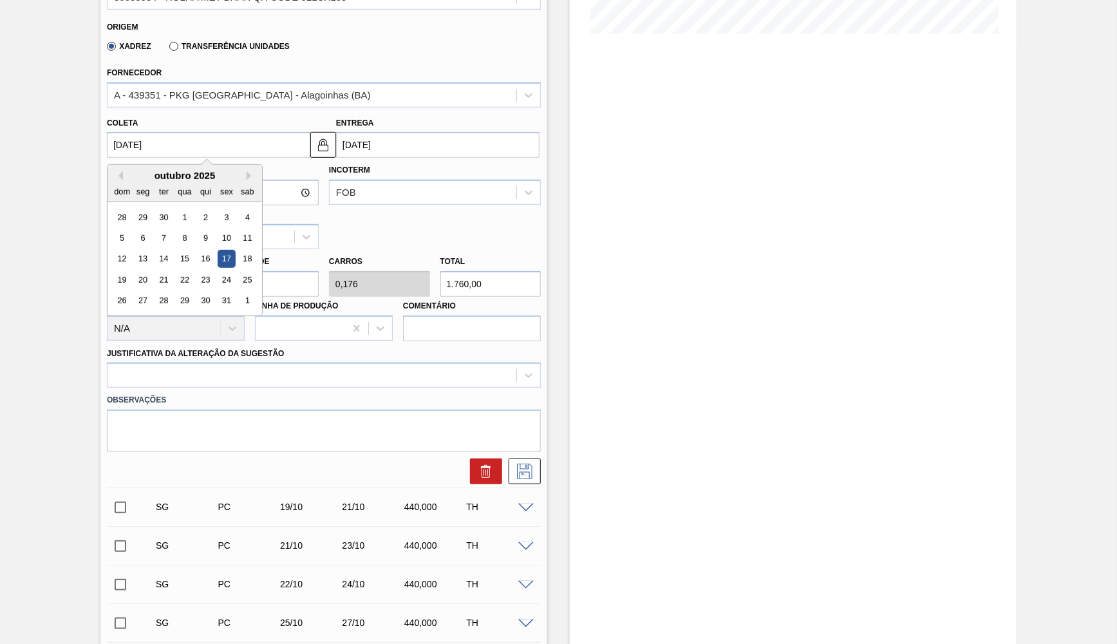
click at [111, 170] on div "outubro 2025" at bounding box center [185, 175] width 155 height 11
click at [118, 171] on button "Previous Month" at bounding box center [118, 175] width 9 height 9
click at [224, 251] on div "19" at bounding box center [226, 258] width 17 height 17
type input "19/09/2025"
type input "21/09/2025"
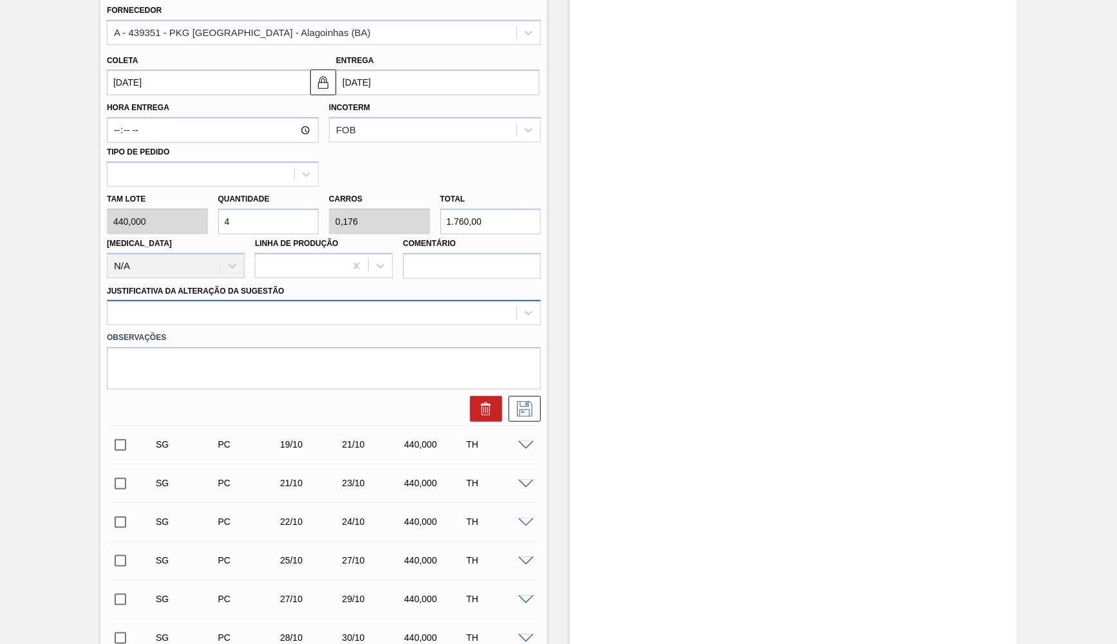
scroll to position [406, 0]
click at [204, 306] on div at bounding box center [312, 312] width 409 height 19
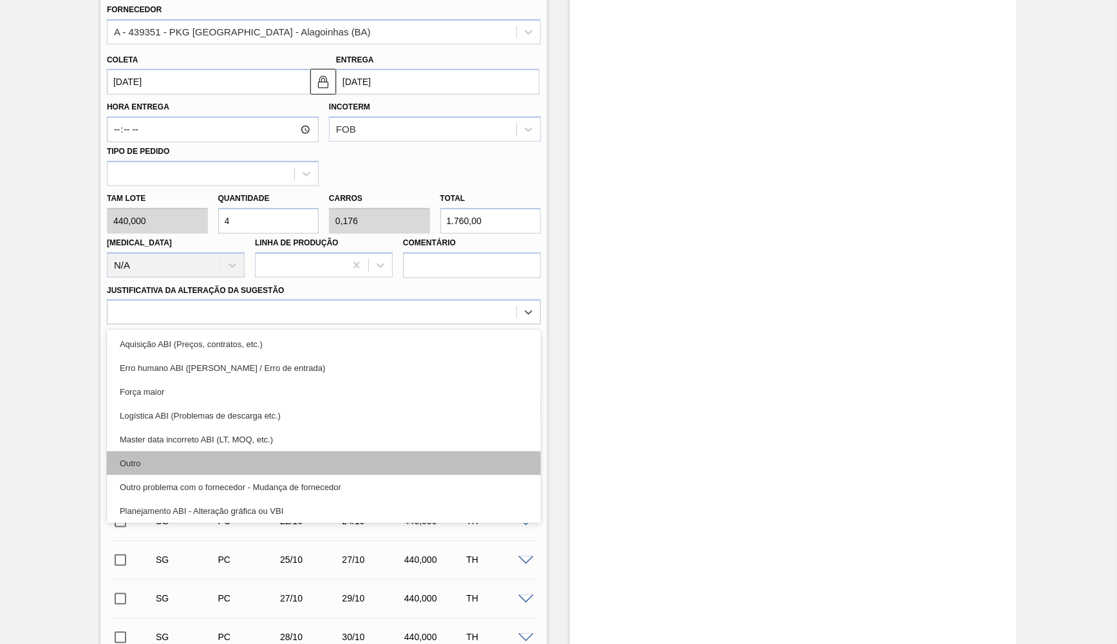
click at [193, 454] on div "Outro" at bounding box center [324, 463] width 434 height 24
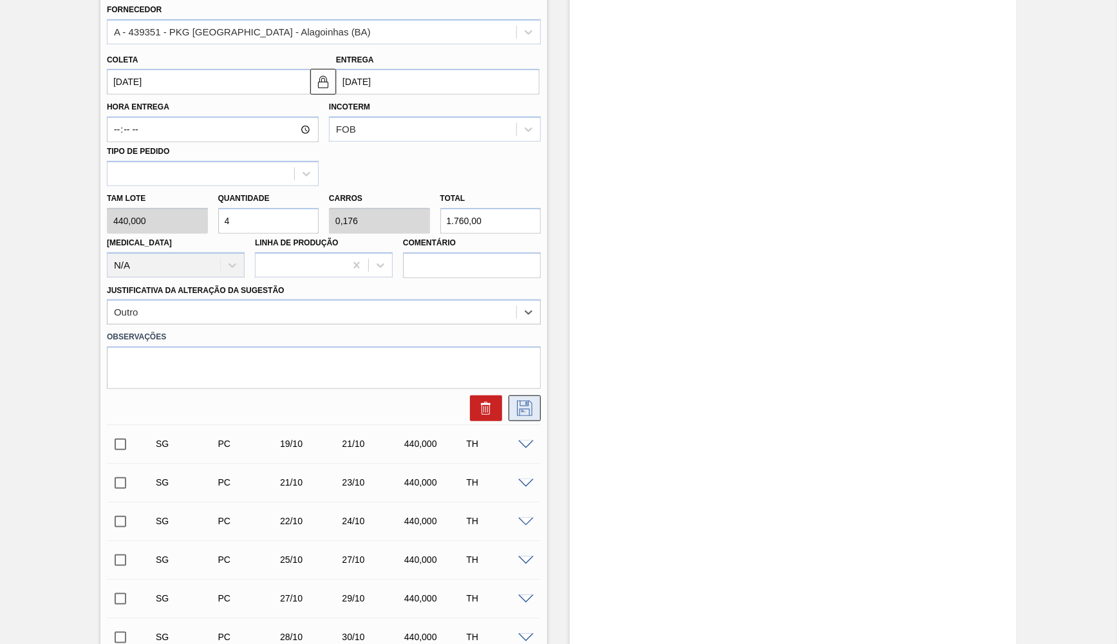
click at [533, 401] on icon at bounding box center [524, 408] width 15 height 15
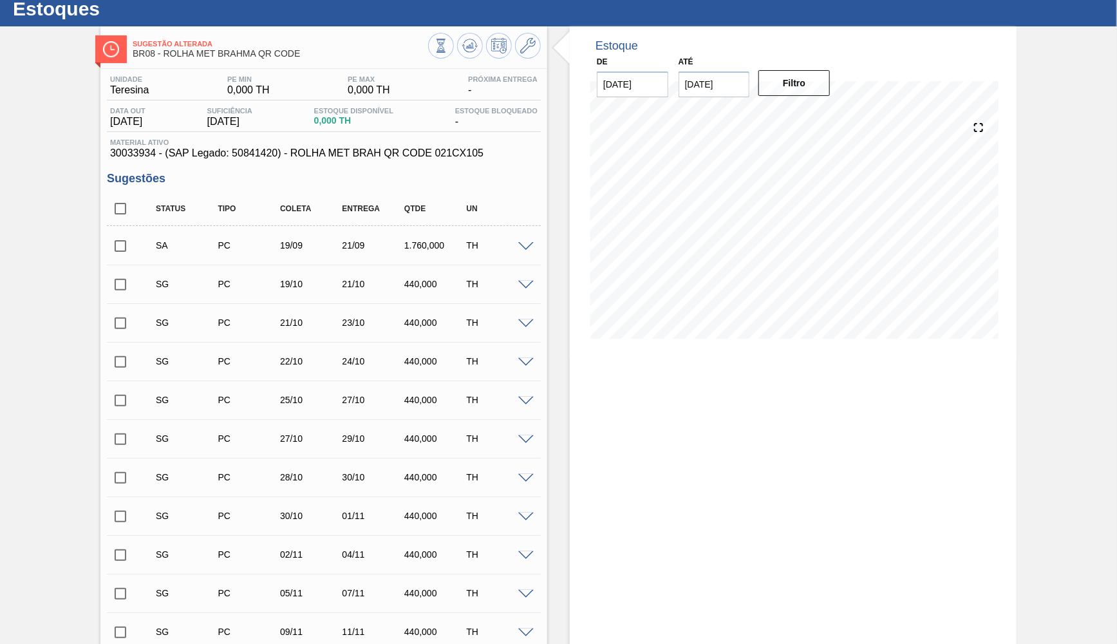
scroll to position [0, 0]
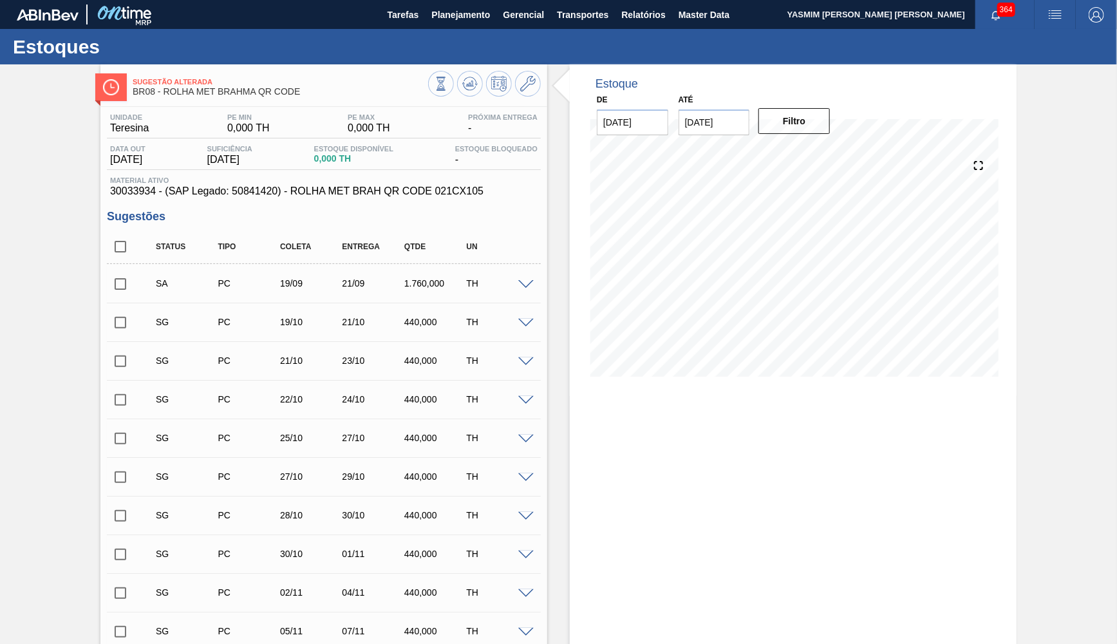
click at [120, 241] on input "checkbox" at bounding box center [120, 246] width 27 height 27
checkbox input "true"
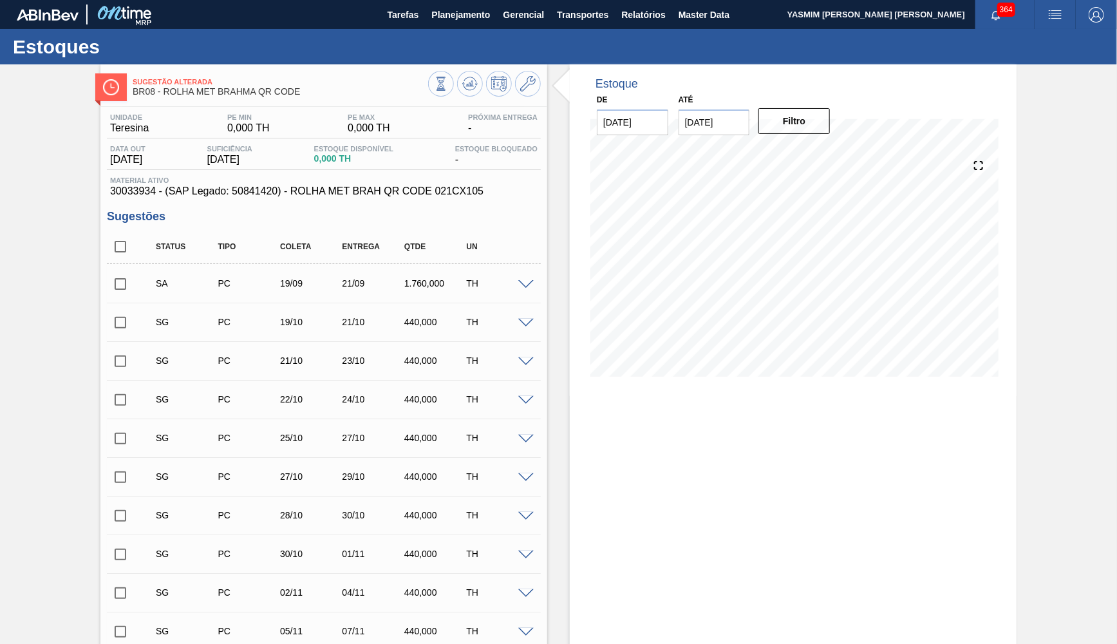
checkbox input "true"
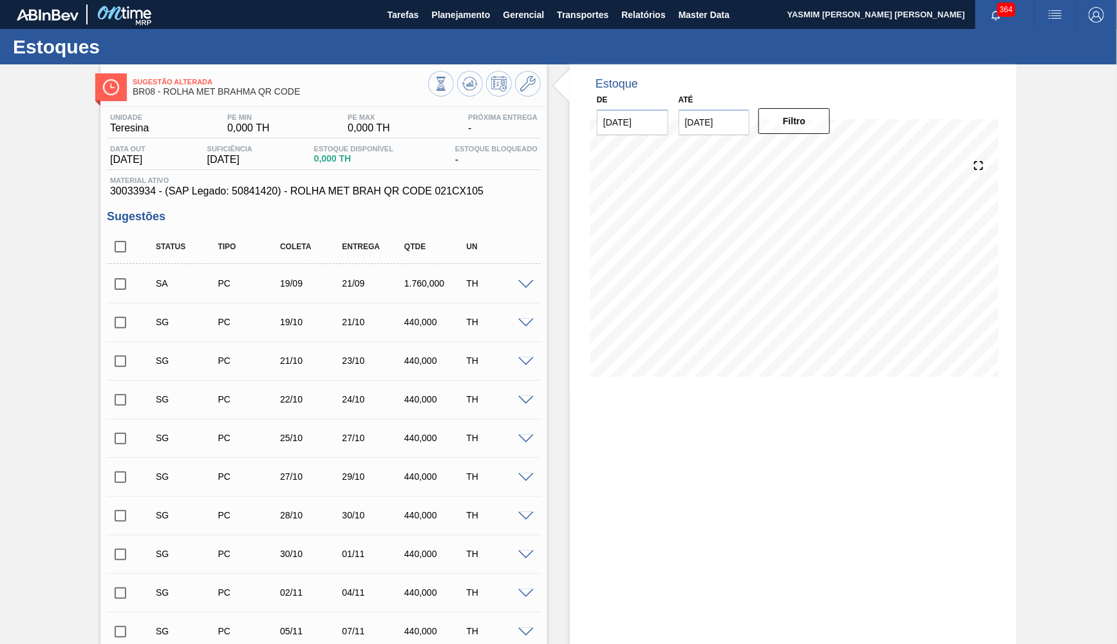
checkbox input "true"
click at [116, 276] on input "checkbox" at bounding box center [120, 283] width 27 height 27
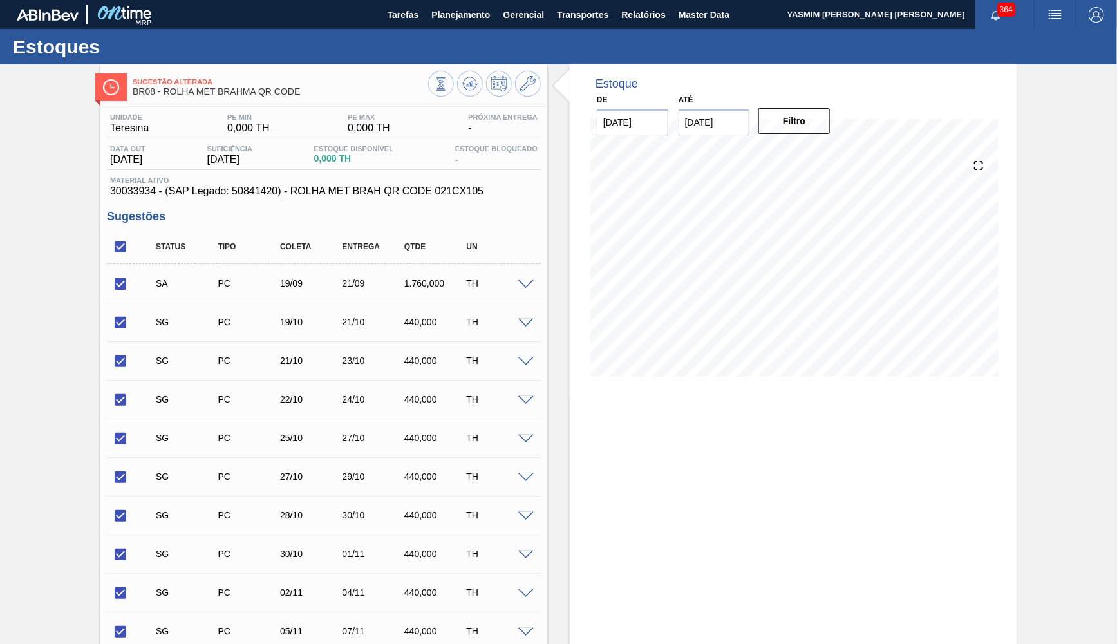
checkbox input "false"
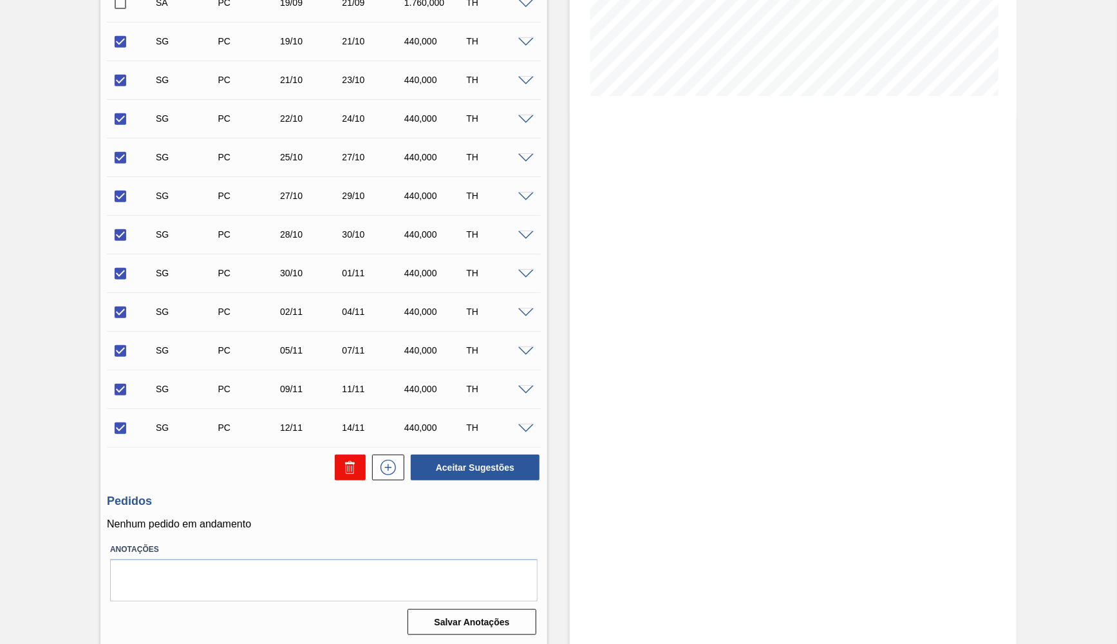
click at [360, 464] on button at bounding box center [350, 468] width 31 height 26
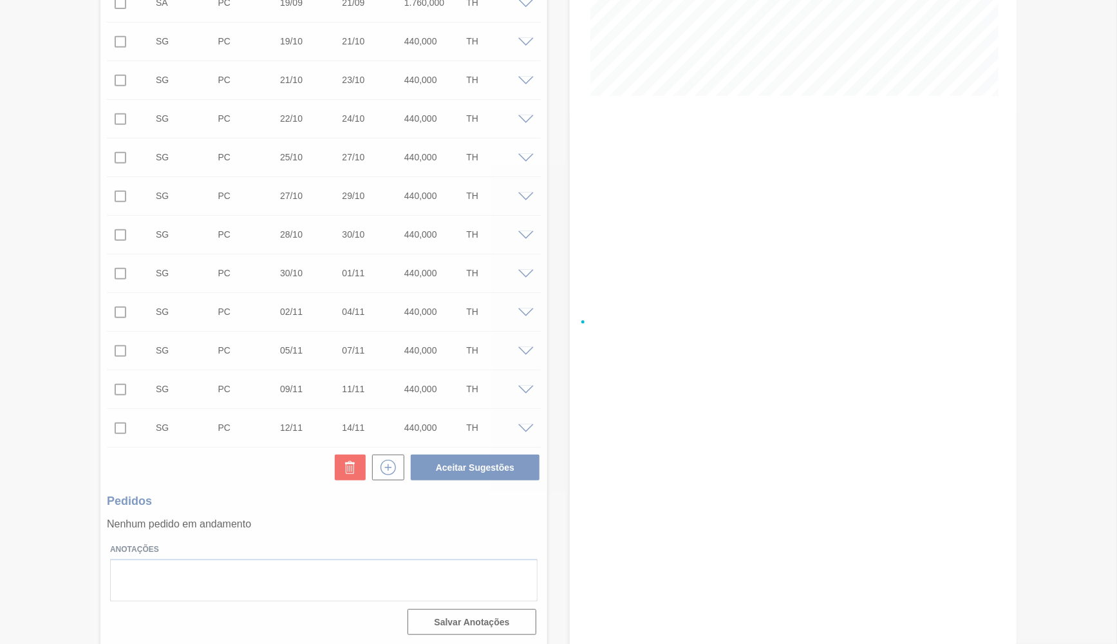
checkbox input "false"
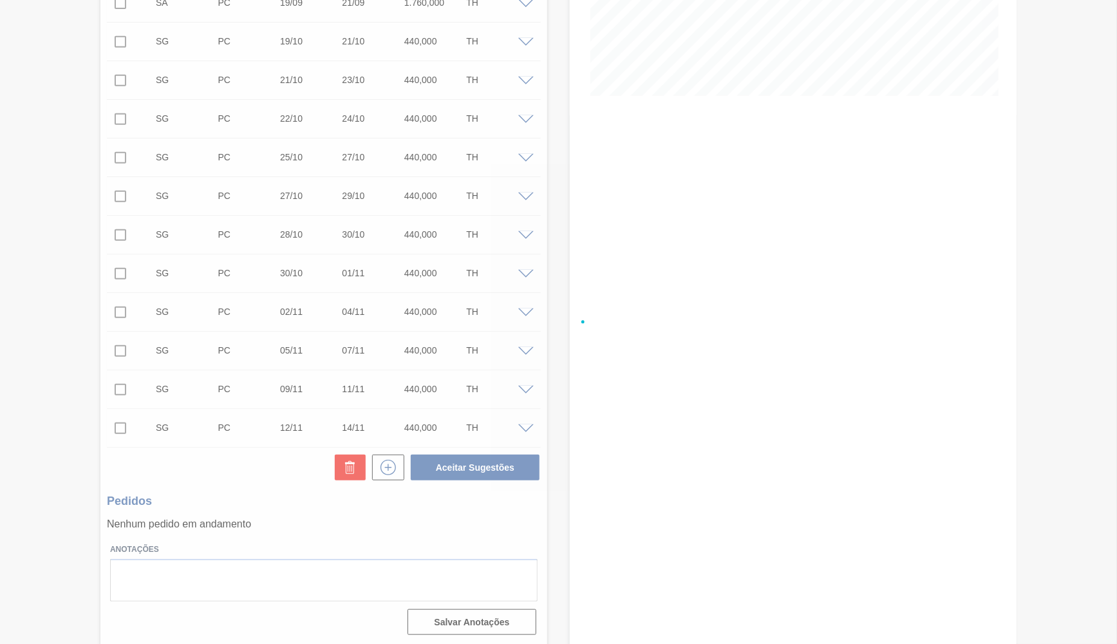
checkbox input "false"
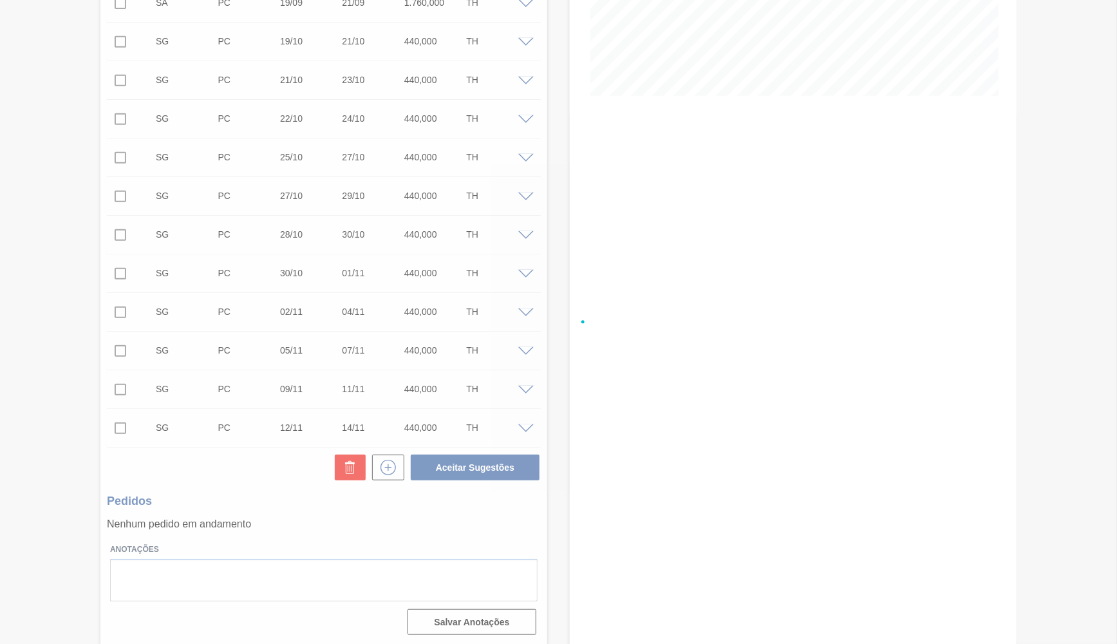
checkbox input "false"
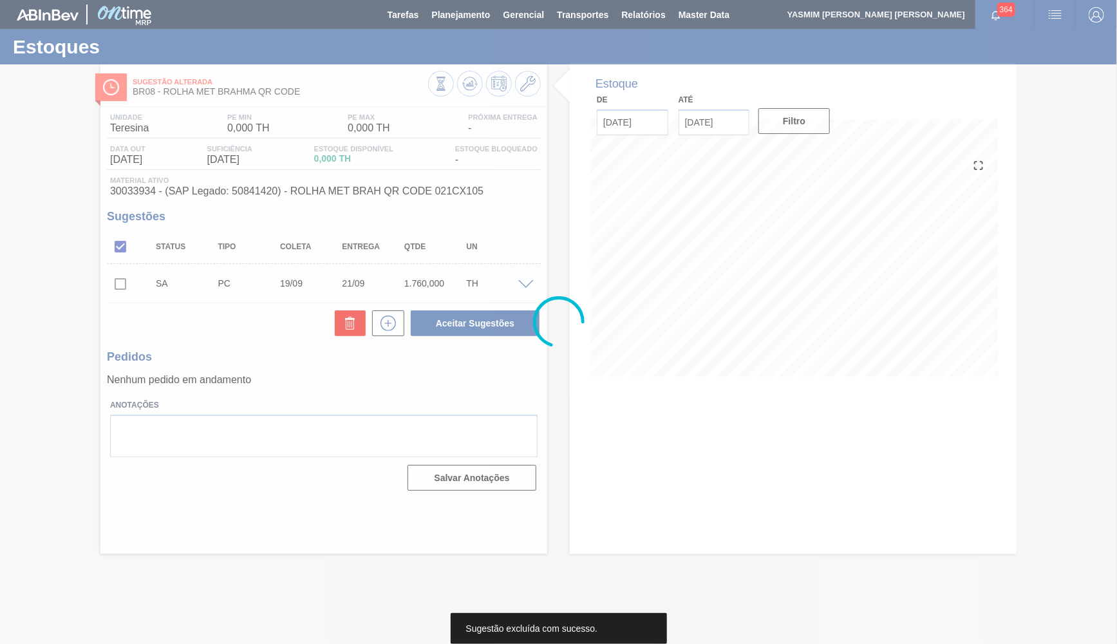
scroll to position [0, 0]
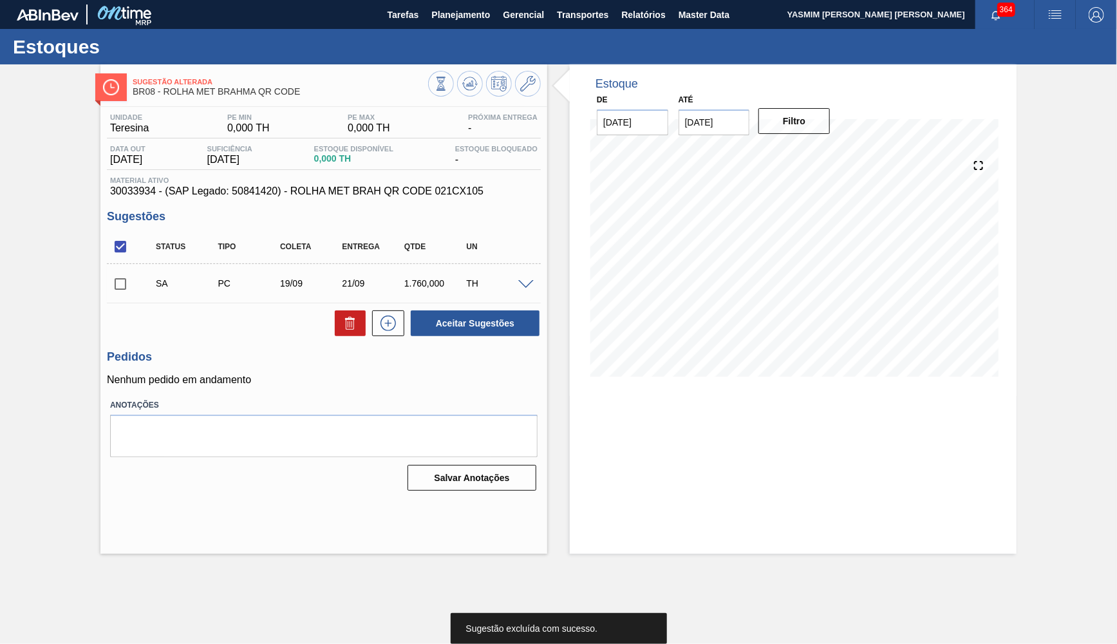
click at [118, 295] on input "checkbox" at bounding box center [120, 283] width 27 height 27
checkbox input "true"
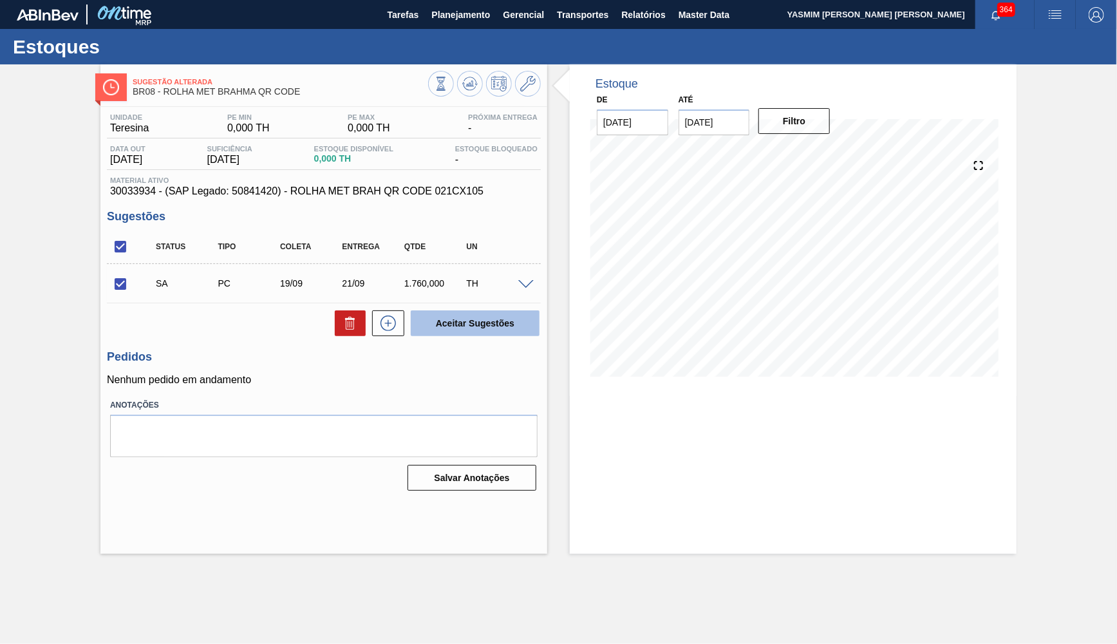
click at [477, 321] on button "Aceitar Sugestões" at bounding box center [475, 323] width 129 height 26
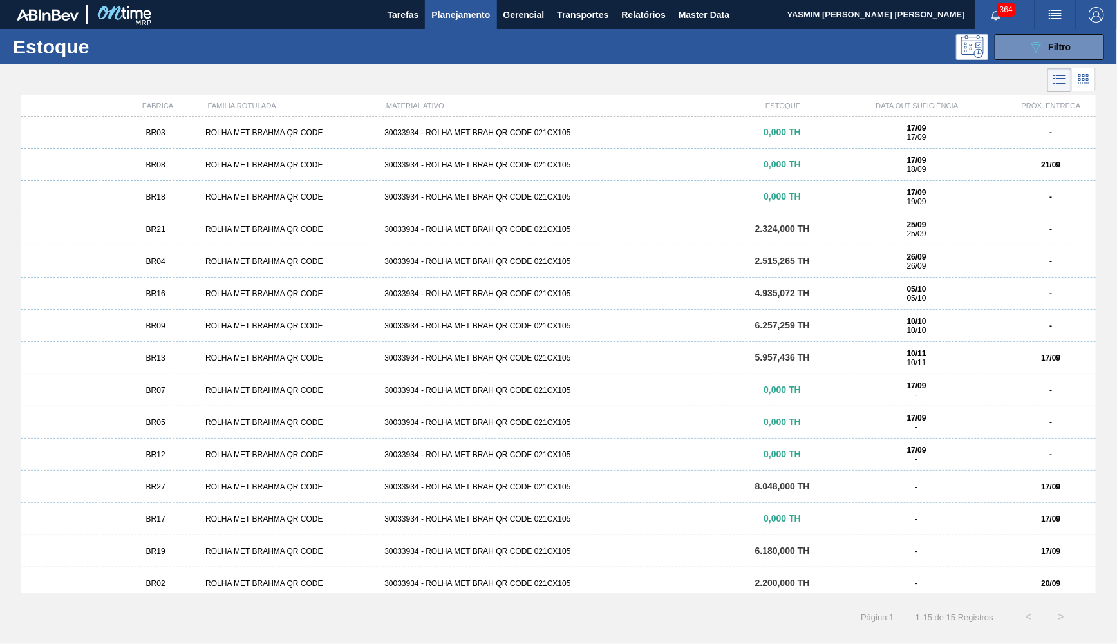
scroll to position [6, 0]
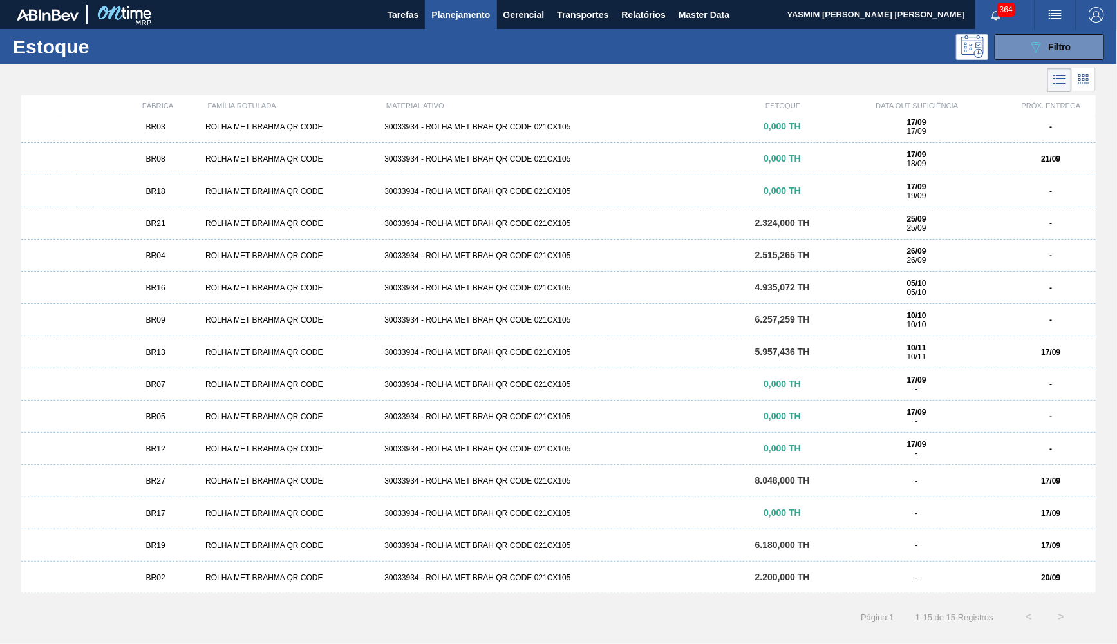
click at [955, 580] on div "-" at bounding box center [916, 577] width 179 height 9
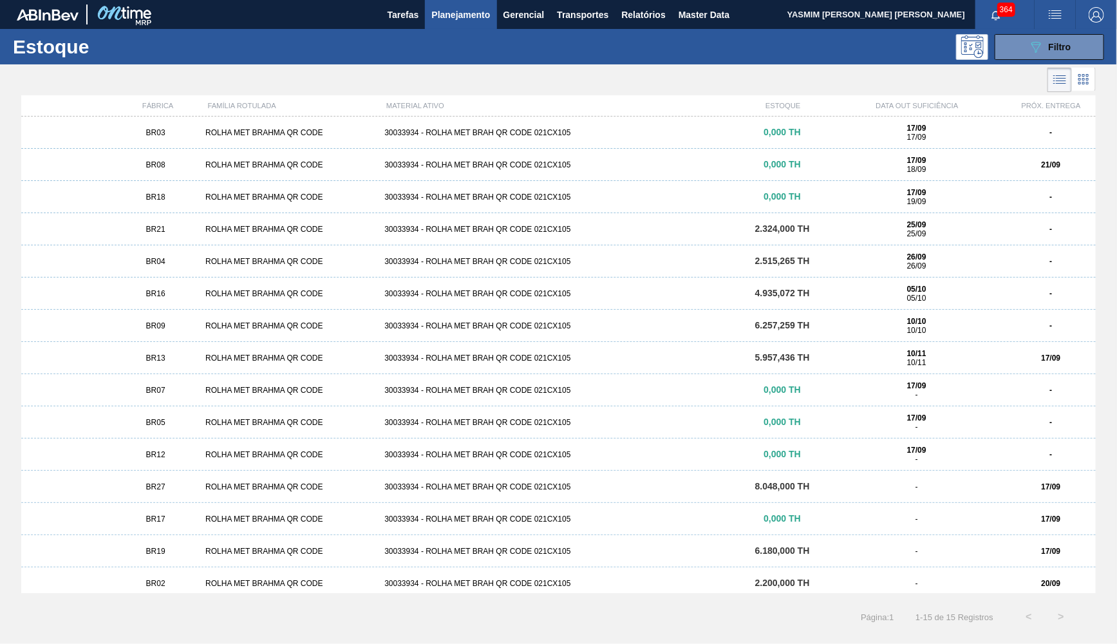
click at [240, 377] on div "BR07 ROLHA MET BRAHMA QR CODE 30033934 - ROLHA MET BRAH QR CODE 021CX105 0,000 …" at bounding box center [558, 390] width 1075 height 32
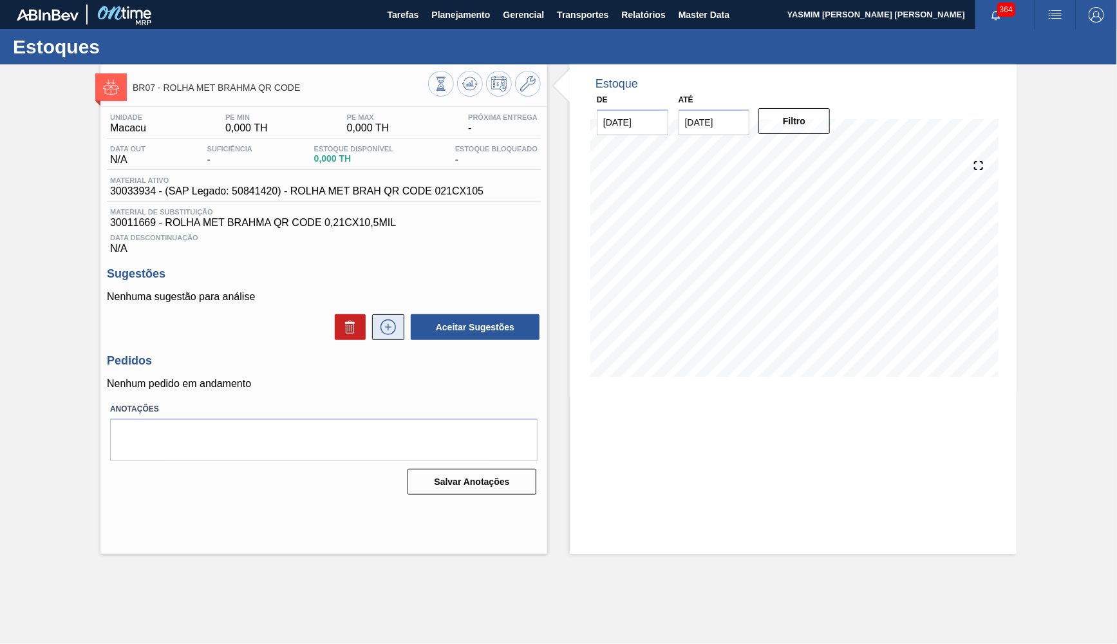
click at [398, 332] on icon at bounding box center [388, 326] width 21 height 15
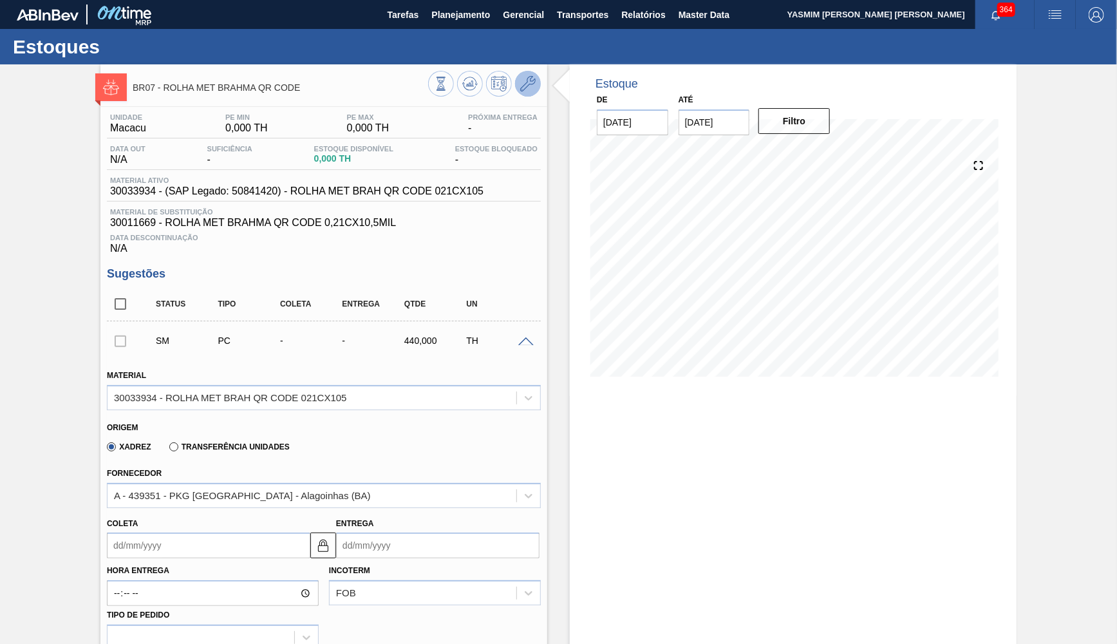
click at [525, 92] on button at bounding box center [528, 84] width 26 height 26
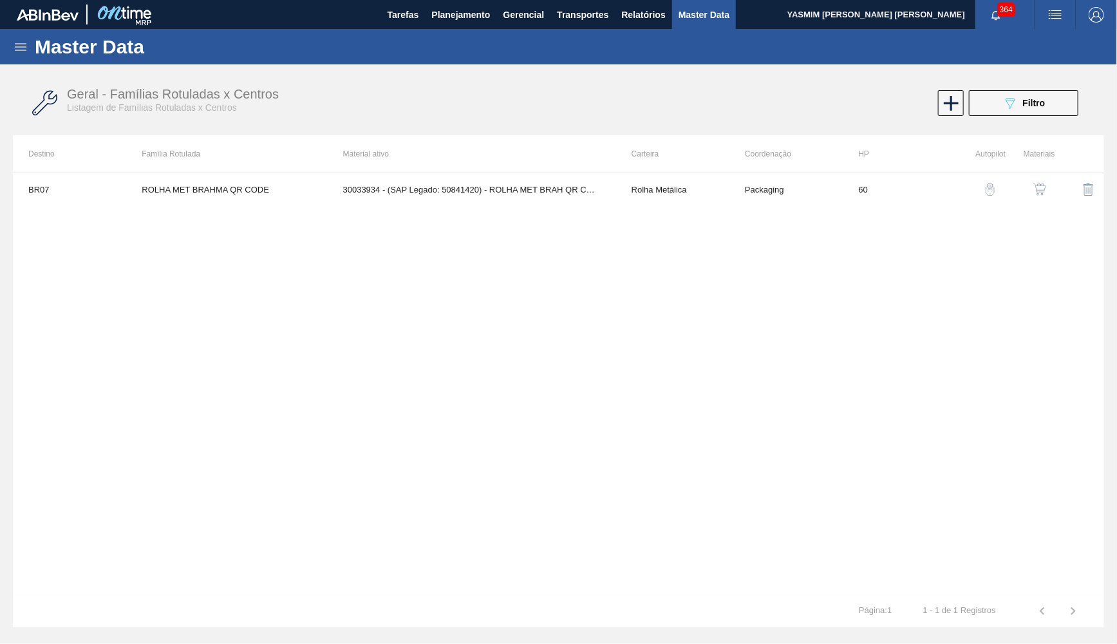
click at [1040, 193] on img "button" at bounding box center [1040, 189] width 13 height 13
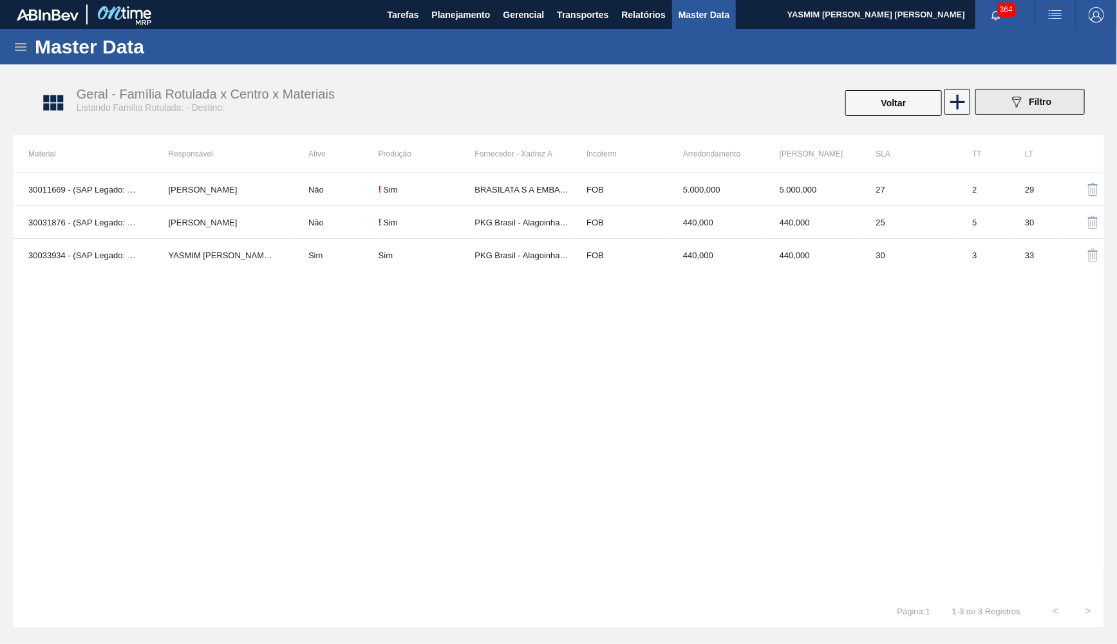
click at [1023, 102] on icon "089F7B8B-B2A5-4AFE-B5C0-19BA573D28AC" at bounding box center [1016, 101] width 15 height 15
click at [1028, 102] on div "089F7B8B-B2A5-4AFE-B5C0-19BA573D28AC Filtro" at bounding box center [1030, 101] width 43 height 15
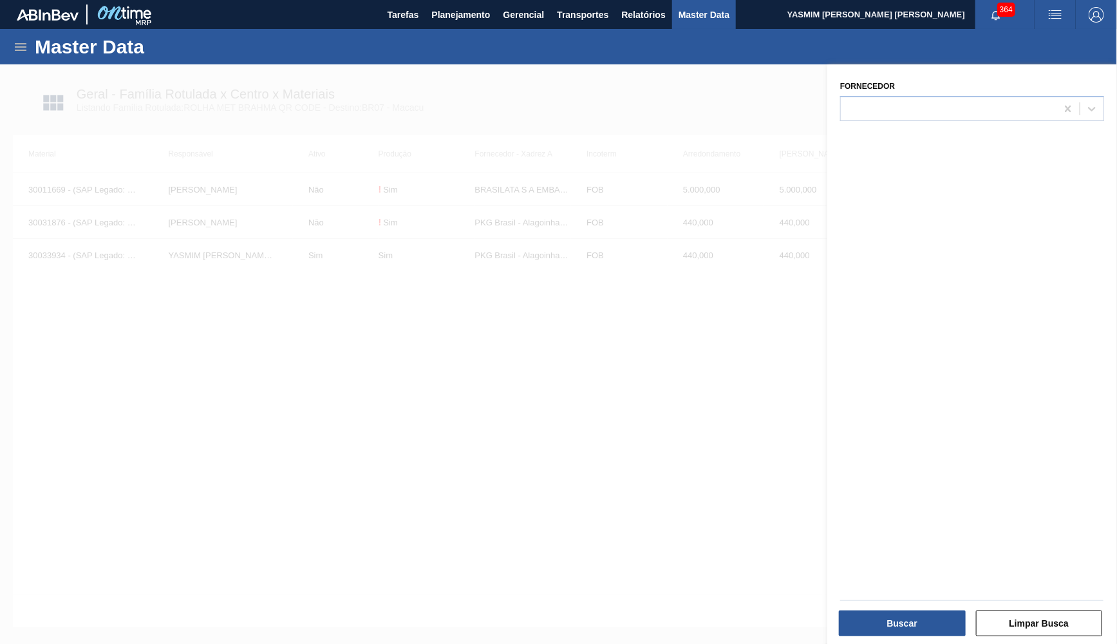
click at [745, 287] on div at bounding box center [558, 386] width 1117 height 644
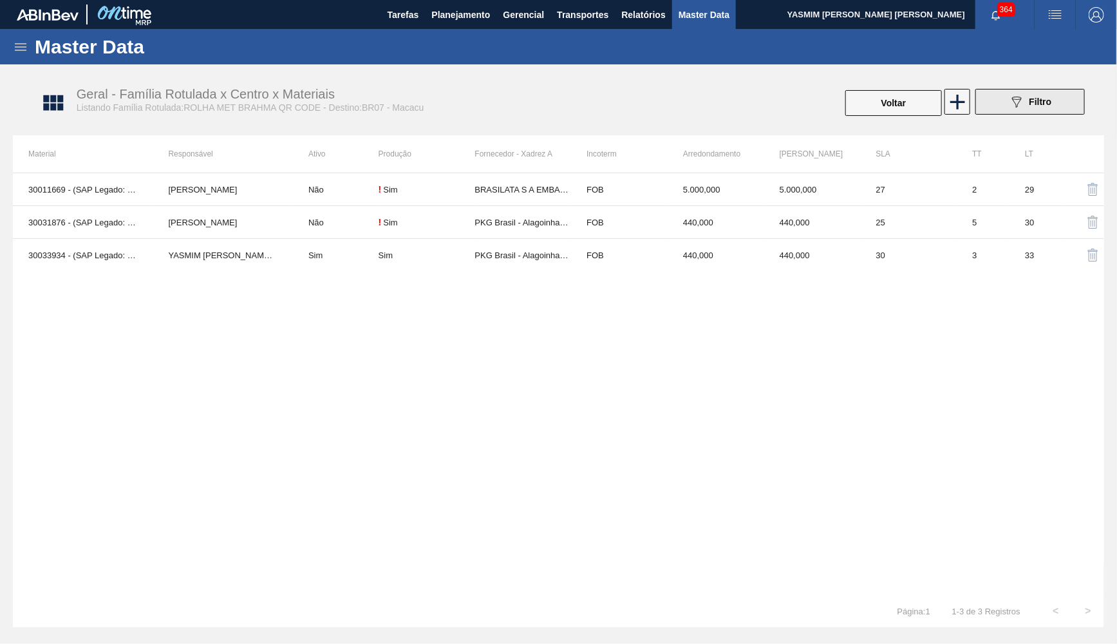
click at [990, 102] on button "089F7B8B-B2A5-4AFE-B5C0-19BA573D28AC Filtro" at bounding box center [1030, 102] width 109 height 26
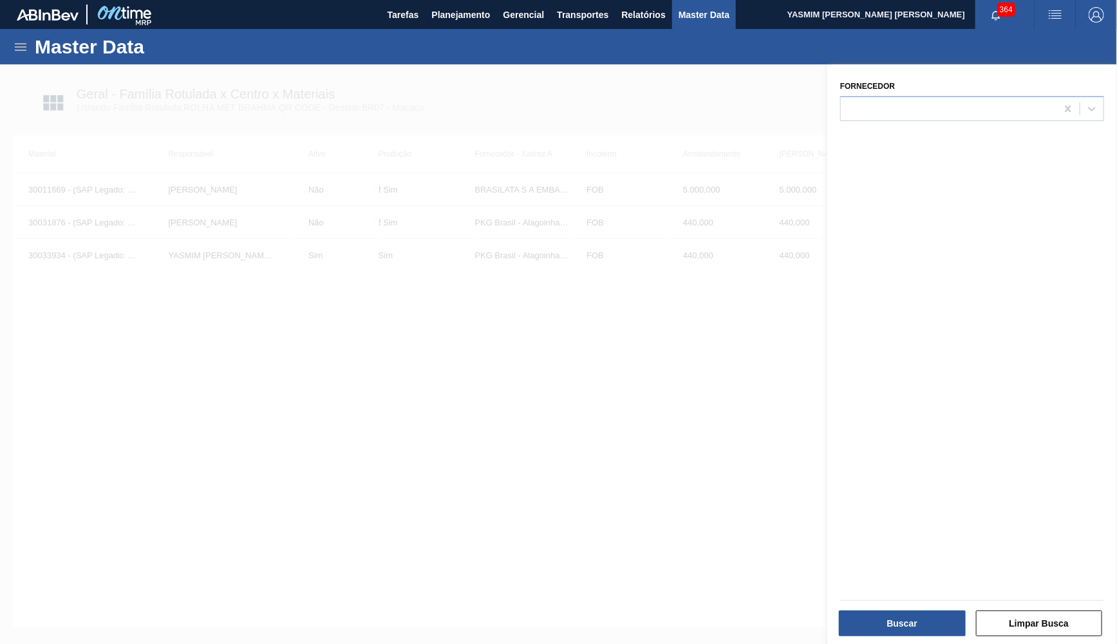
click at [784, 104] on div at bounding box center [558, 386] width 1117 height 644
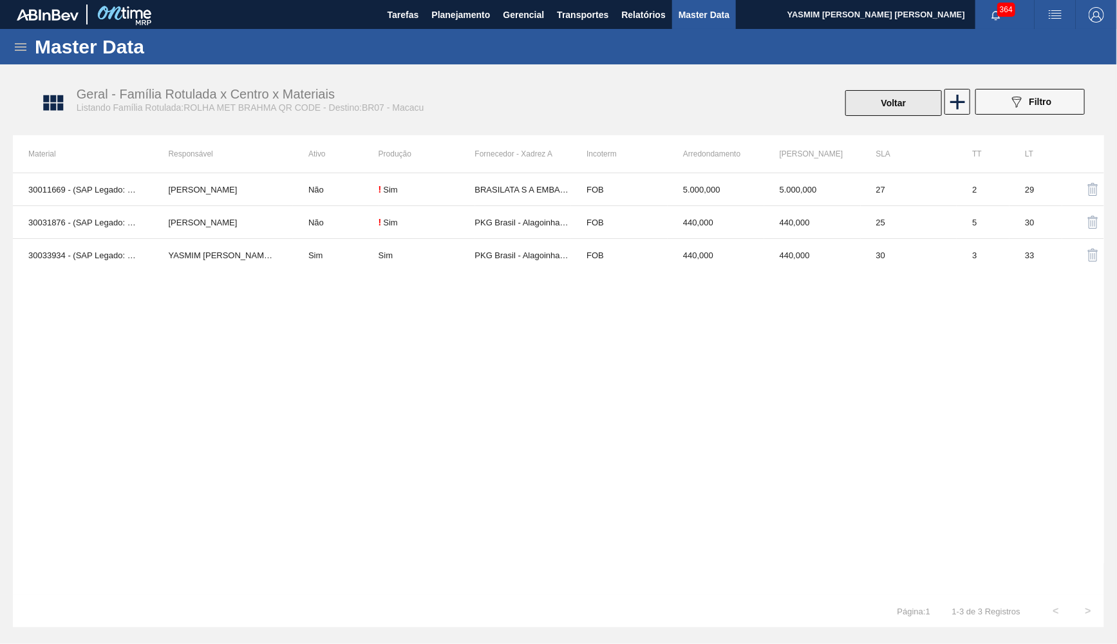
click at [907, 101] on button "Voltar" at bounding box center [893, 103] width 97 height 26
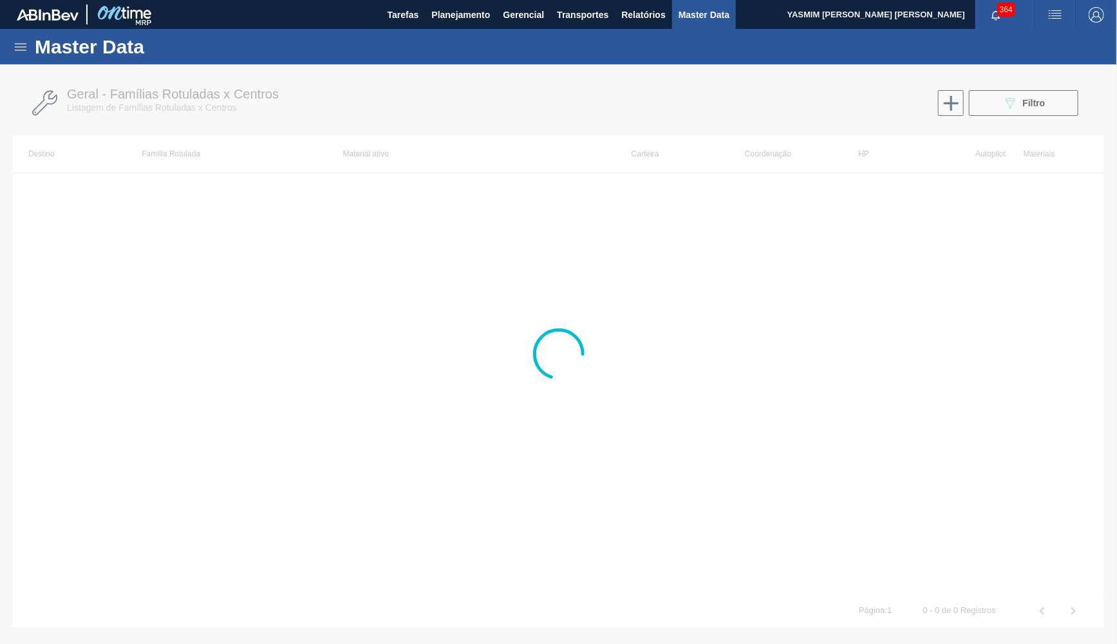
click at [1049, 111] on div at bounding box center [558, 354] width 1117 height 580
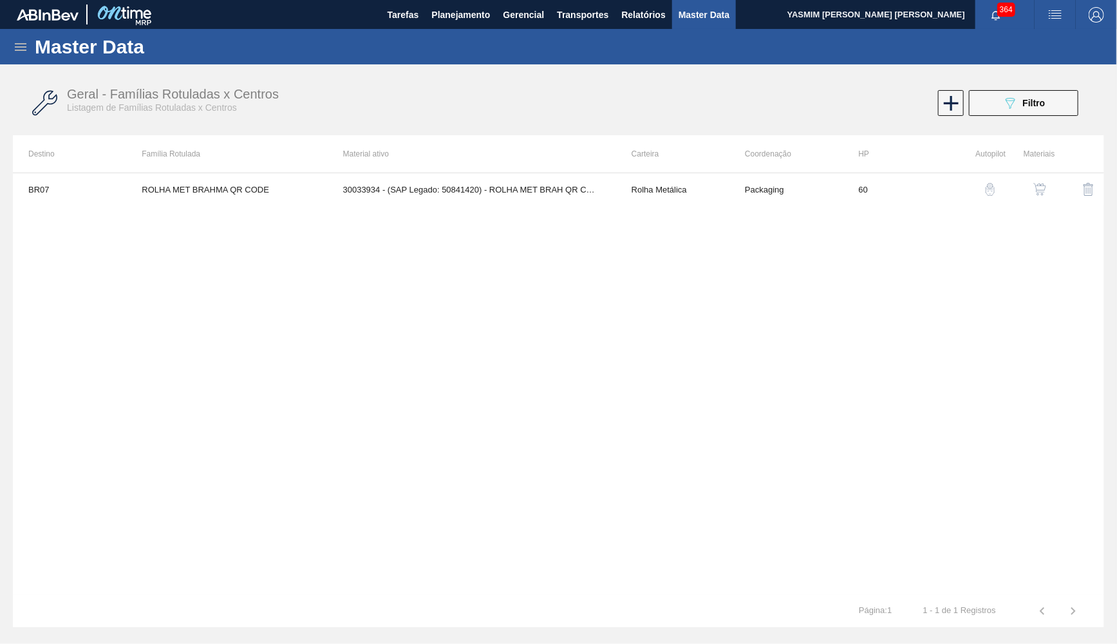
click at [1012, 88] on div "Geral - Famílias Rotuladas x Centros Listagem de Famílias Rotuladas x Centros 0…" at bounding box center [558, 103] width 1091 height 48
click at [1013, 89] on div "Geral - Famílias Rotuladas x Centros Listagem de Famílias Rotuladas x Centros 0…" at bounding box center [558, 103] width 1091 height 48
click at [1027, 99] on span "Filtro" at bounding box center [1034, 103] width 23 height 10
